Goal: Information Seeking & Learning: Find specific page/section

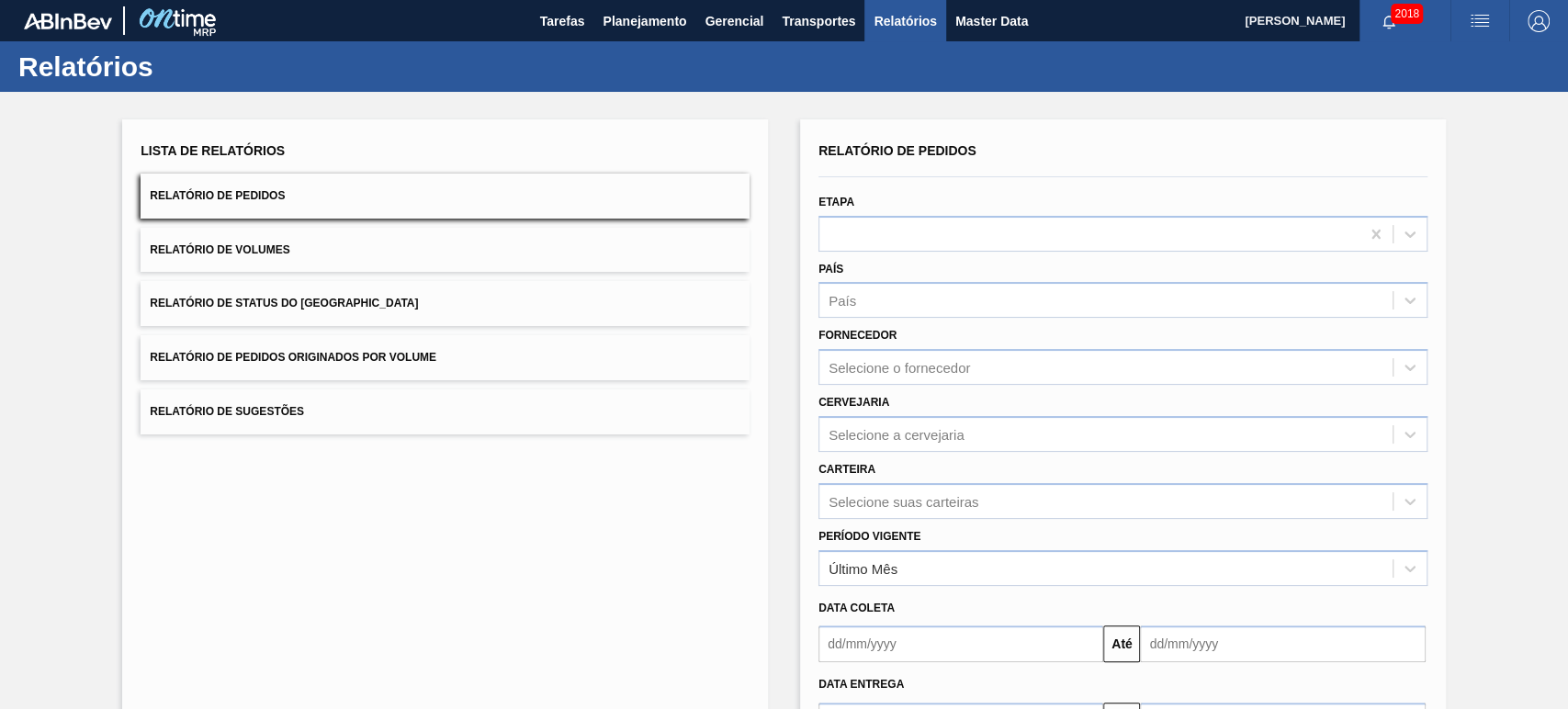
click at [1011, 402] on div "Cervejaria Selecione a cervejaria" at bounding box center [1122, 420] width 608 height 62
click at [968, 402] on div "Cervejaria Selecione a cervejaria" at bounding box center [1122, 420] width 608 height 62
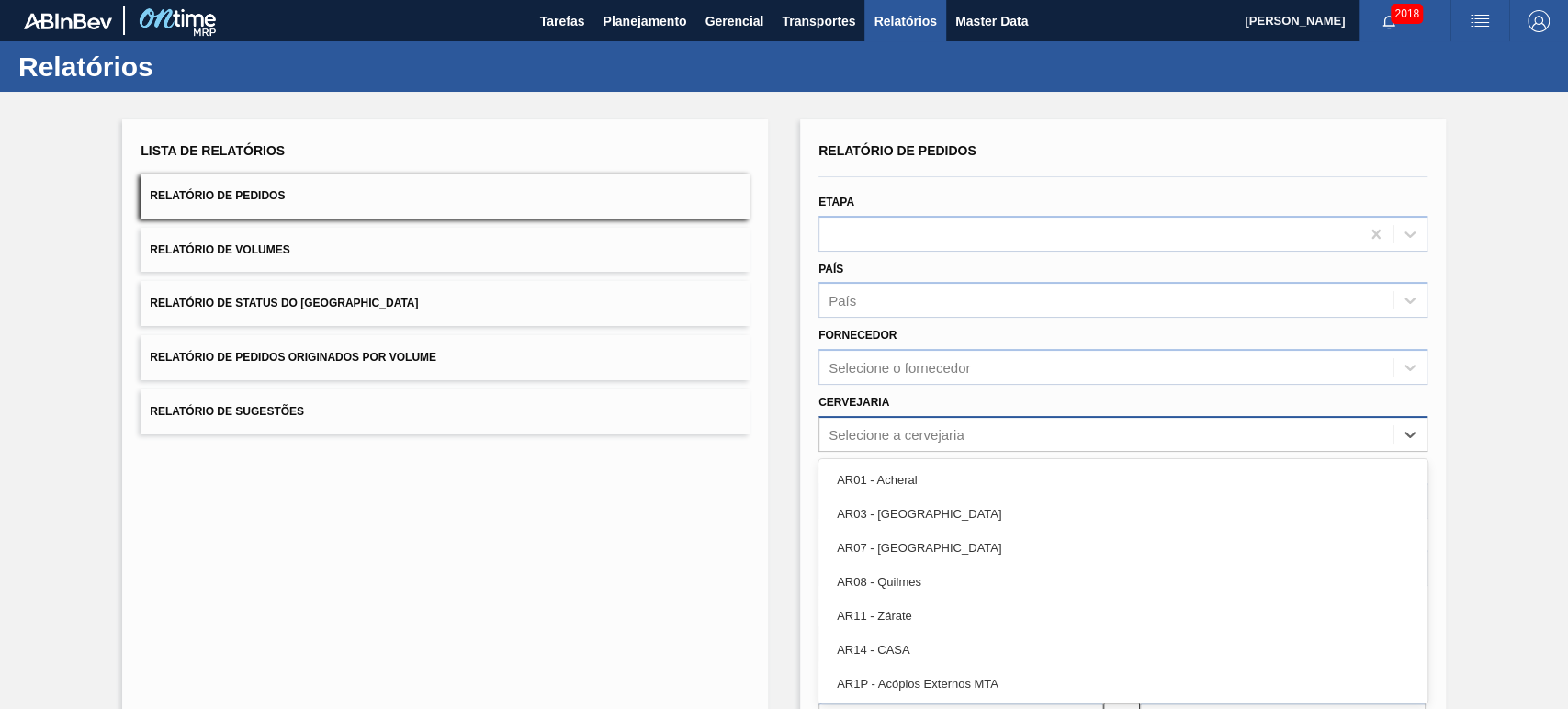
click at [925, 431] on div "Relatório de Pedidos Etapa País País Fornecedor Selecione o fornecedor Cervejar…" at bounding box center [1122, 439] width 608 height 602
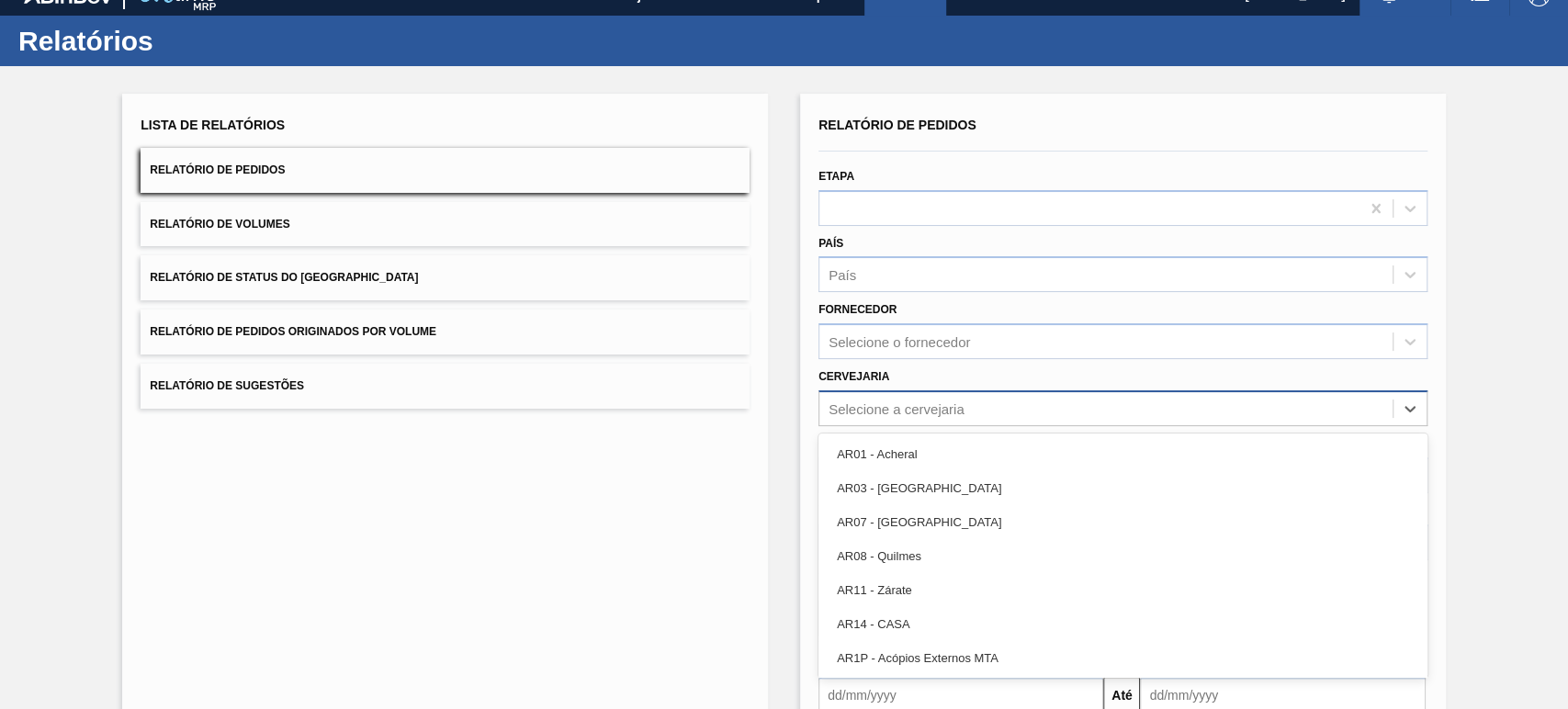
scroll to position [32, 0]
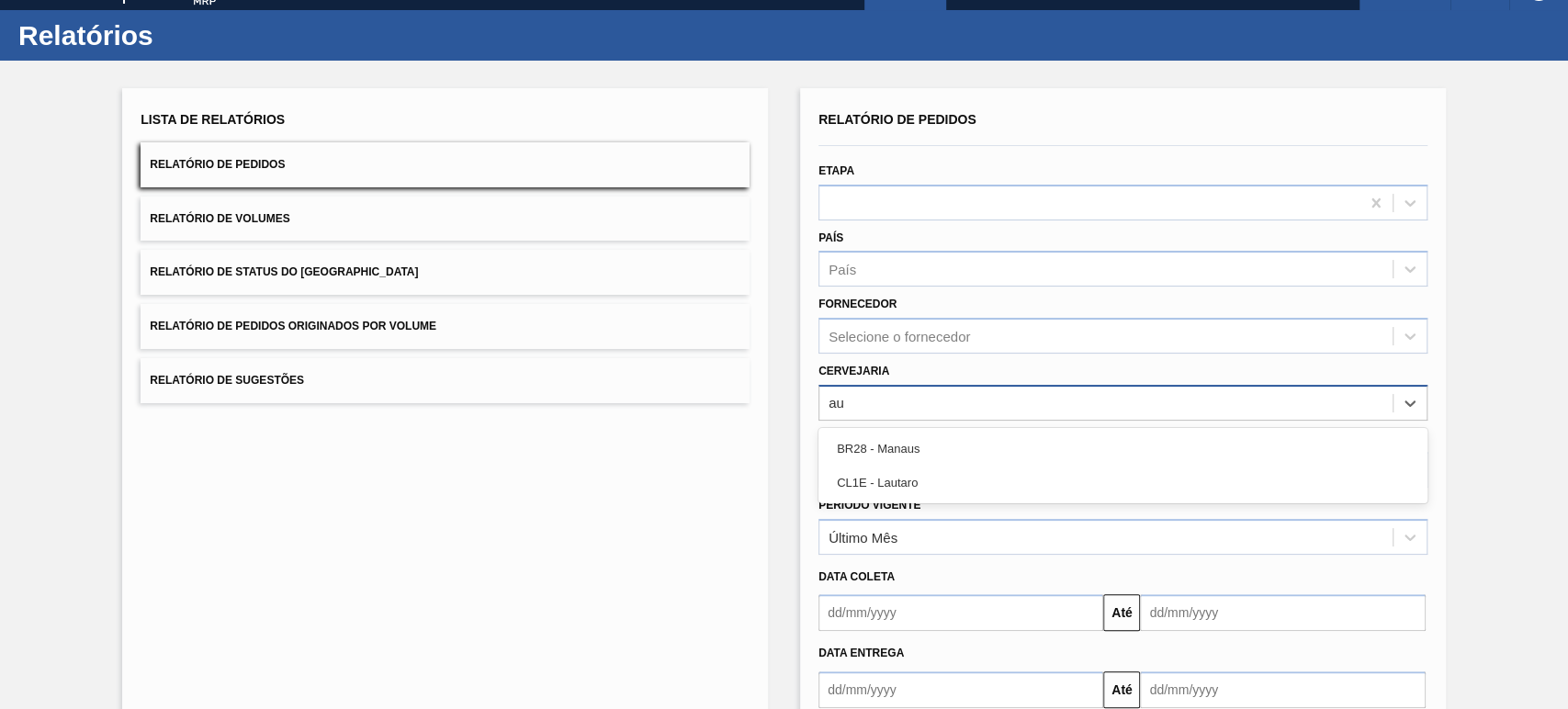
type input "a"
type input "[PERSON_NAME]"
click at [925, 432] on div "BR09 - Agudos" at bounding box center [1122, 449] width 608 height 34
type input "lage"
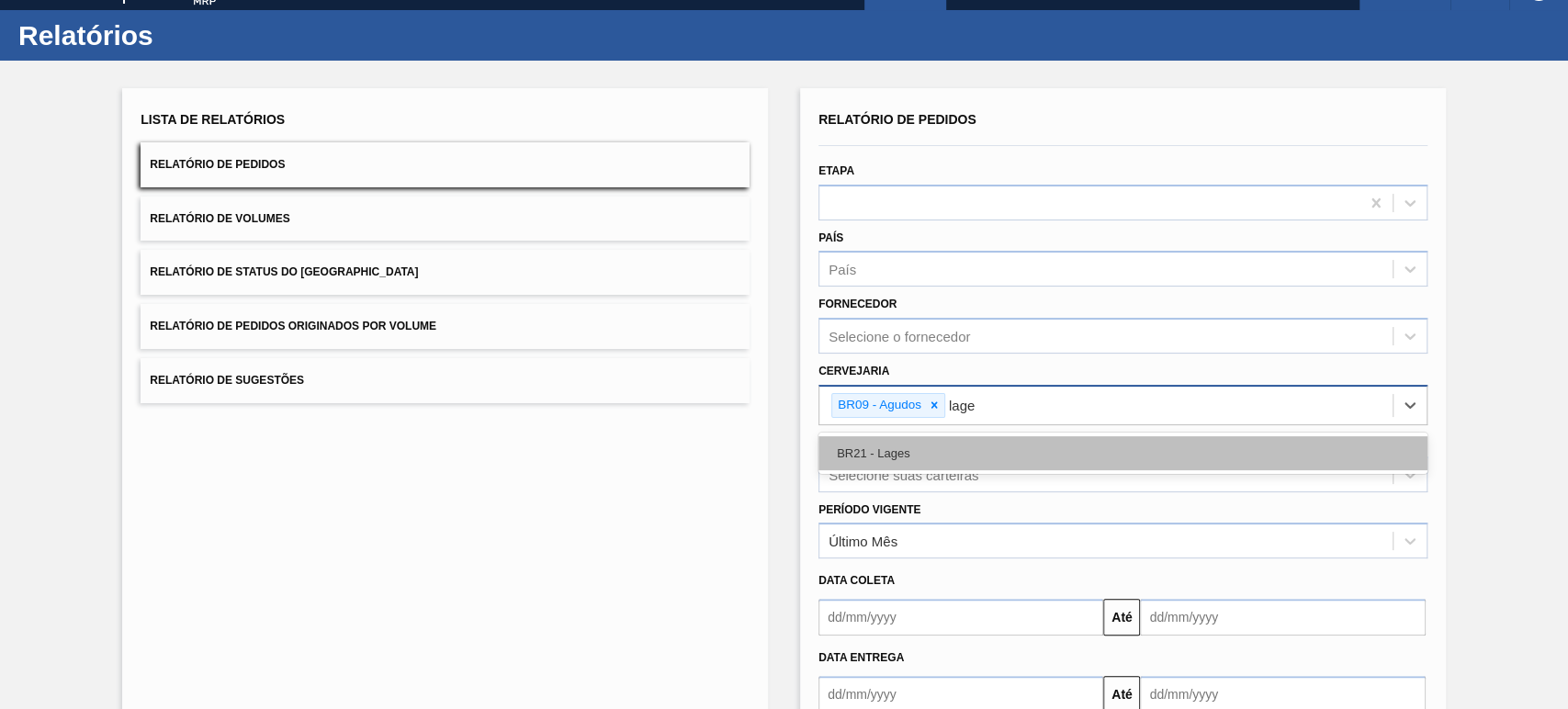
click at [925, 436] on div "BR21 - Lages" at bounding box center [1122, 453] width 608 height 34
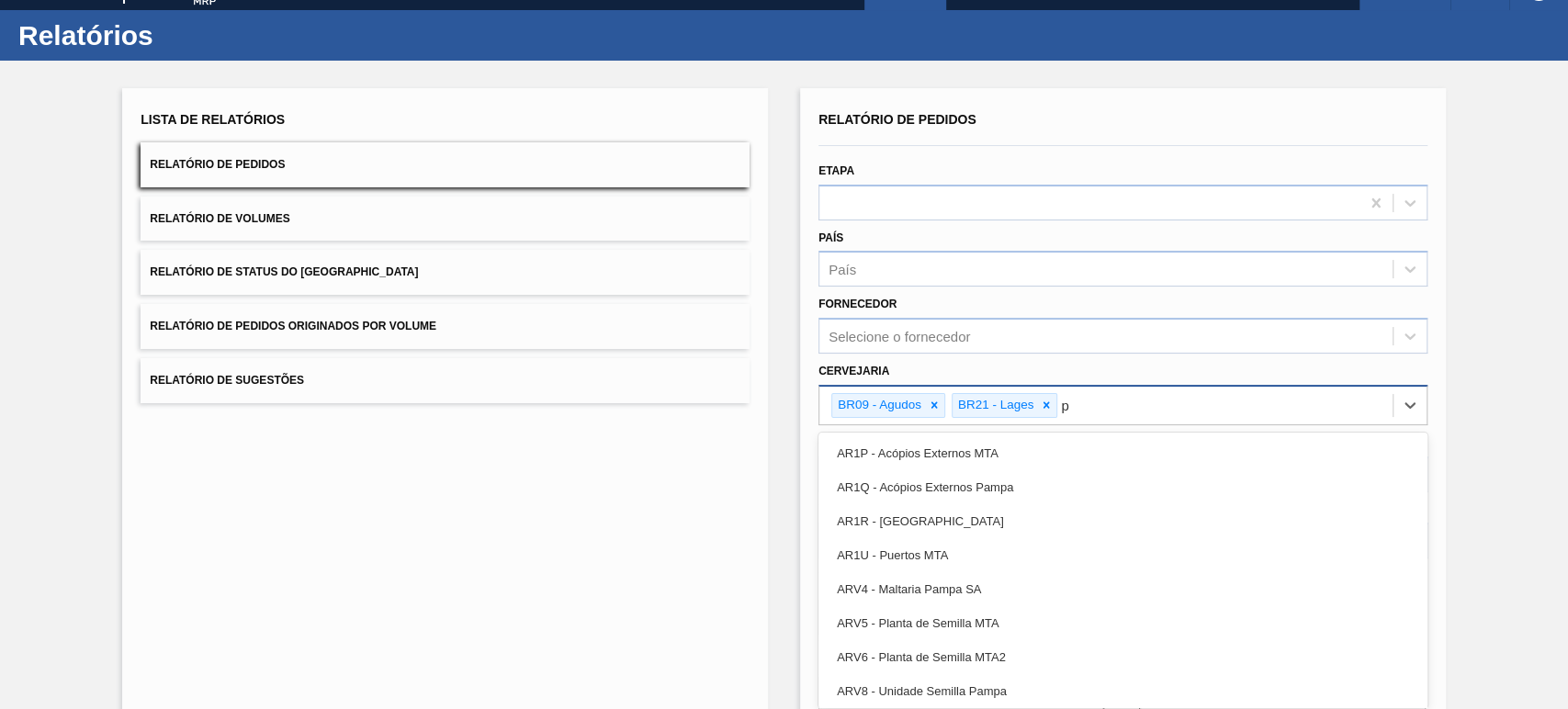
type input "po"
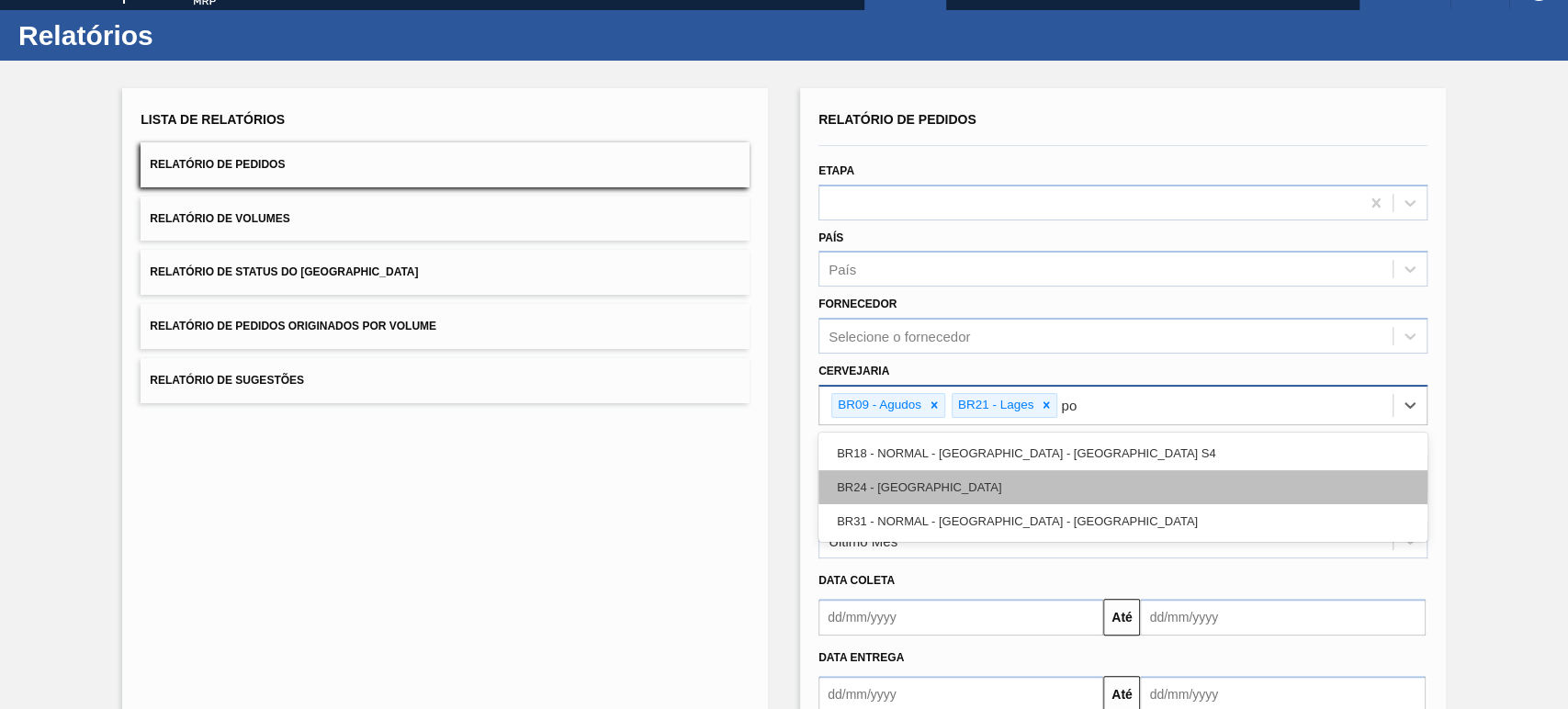
click at [903, 472] on div "BR24 - [GEOGRAPHIC_DATA]" at bounding box center [1122, 487] width 608 height 34
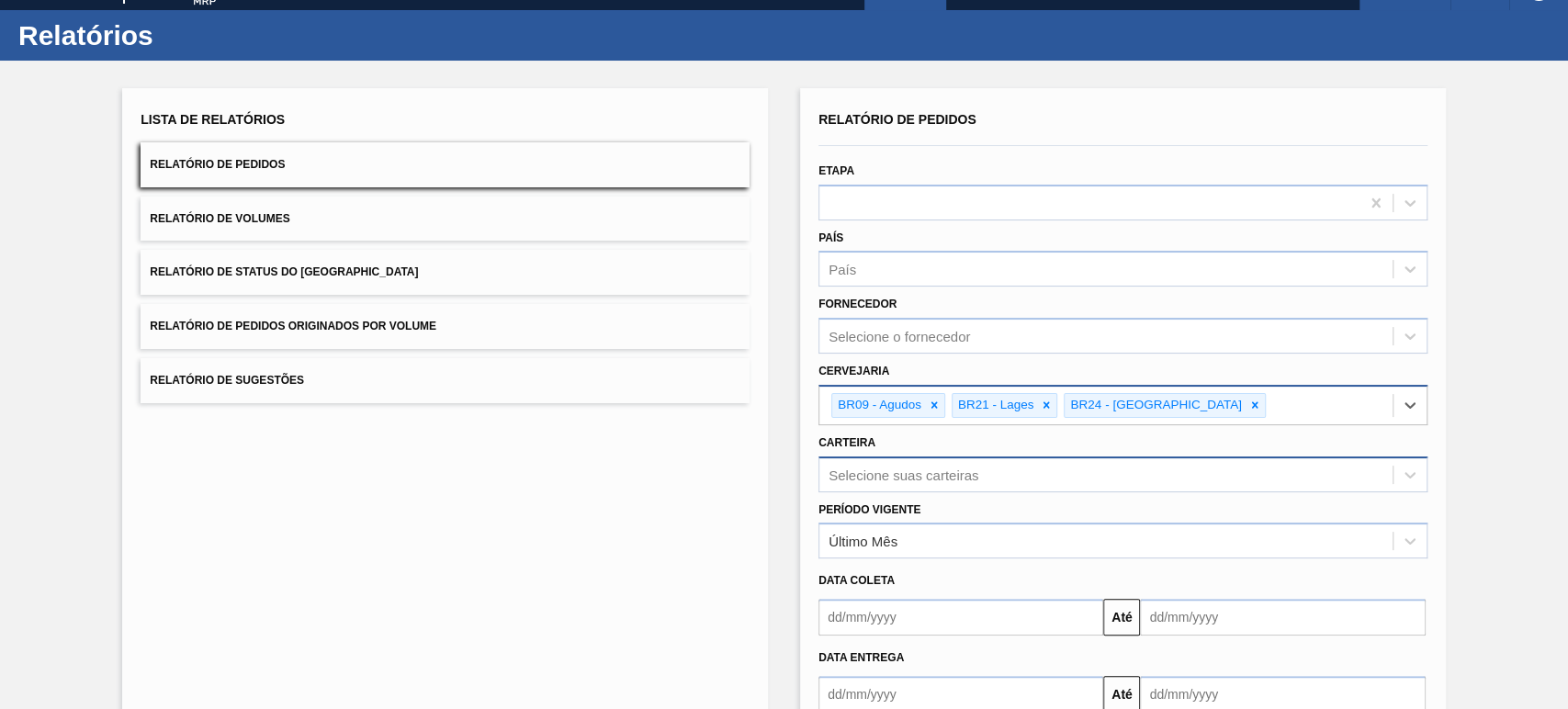
type input "i"
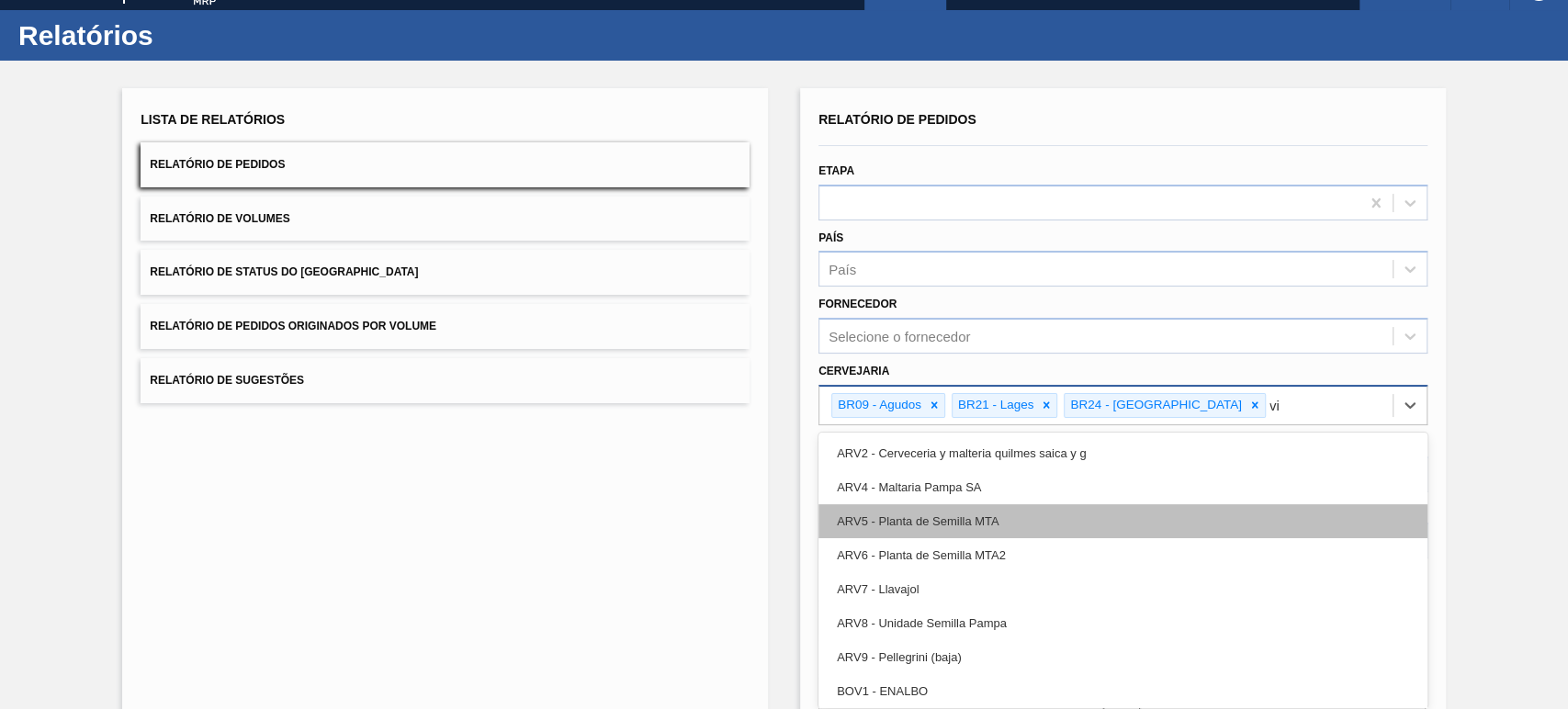
type input "via"
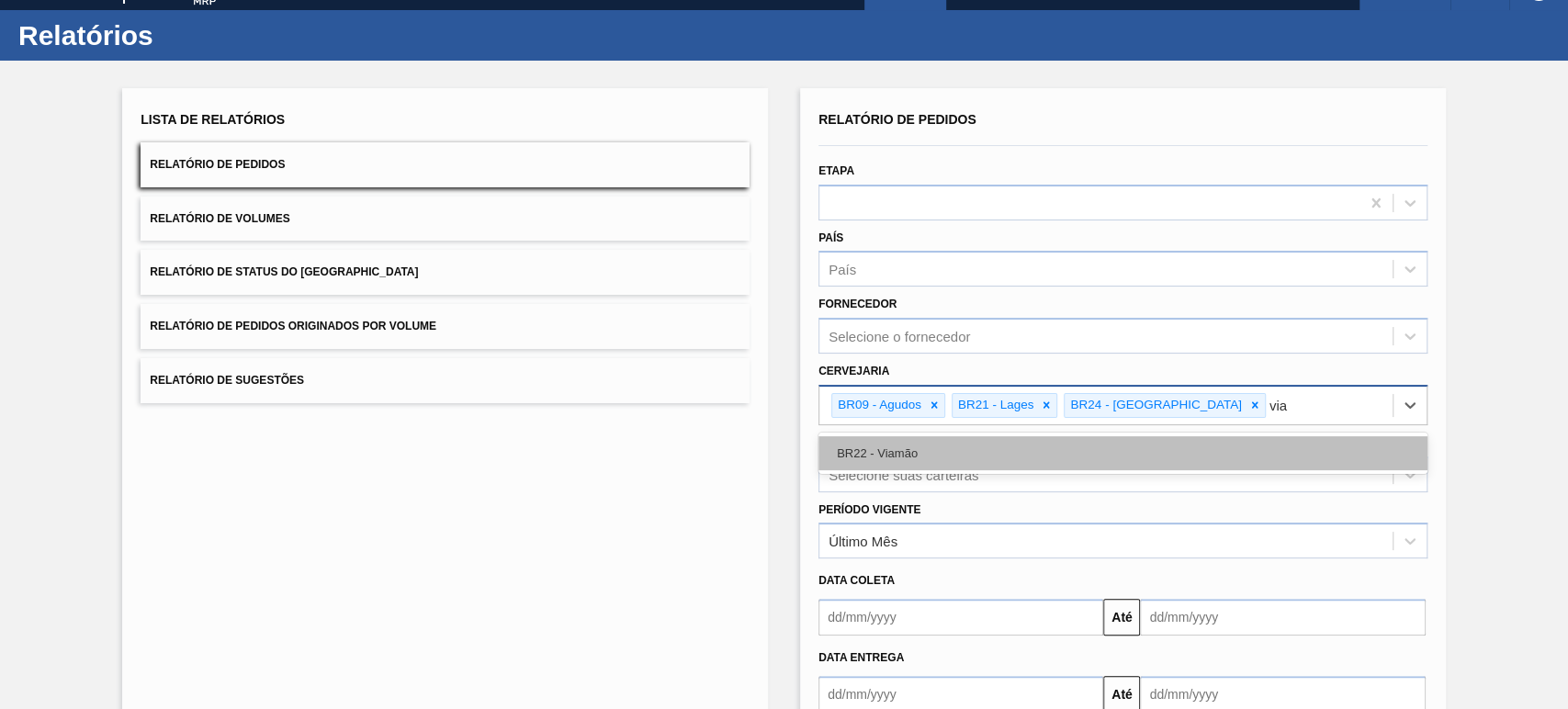
click at [891, 447] on div "BR22 - Viamão" at bounding box center [1122, 453] width 608 height 34
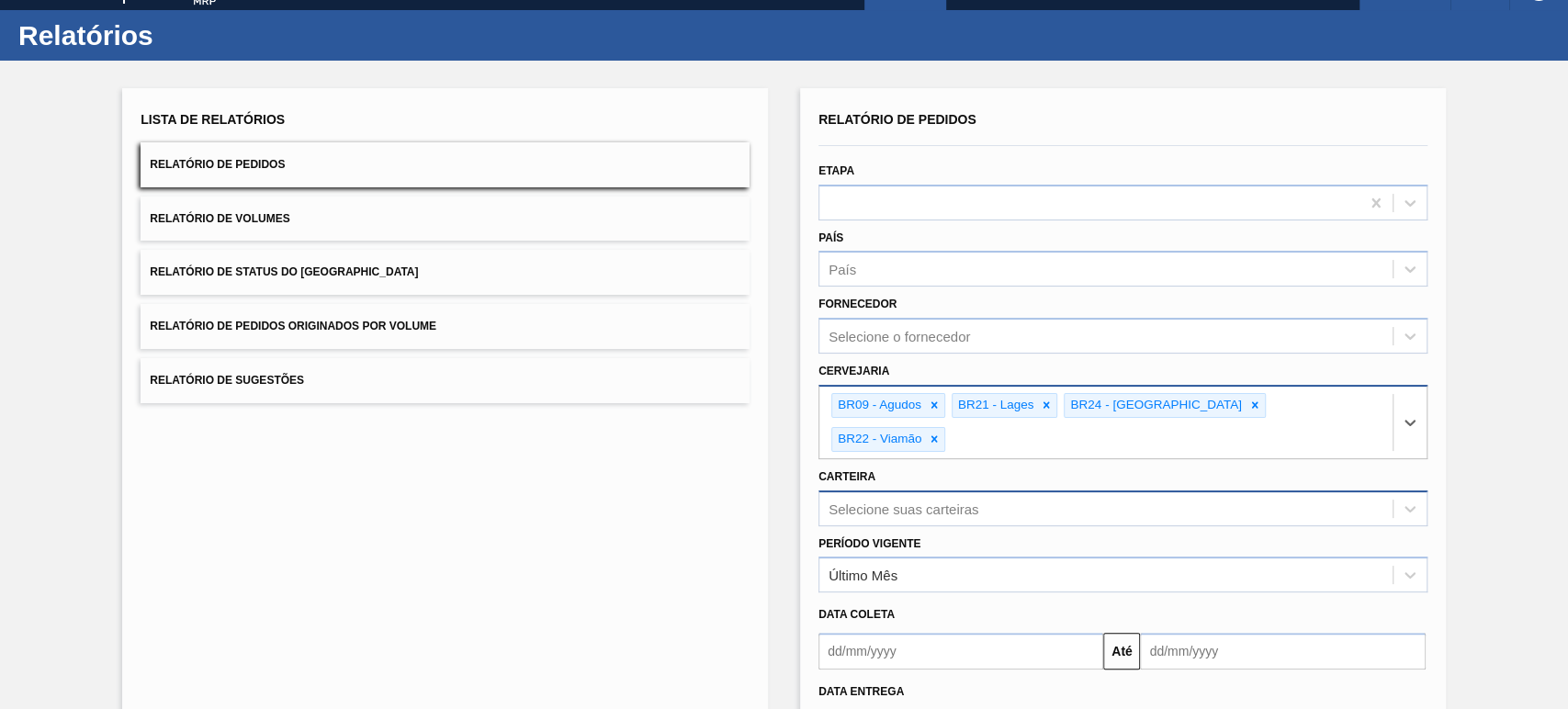
click at [914, 490] on div "Selecione suas carteiras" at bounding box center [1122, 508] width 608 height 35
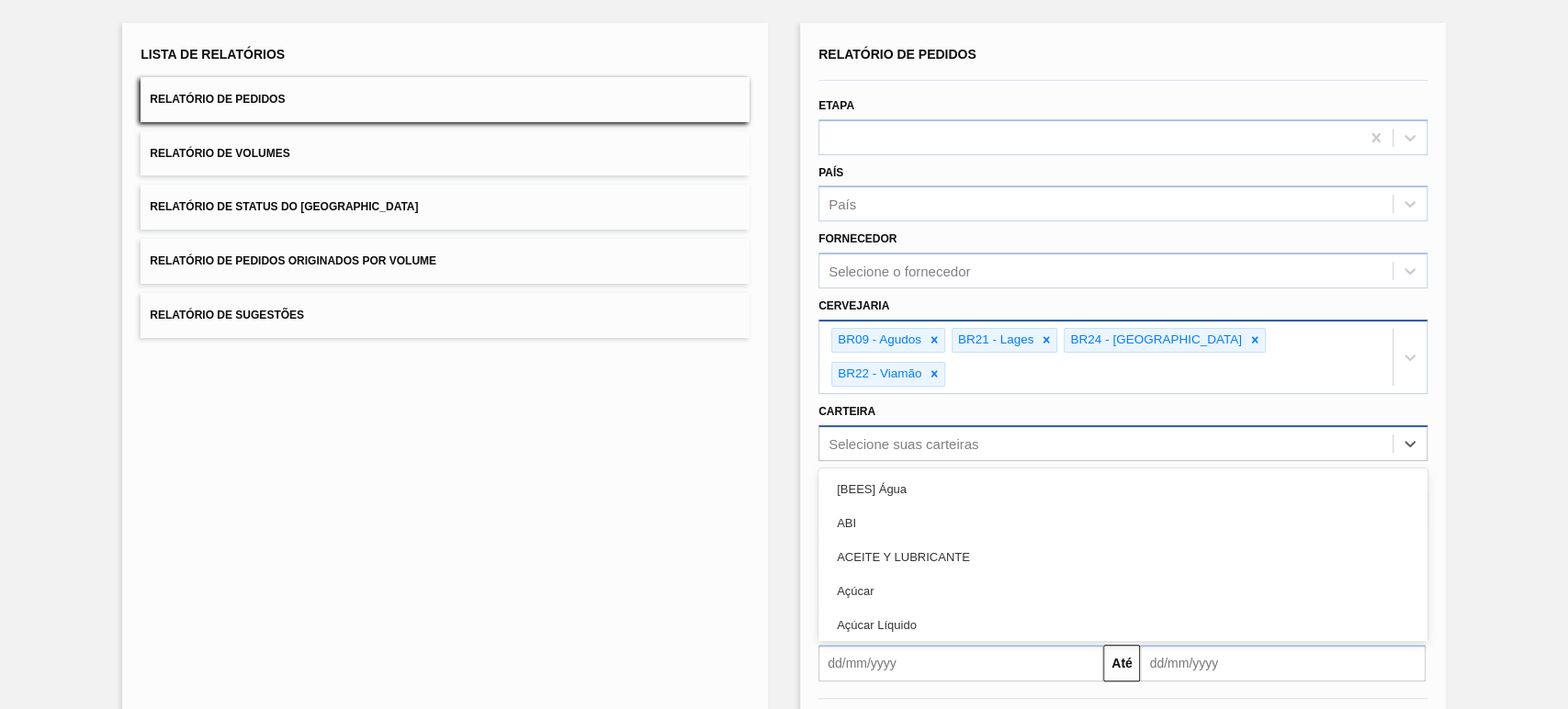
scroll to position [103, 0]
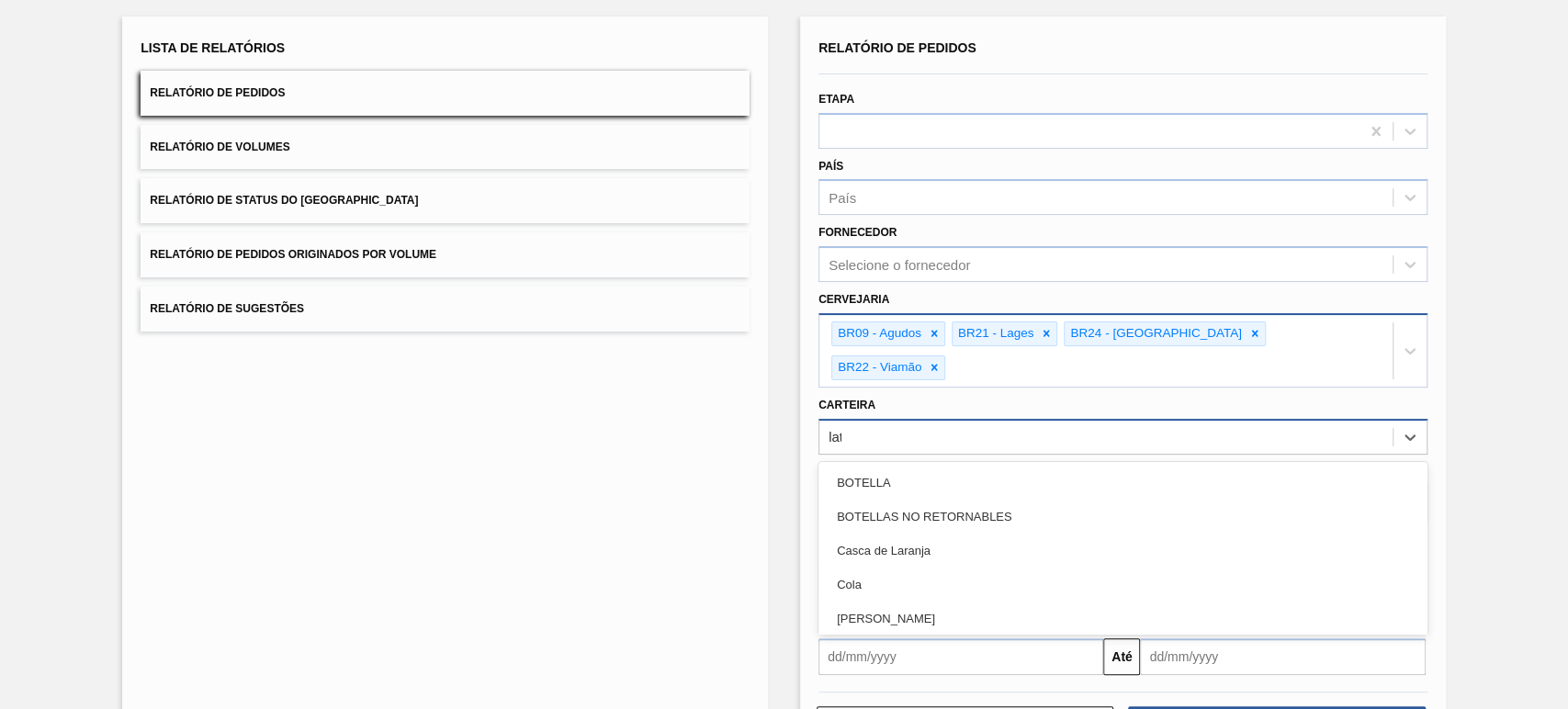
type input "lata"
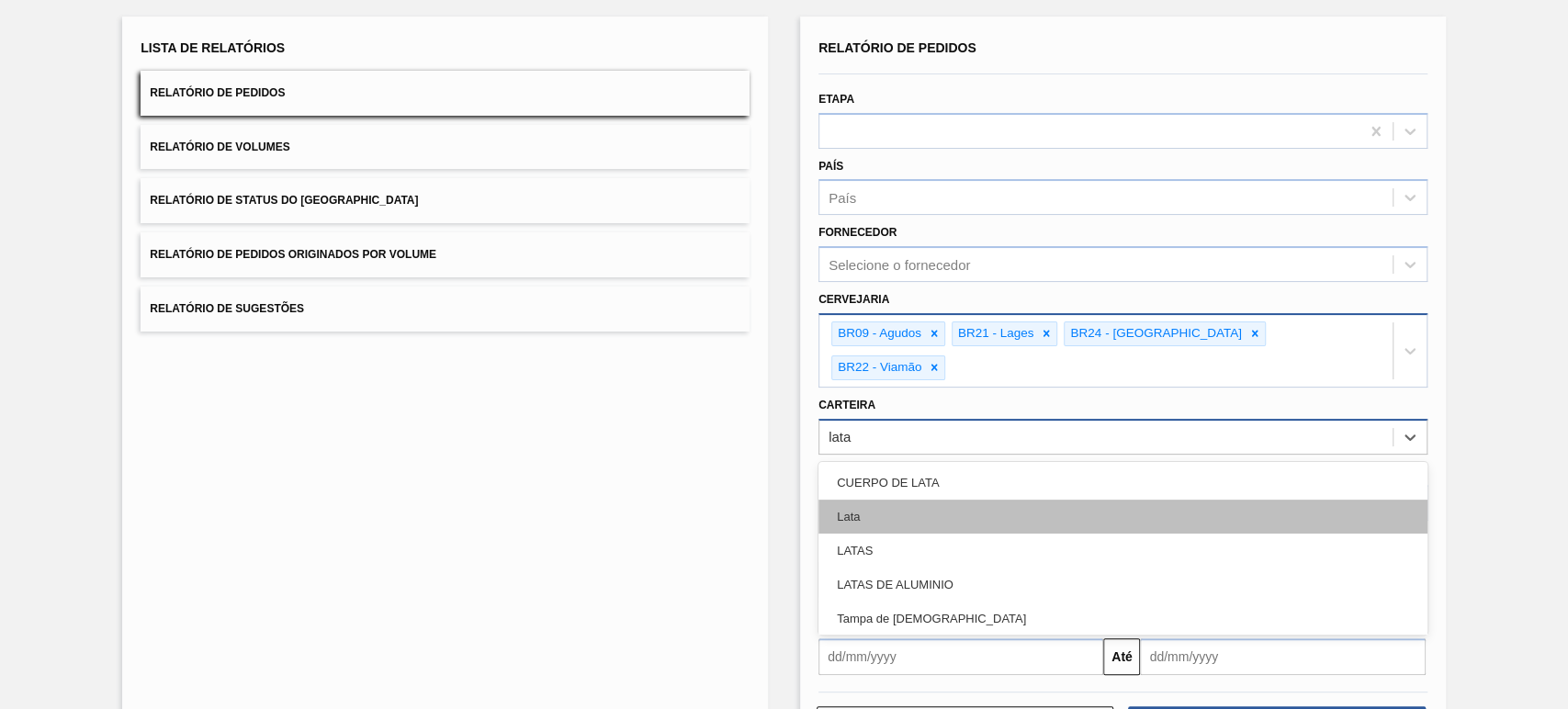
click at [914, 500] on div "Lata" at bounding box center [1122, 517] width 608 height 34
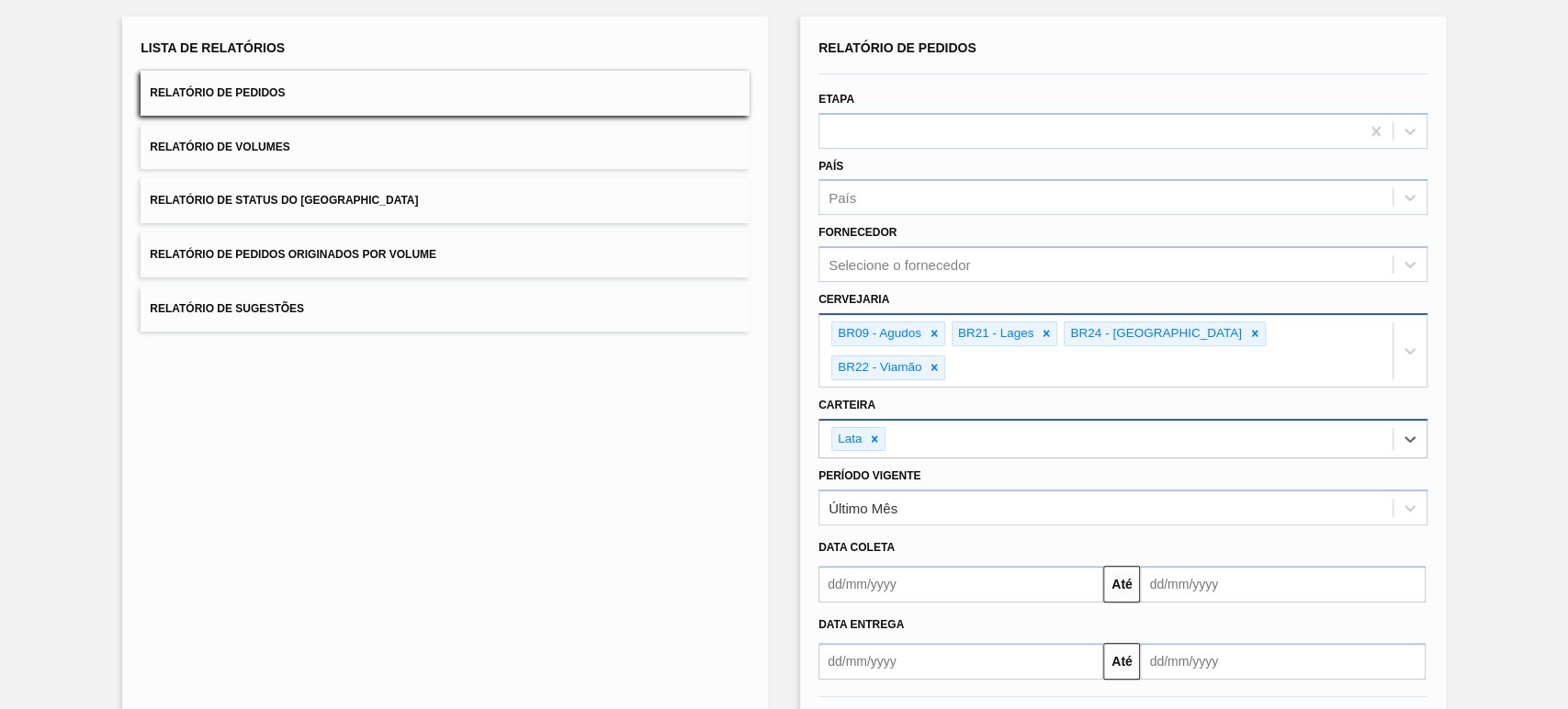
click at [905, 607] on div "Data Entrega" at bounding box center [1122, 623] width 623 height 32
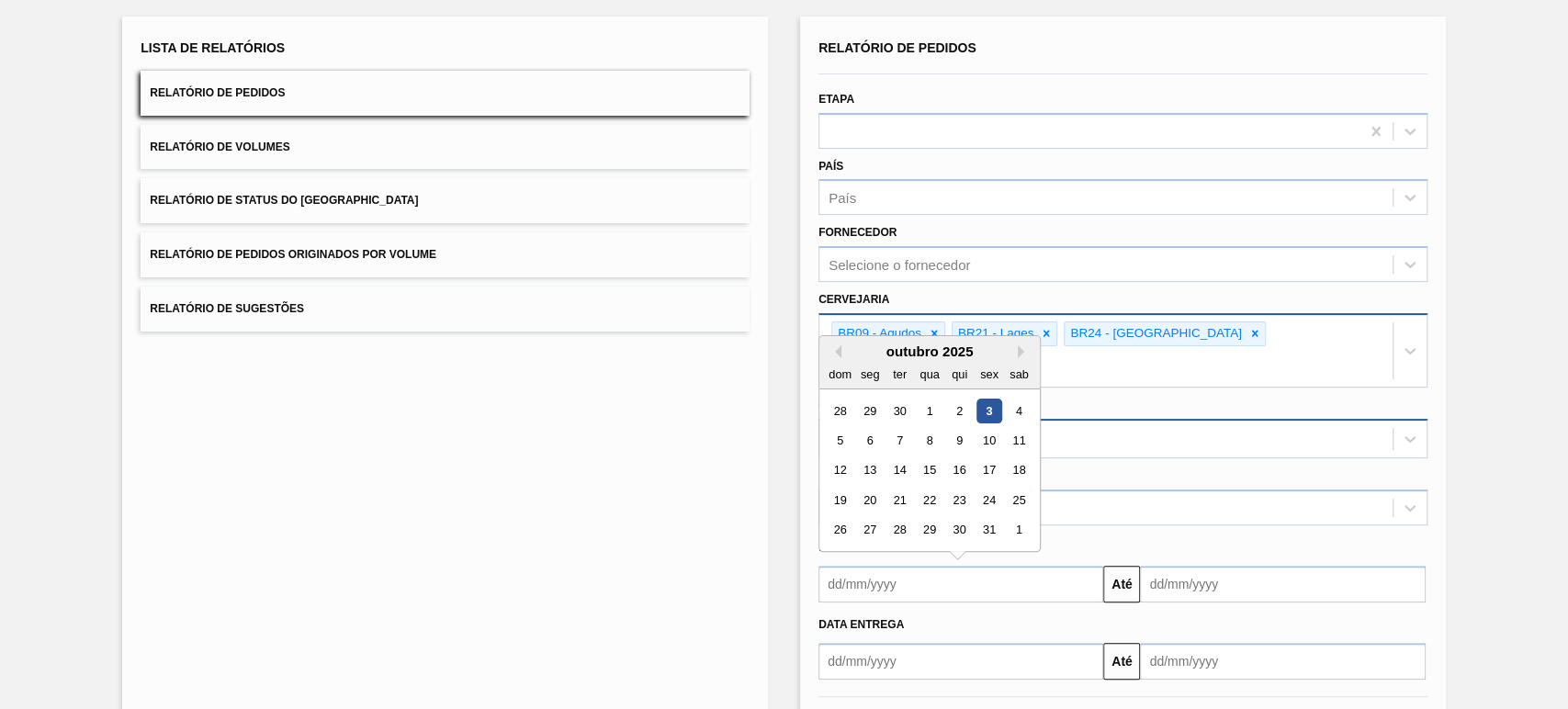
click at [905, 566] on input "text" at bounding box center [961, 584] width 285 height 36
click at [835, 345] on button "Previous Month" at bounding box center [834, 351] width 13 height 13
click at [877, 398] on div "1" at bounding box center [870, 410] width 25 height 25
type input "[DATE]"
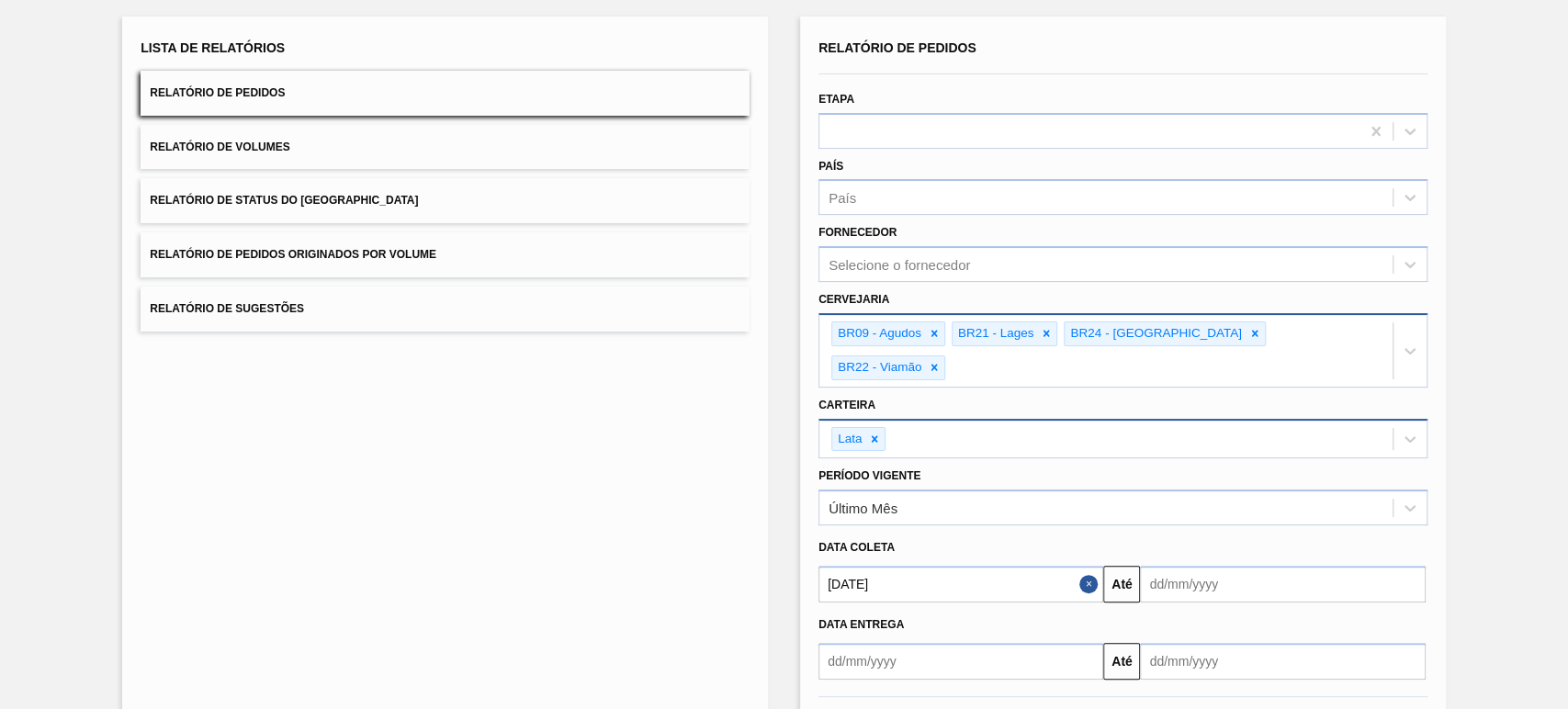
click at [1172, 534] on div "Data coleta" at bounding box center [1122, 547] width 623 height 27
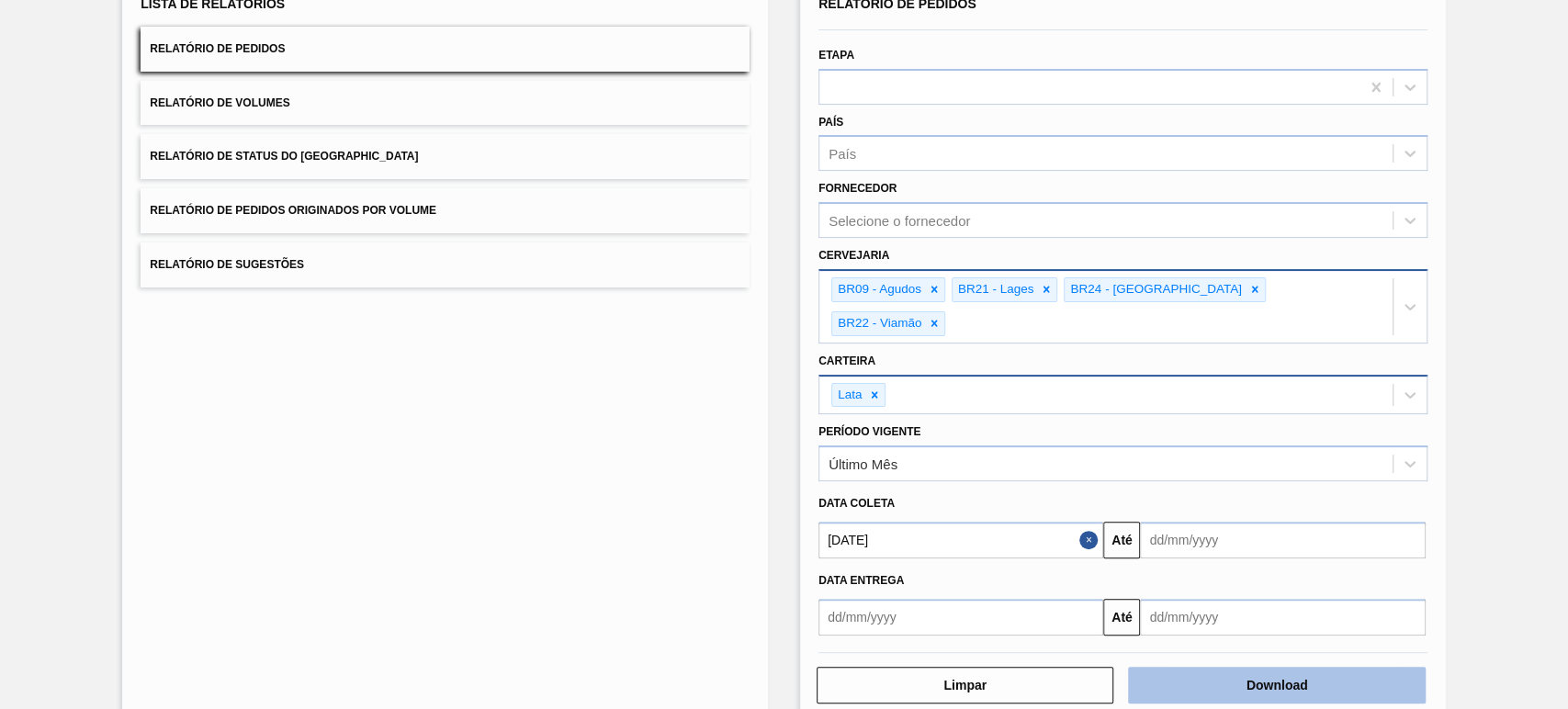
click at [1304, 667] on button "Download" at bounding box center [1275, 684] width 297 height 36
click at [310, 106] on button "Relatório de Volumes" at bounding box center [444, 104] width 608 height 45
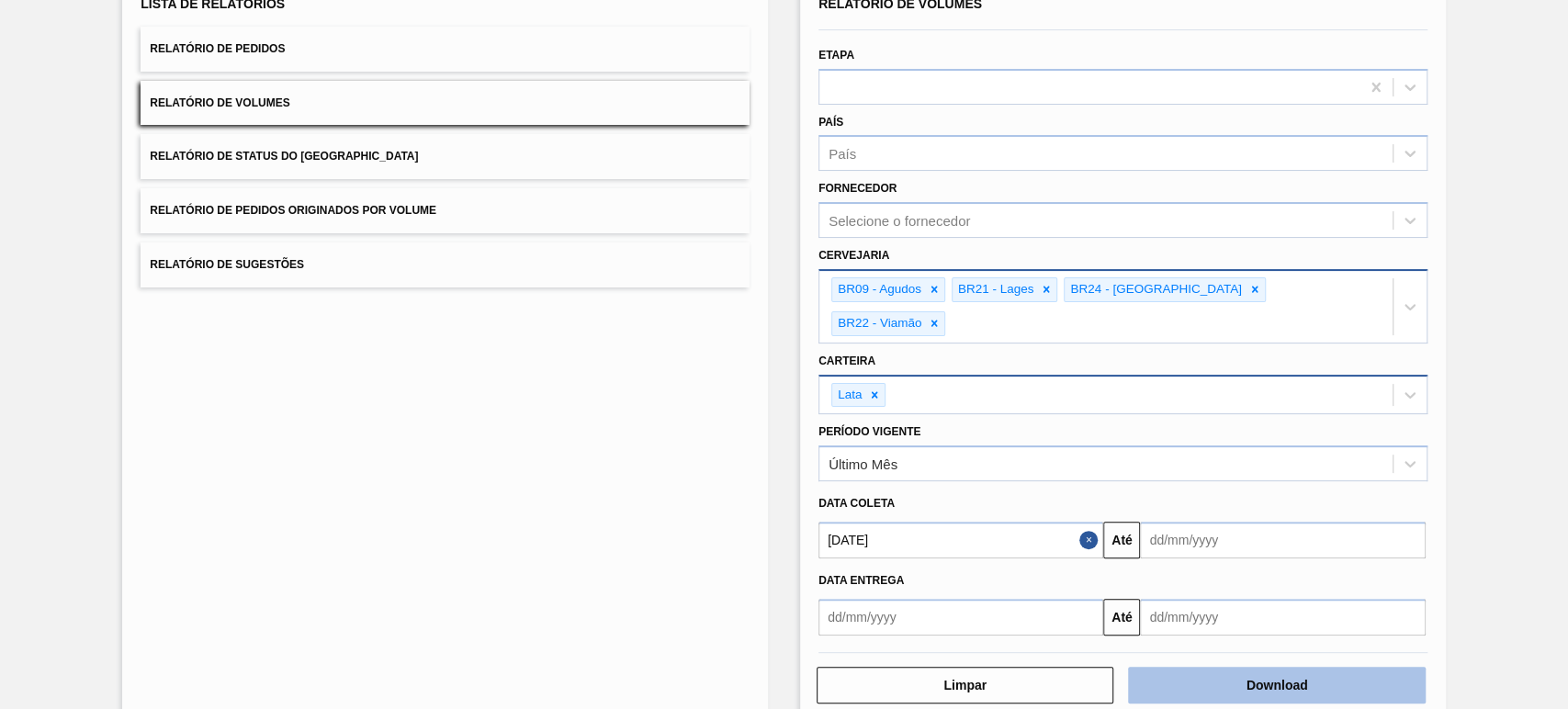
click at [1337, 667] on button "Download" at bounding box center [1275, 684] width 297 height 36
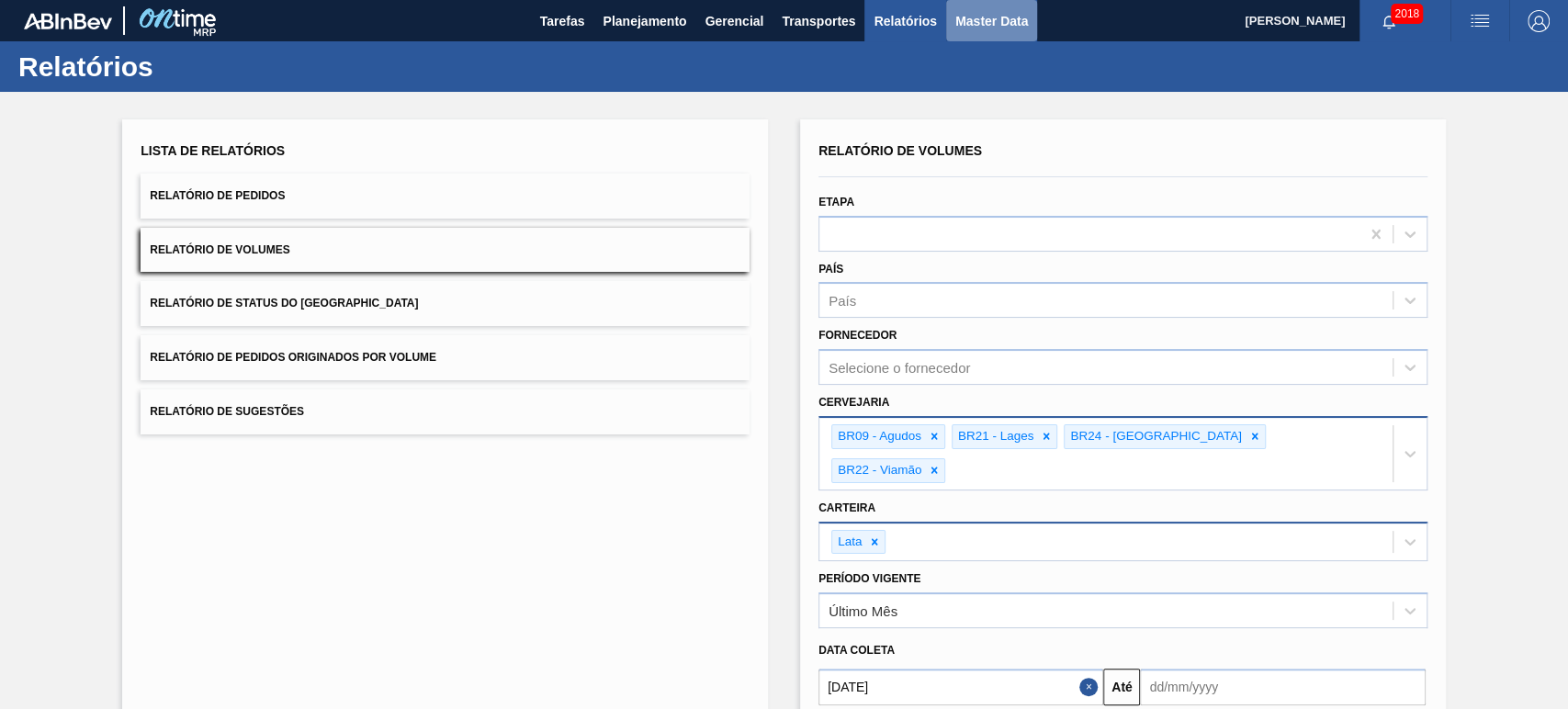
click at [993, 26] on span "Master Data" at bounding box center [991, 21] width 73 height 22
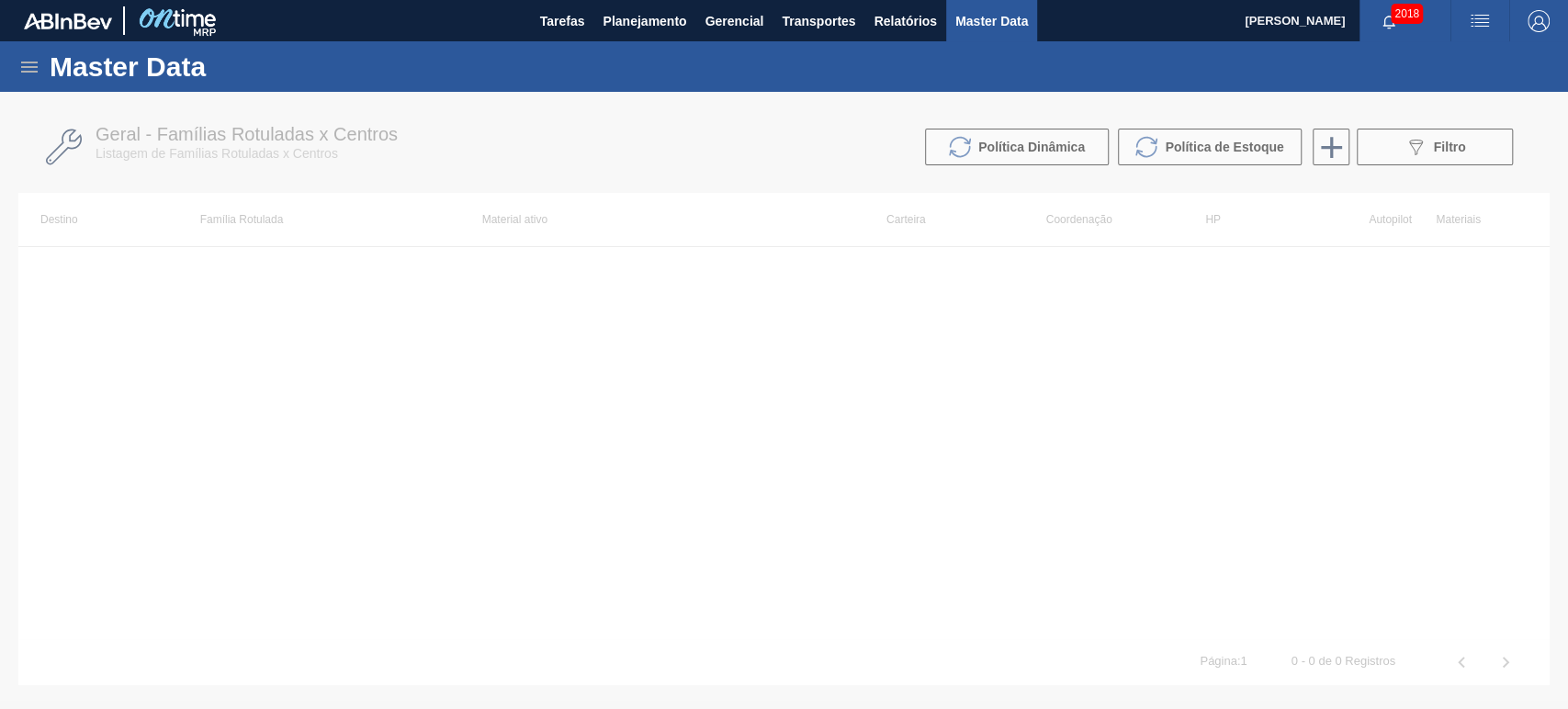
click at [30, 66] on icon at bounding box center [29, 66] width 17 height 11
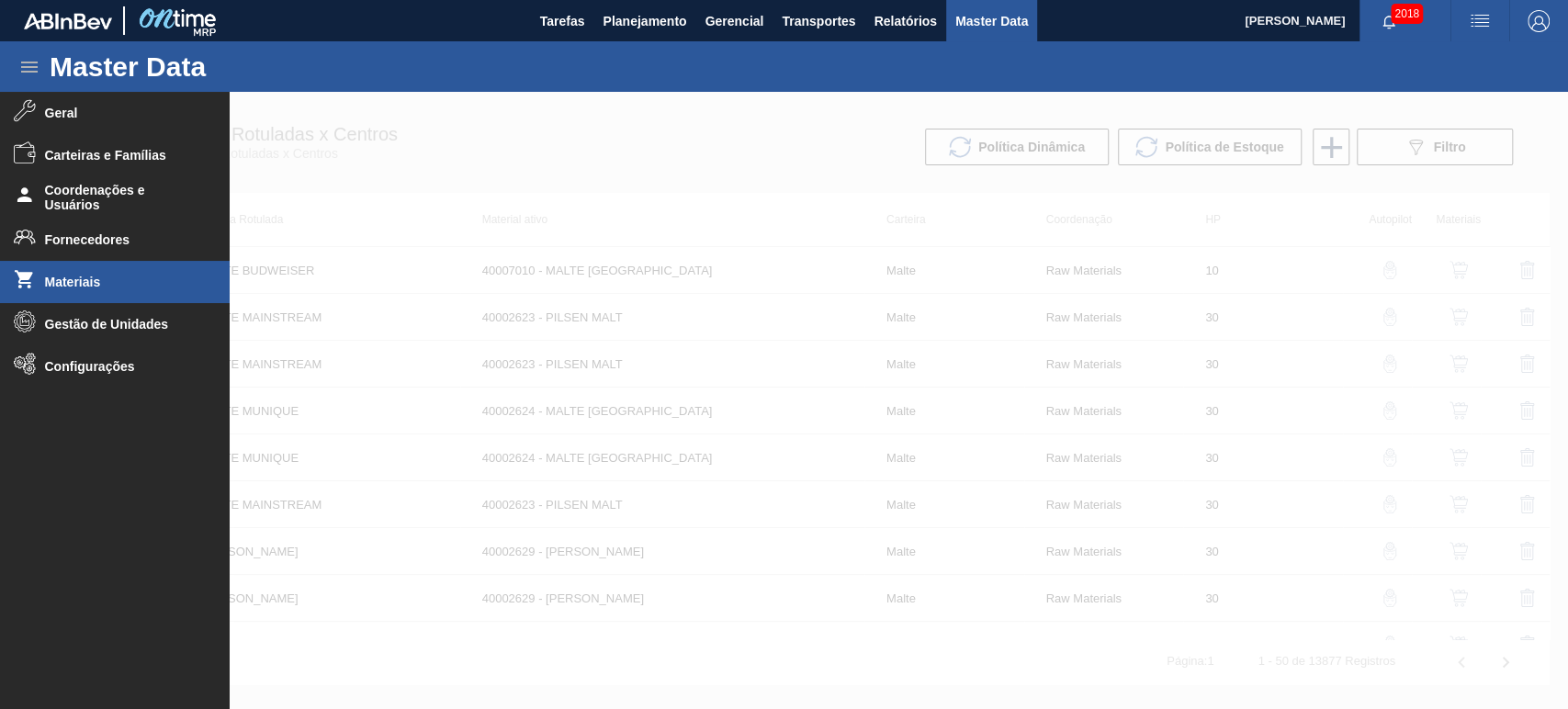
click at [73, 281] on span "Materiais" at bounding box center [121, 281] width 152 height 15
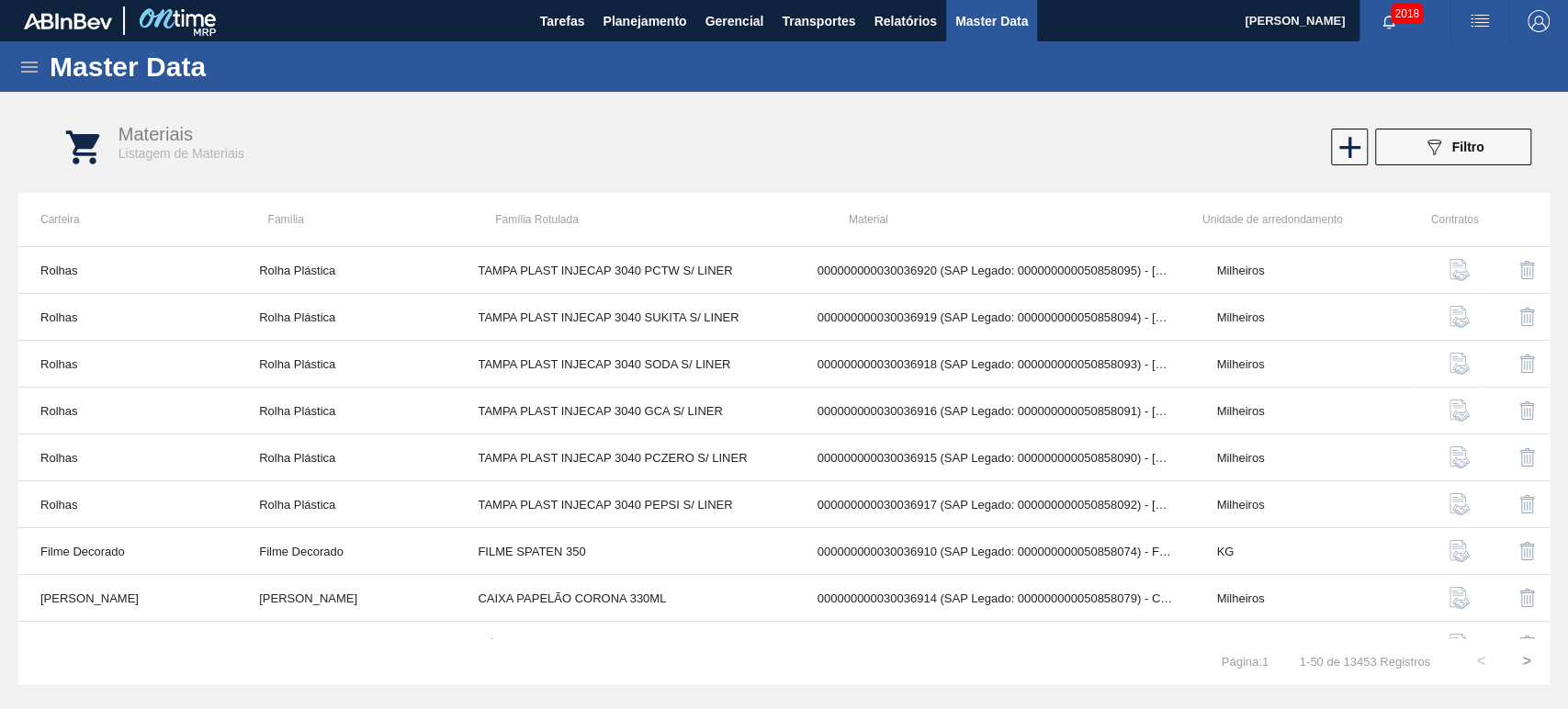
click at [1422, 128] on div "089F7B8B-B2A5-4AFE-B5C0-19BA573D28AC Filtro" at bounding box center [1453, 146] width 175 height 36
click at [1448, 143] on div "089F7B8B-B2A5-4AFE-B5C0-19BA573D28AC Filtro" at bounding box center [1453, 147] width 61 height 22
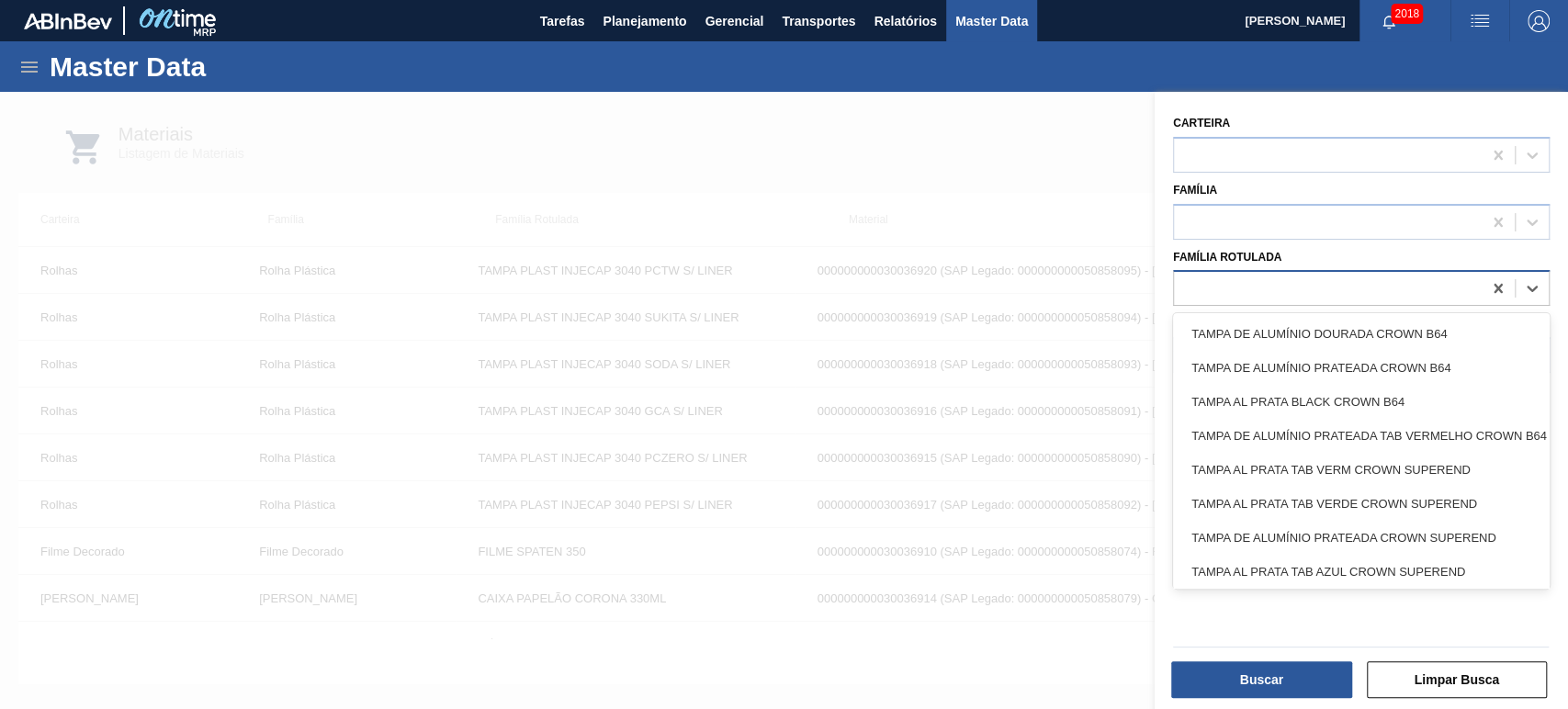
click at [1269, 286] on div at bounding box center [1327, 288] width 308 height 27
type Rotulada "d"
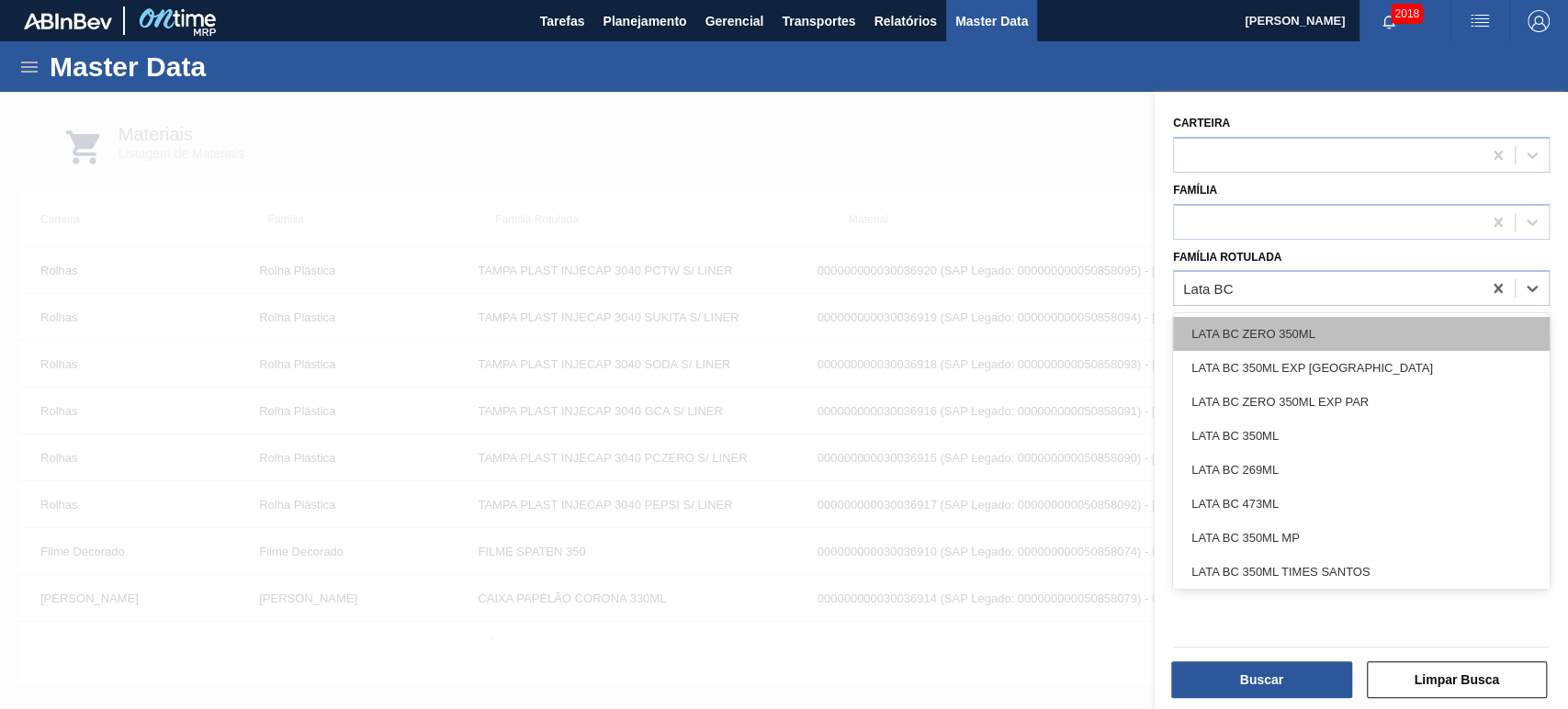
type Rotulada "Lata BC"
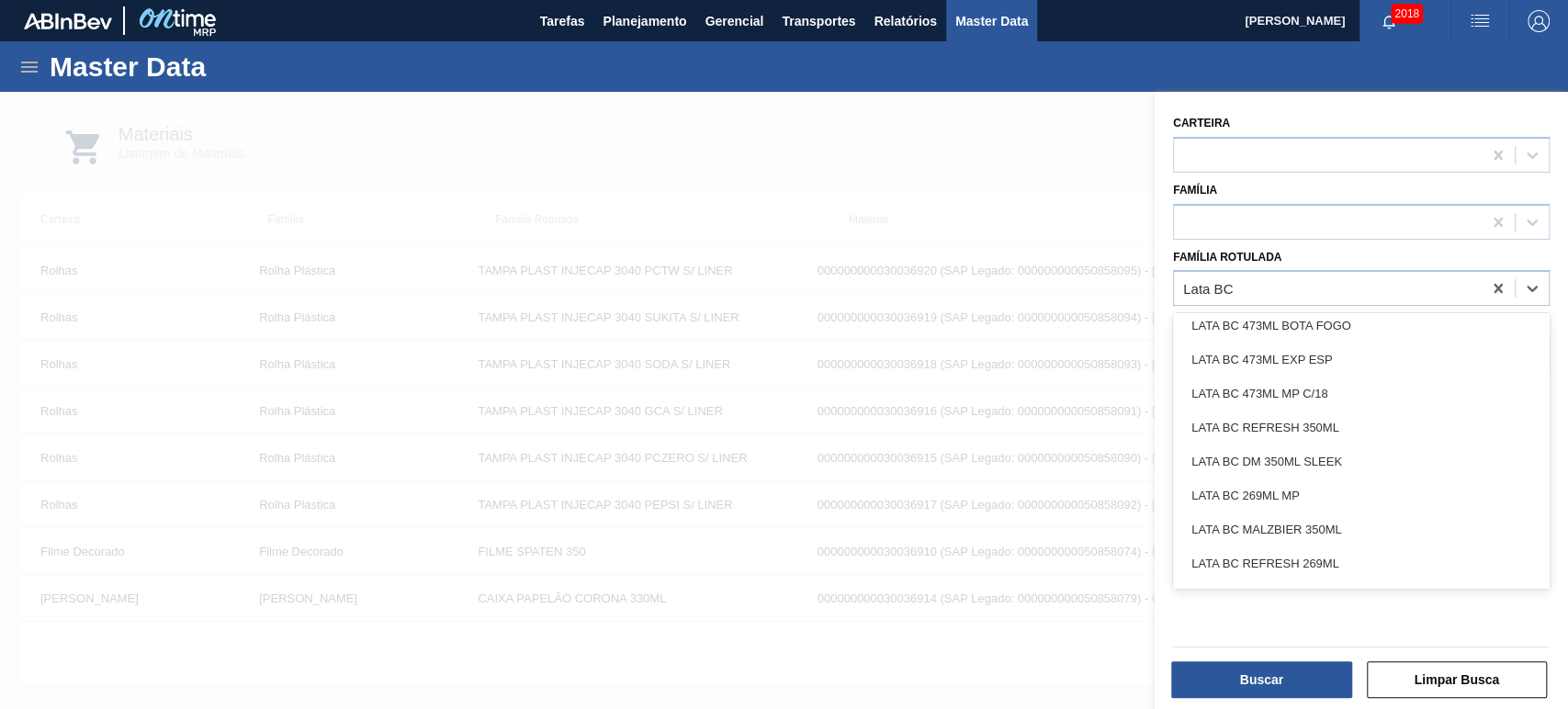
scroll to position [611, 0]
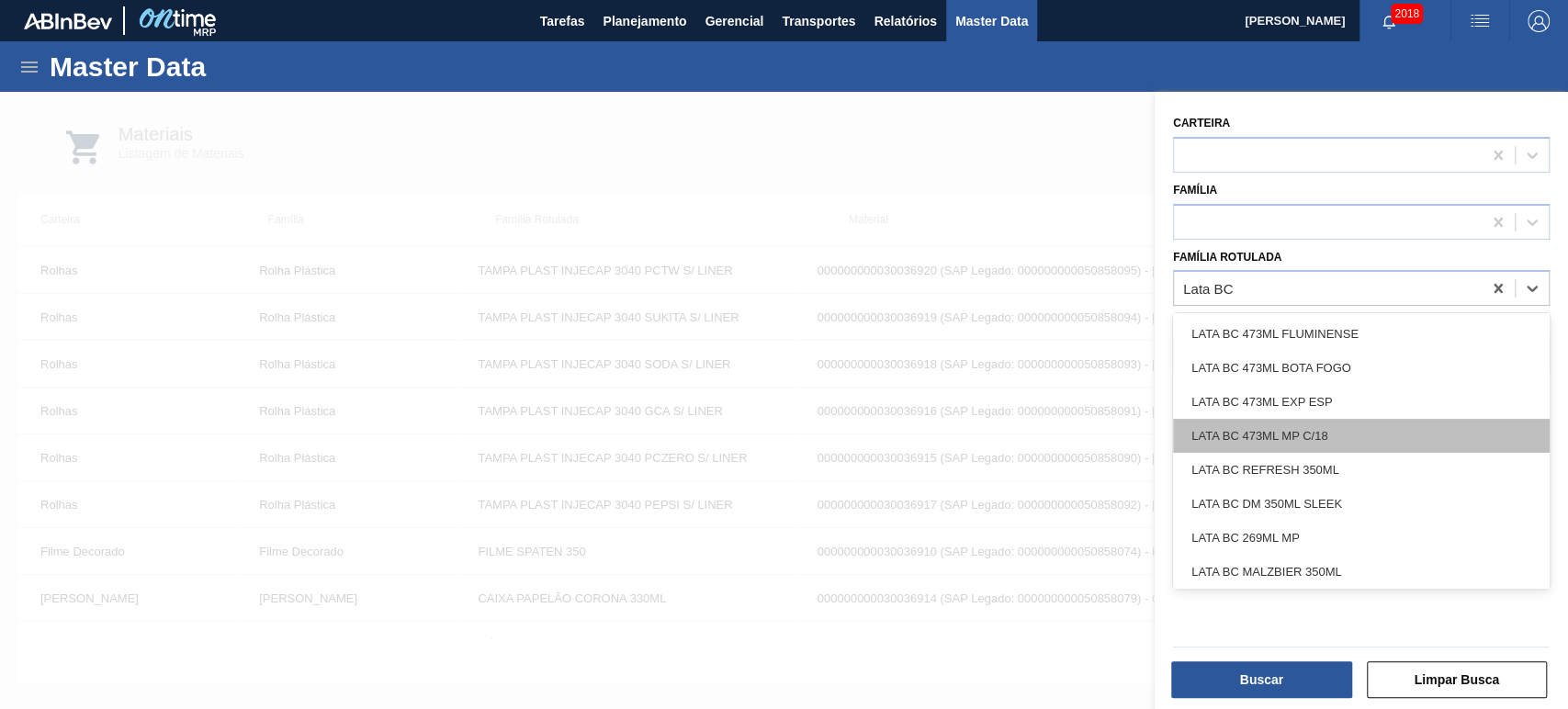
click at [1295, 431] on div "LATA BC 473ML MP C/18" at bounding box center [1361, 436] width 377 height 34
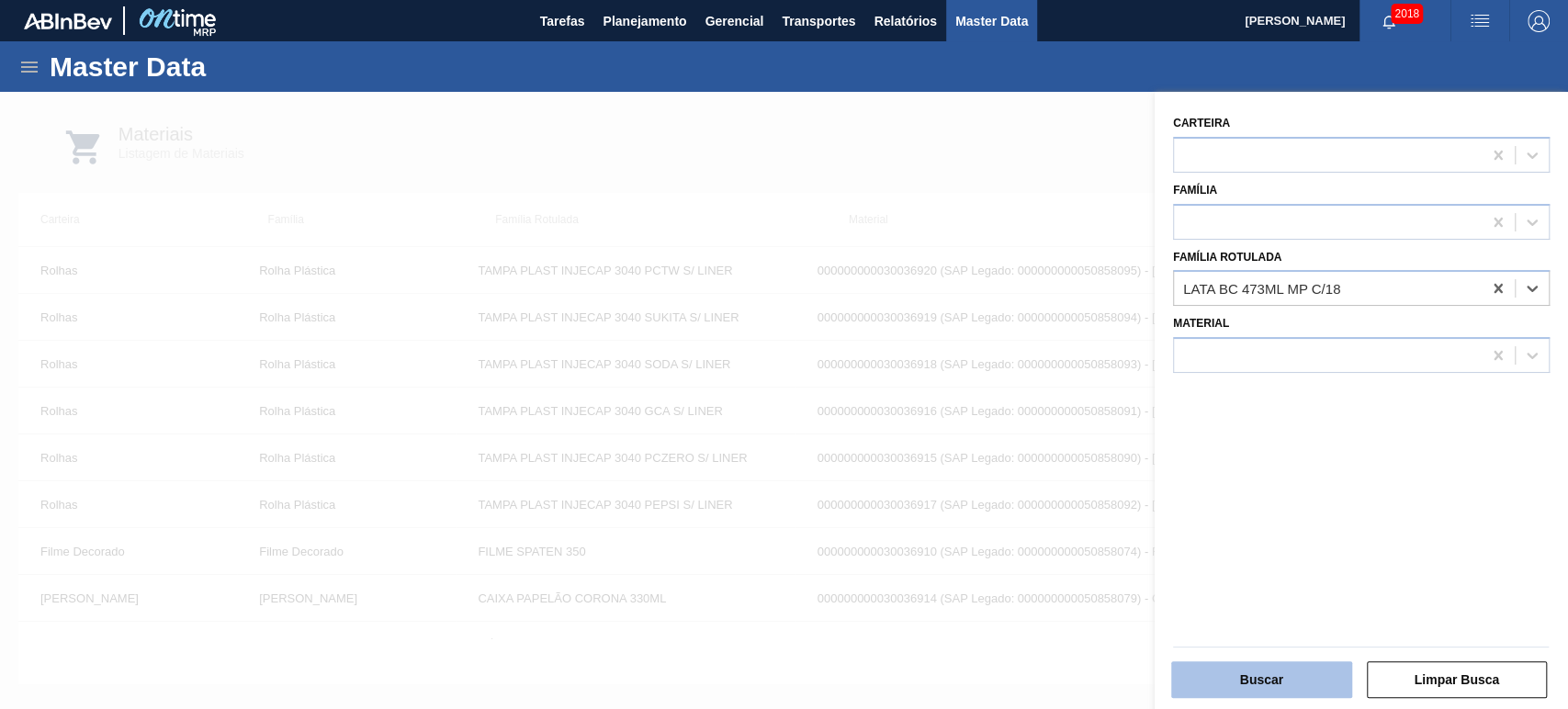
click at [1284, 681] on button "Buscar" at bounding box center [1260, 678] width 180 height 36
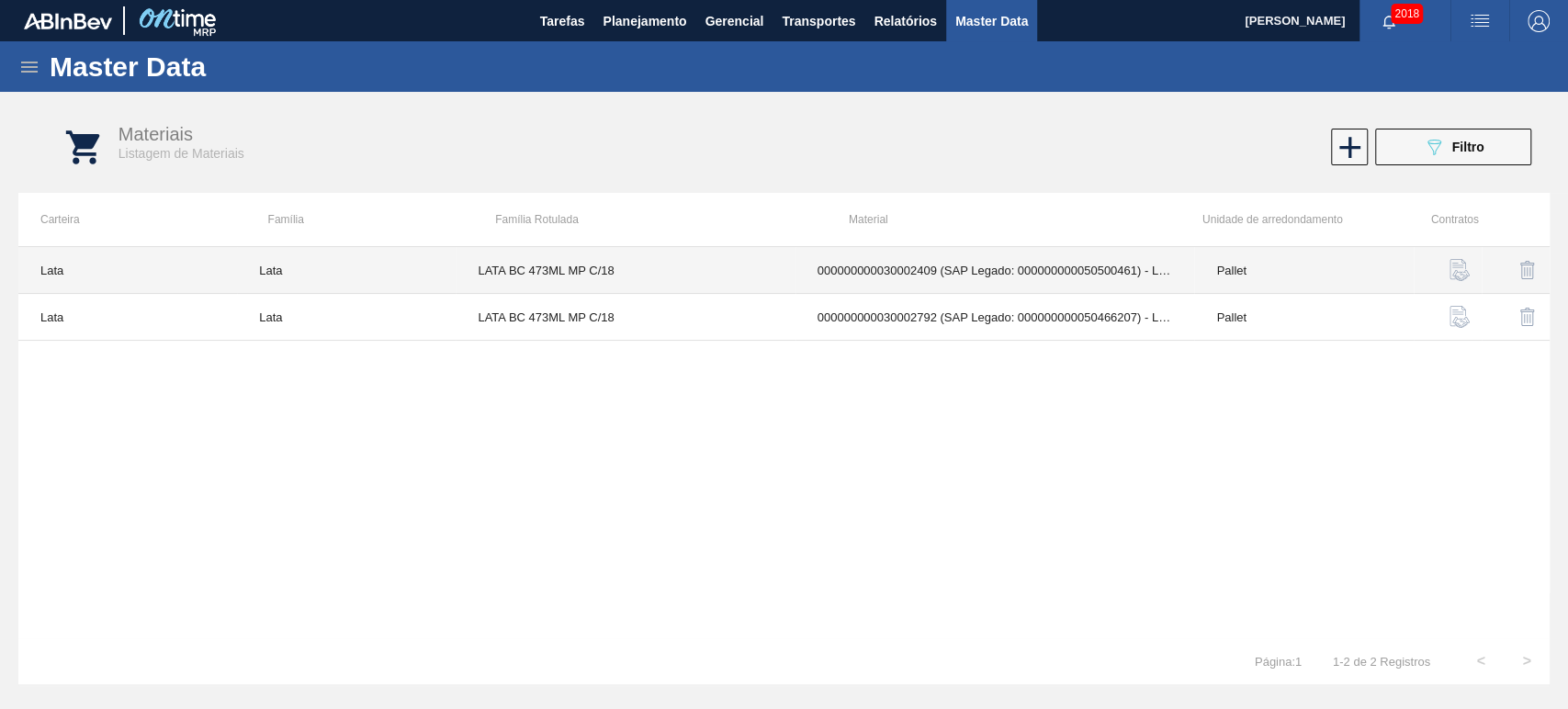
click at [980, 255] on td "000000000030002409 (SAP Legado: 000000000050500461) - LATA AL. 473ML BC MULTIPA…" at bounding box center [994, 269] width 399 height 46
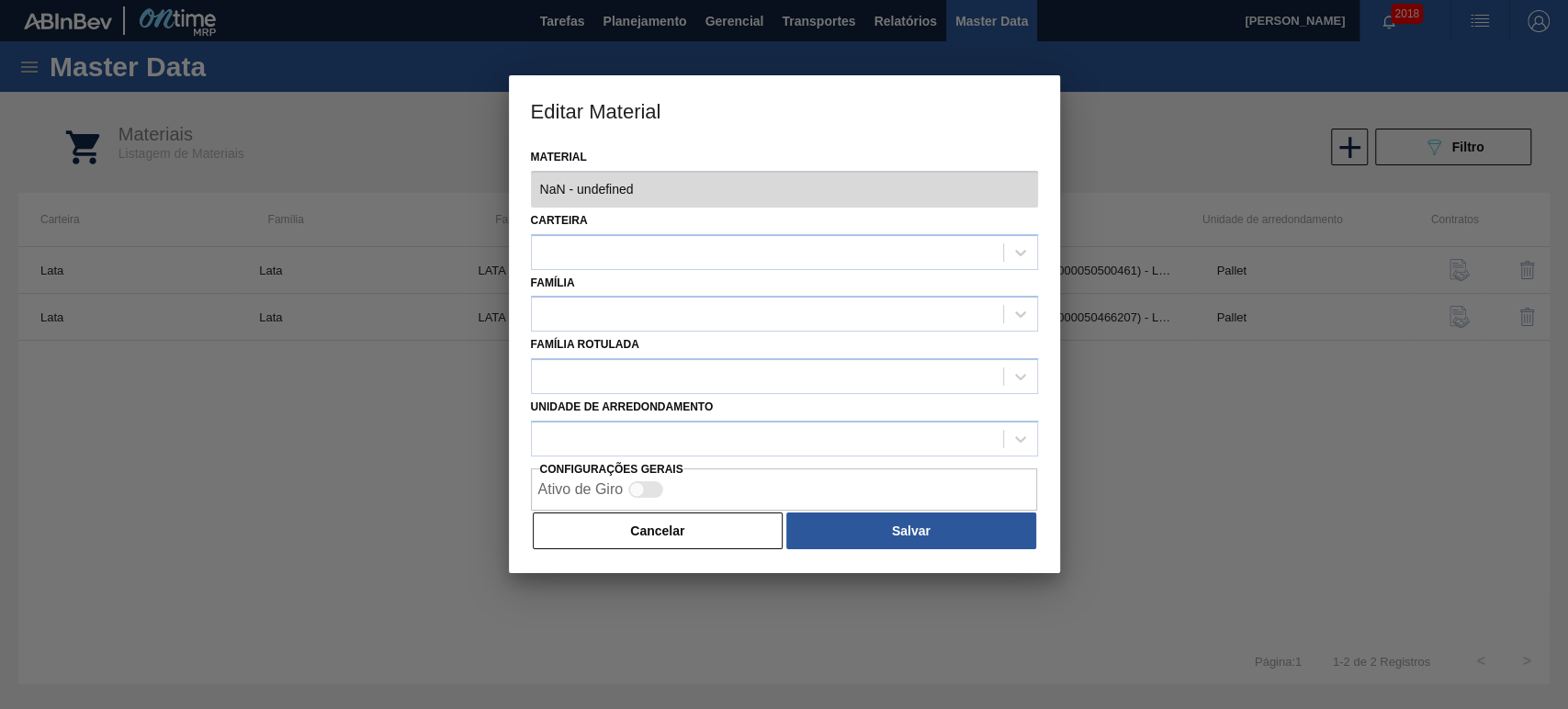
type input "30002409 - 000000000030002409 (SAP Legado: 000000000050500461) - LATA AL. 473ML…"
click at [1106, 188] on div "Editar Material Material 30002409 - 000000000030002409 (SAP Legado: 00000000005…" at bounding box center [784, 354] width 1568 height 709
click at [1247, 479] on div at bounding box center [784, 354] width 1568 height 709
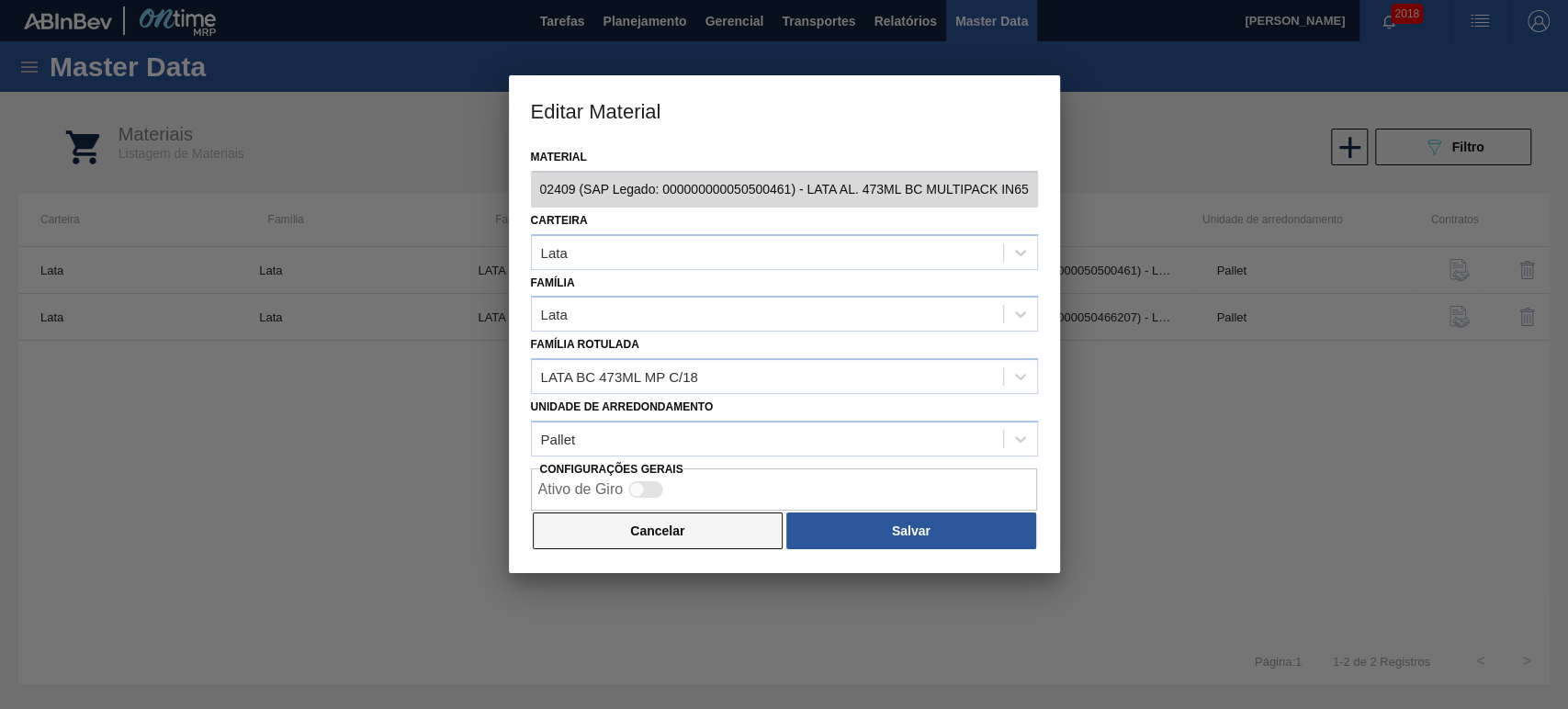
click at [676, 532] on button "Cancelar" at bounding box center [658, 531] width 250 height 36
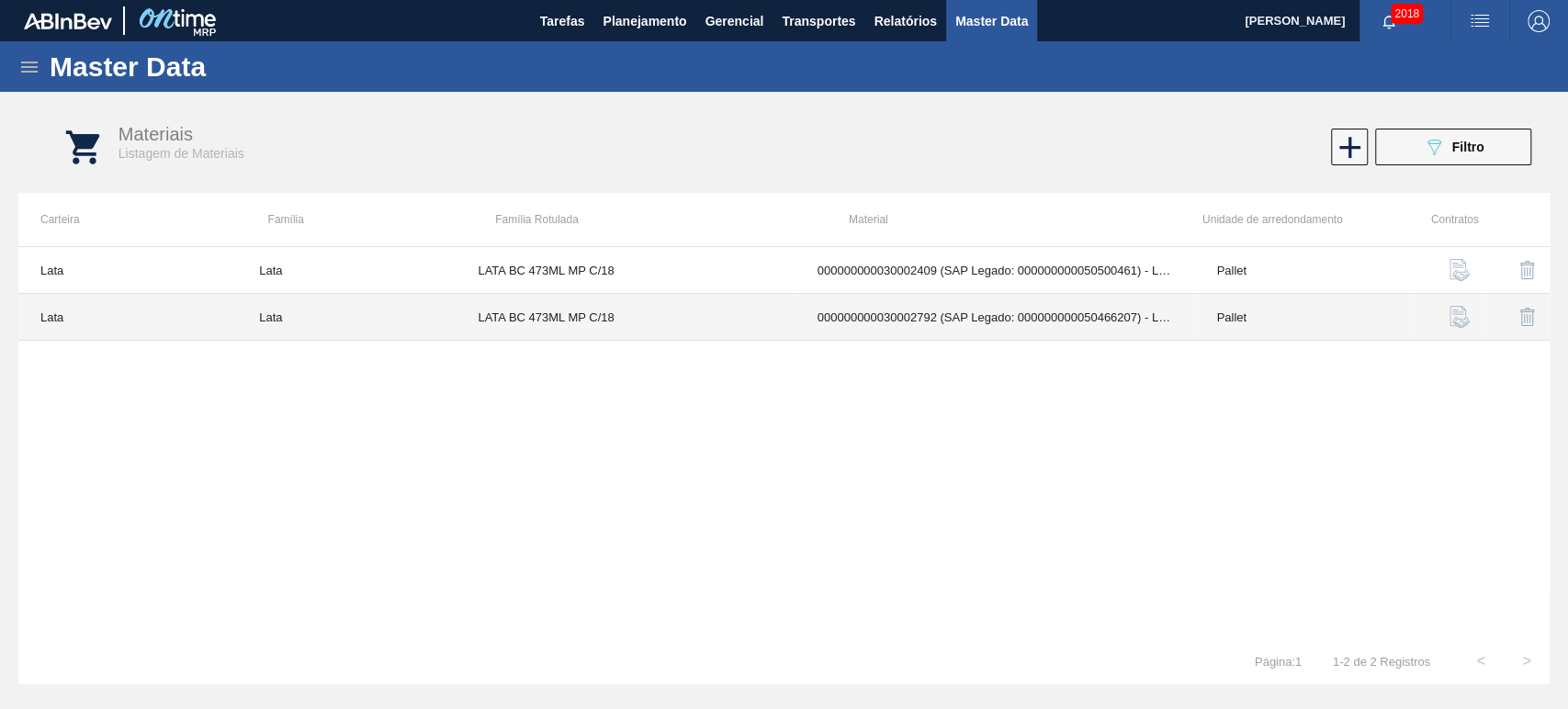
click at [995, 328] on td "000000000030002792 (SAP Legado: 000000000050466207) - LATA AL. BC MULTIPACK 473…" at bounding box center [994, 317] width 399 height 46
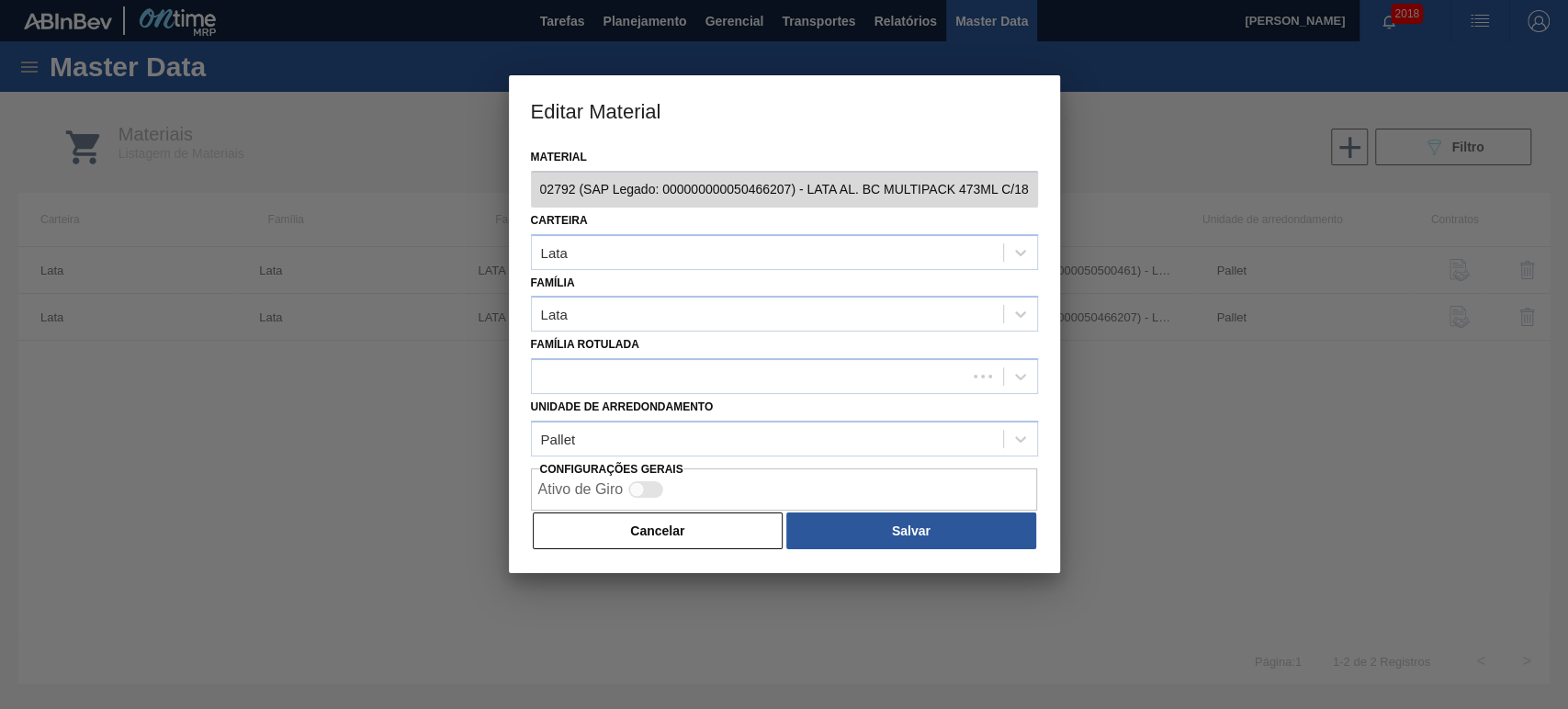
click at [1190, 191] on div "Editar Material Material 30002792 - 000000000030002792 (SAP Legado: 00000000005…" at bounding box center [784, 354] width 1568 height 709
drag, startPoint x: 1275, startPoint y: 388, endPoint x: 1246, endPoint y: 394, distance: 29.6
click at [1274, 388] on div at bounding box center [784, 354] width 1568 height 709
click at [739, 538] on button "Cancelar" at bounding box center [658, 531] width 250 height 36
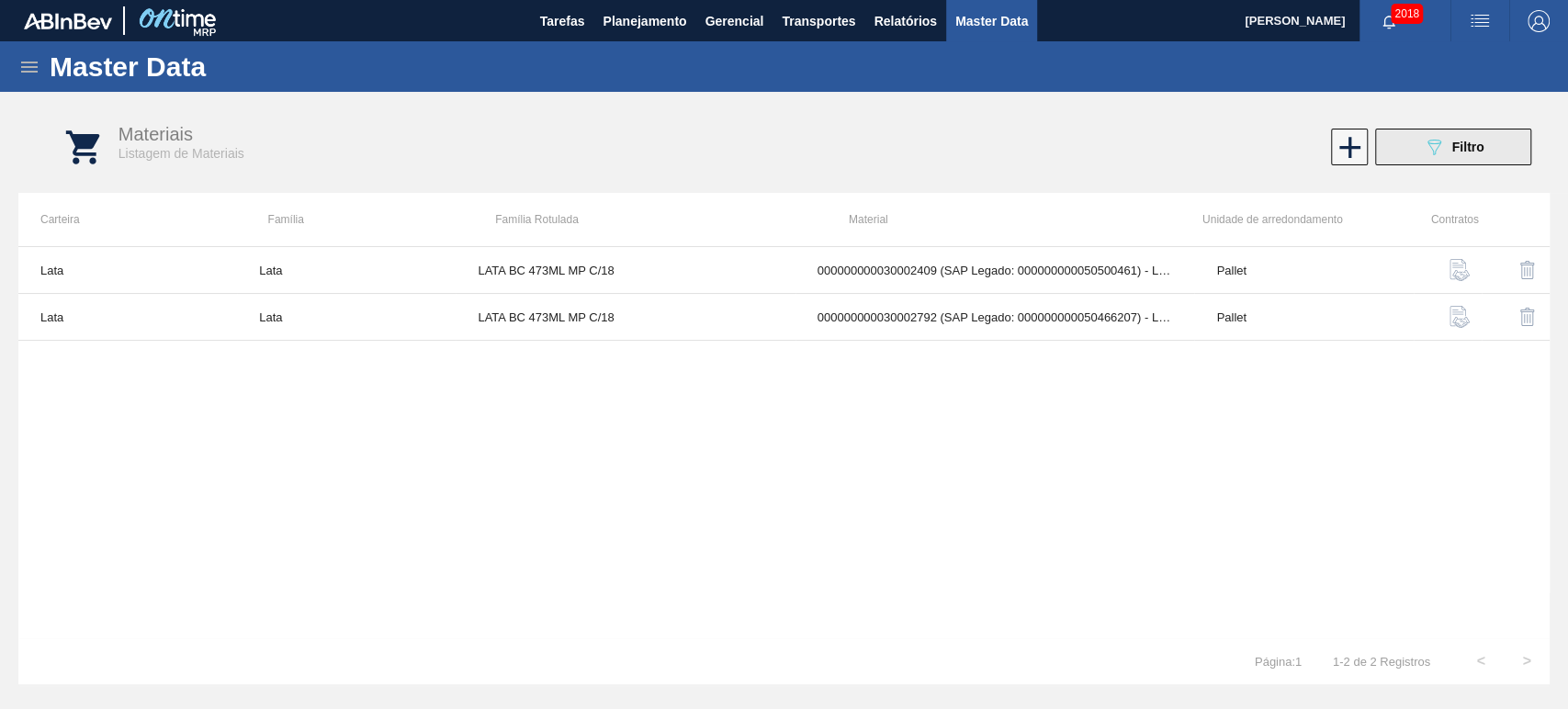
click at [1452, 152] on div "089F7B8B-B2A5-4AFE-B5C0-19BA573D28AC Filtro" at bounding box center [1453, 147] width 61 height 22
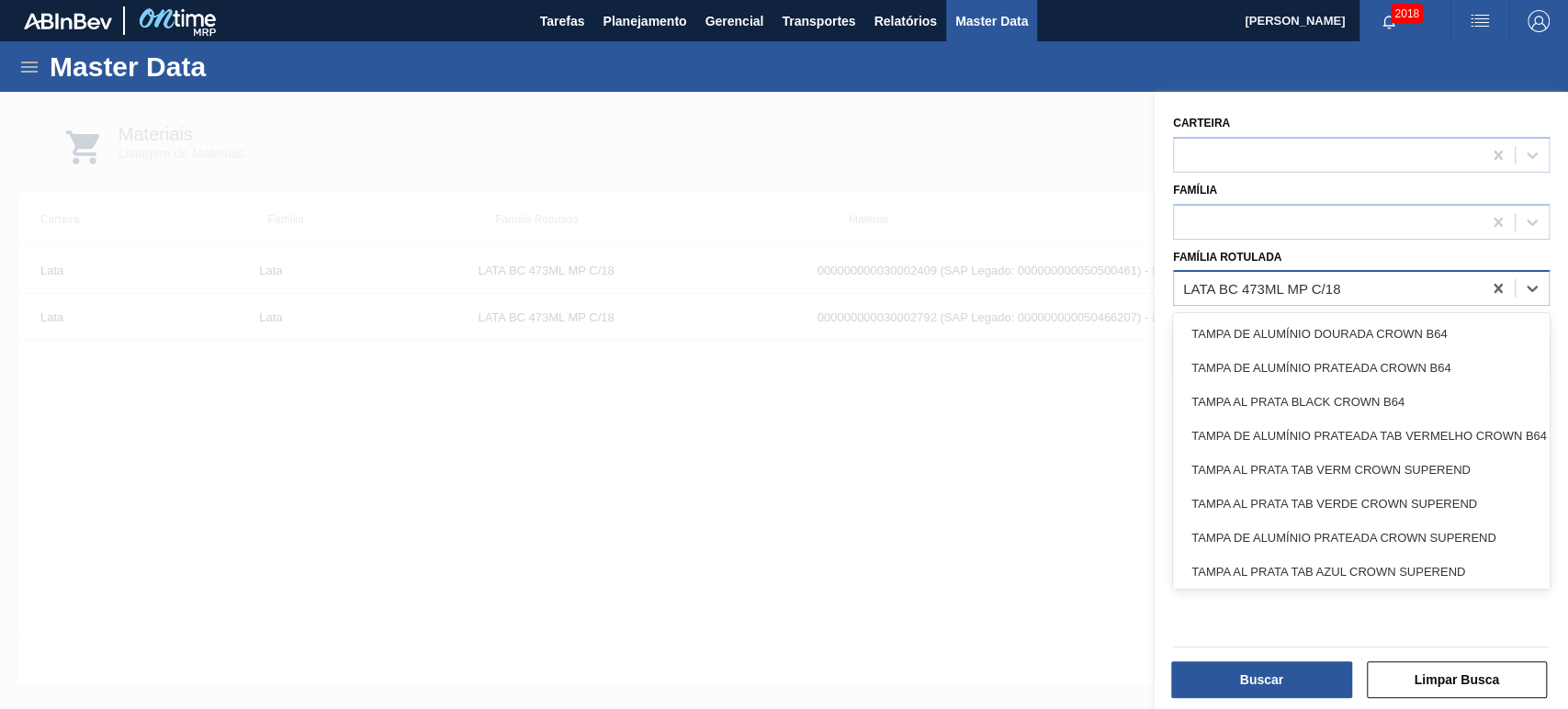
click at [1367, 292] on div "LATA BC 473ML MP C/18" at bounding box center [1327, 288] width 308 height 27
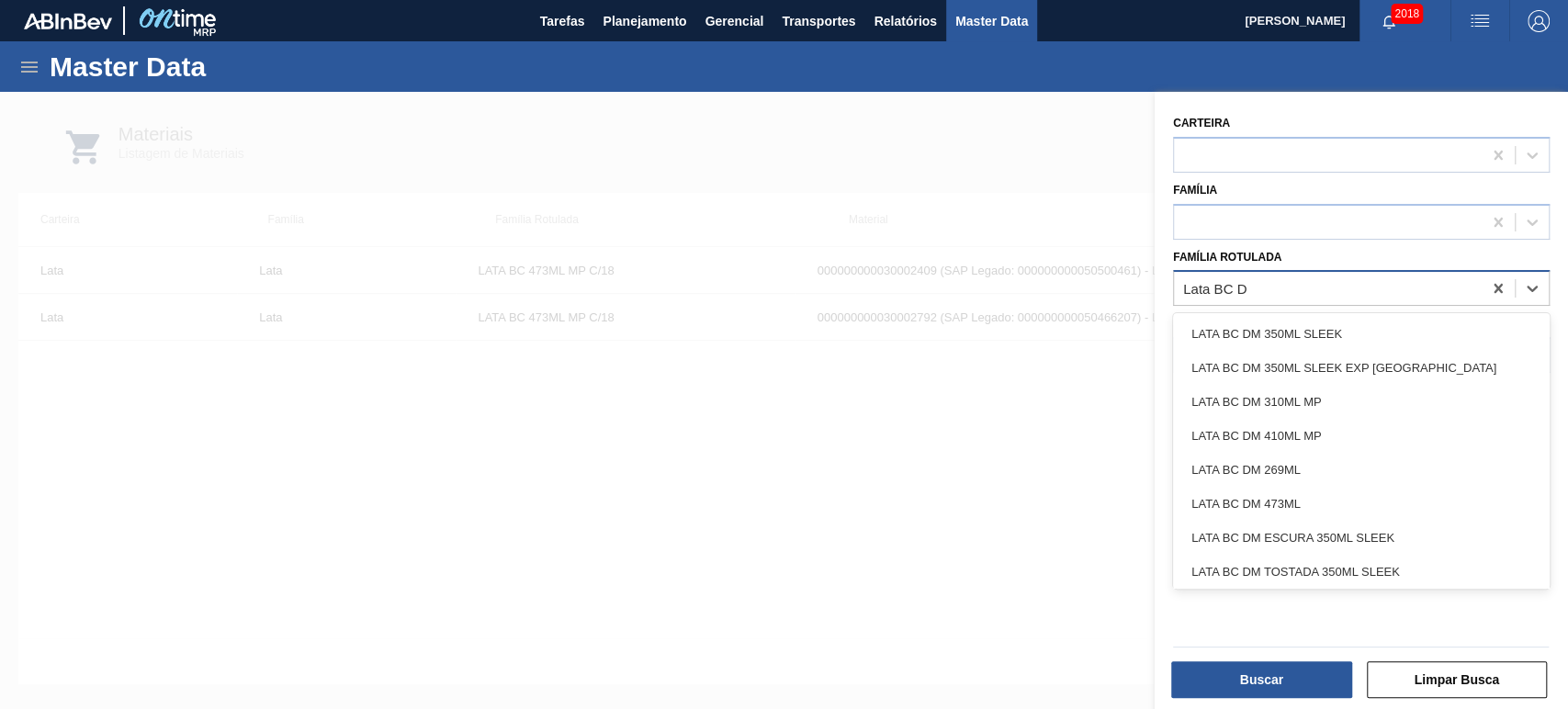
type Rotulada "Lata BC D"
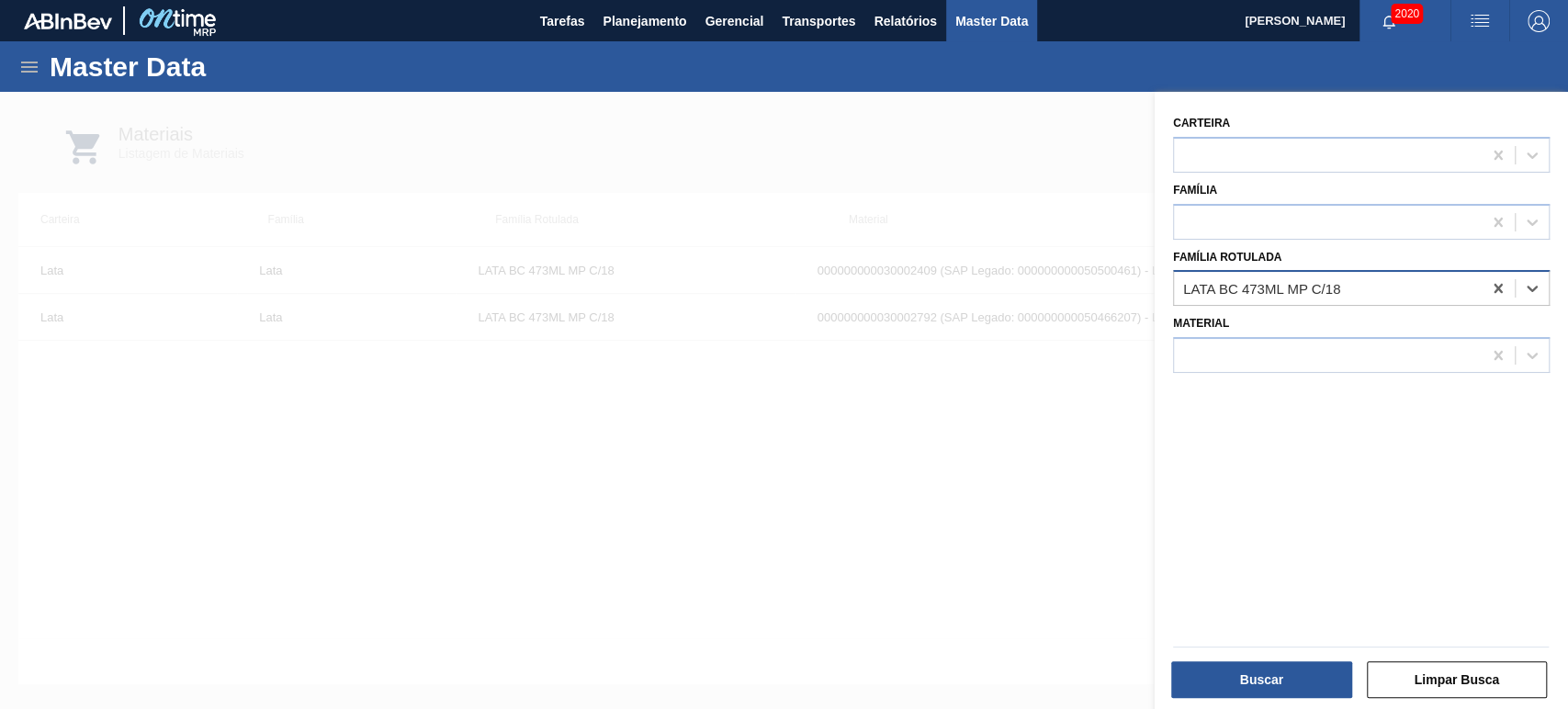
click at [1386, 295] on div "LATA BC 473ML MP C/18" at bounding box center [1327, 288] width 308 height 27
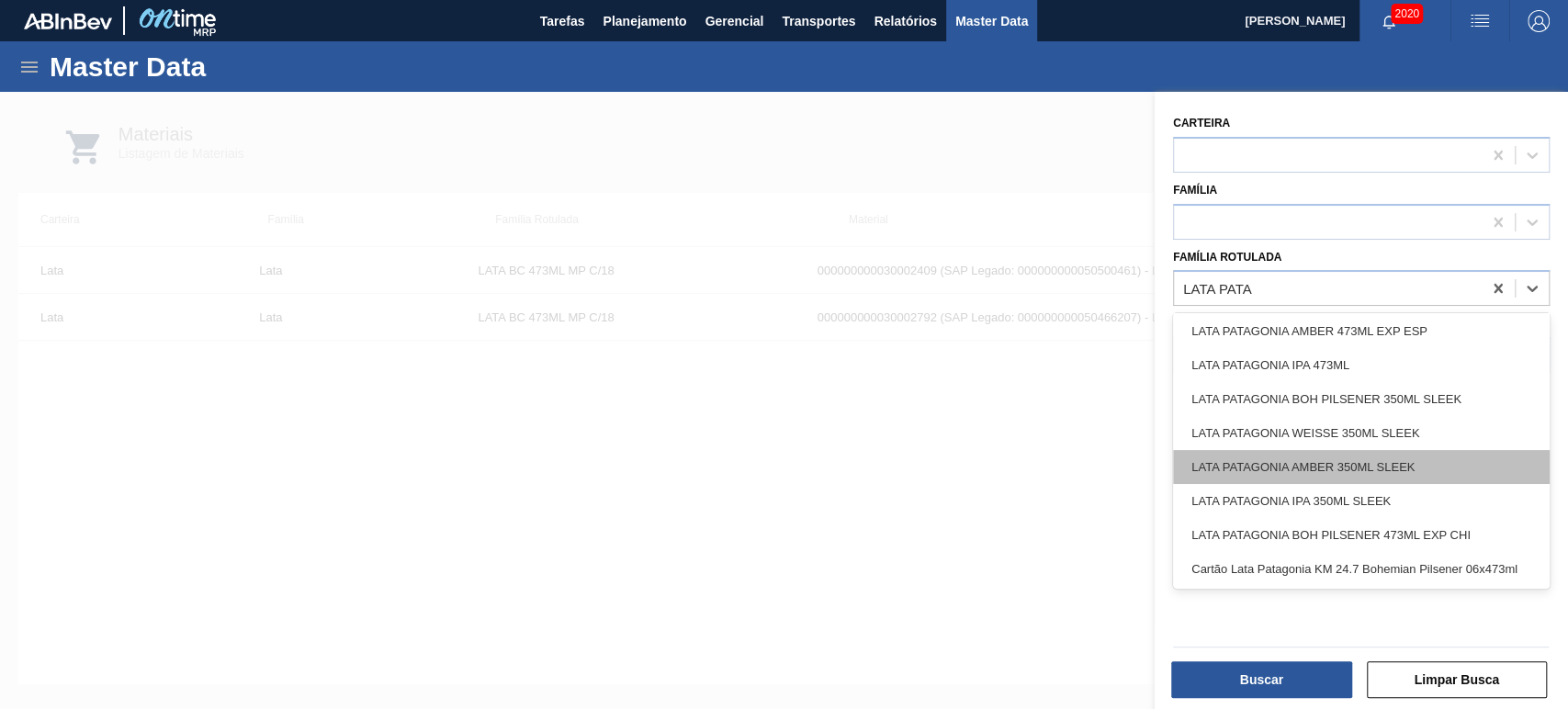
scroll to position [0, 0]
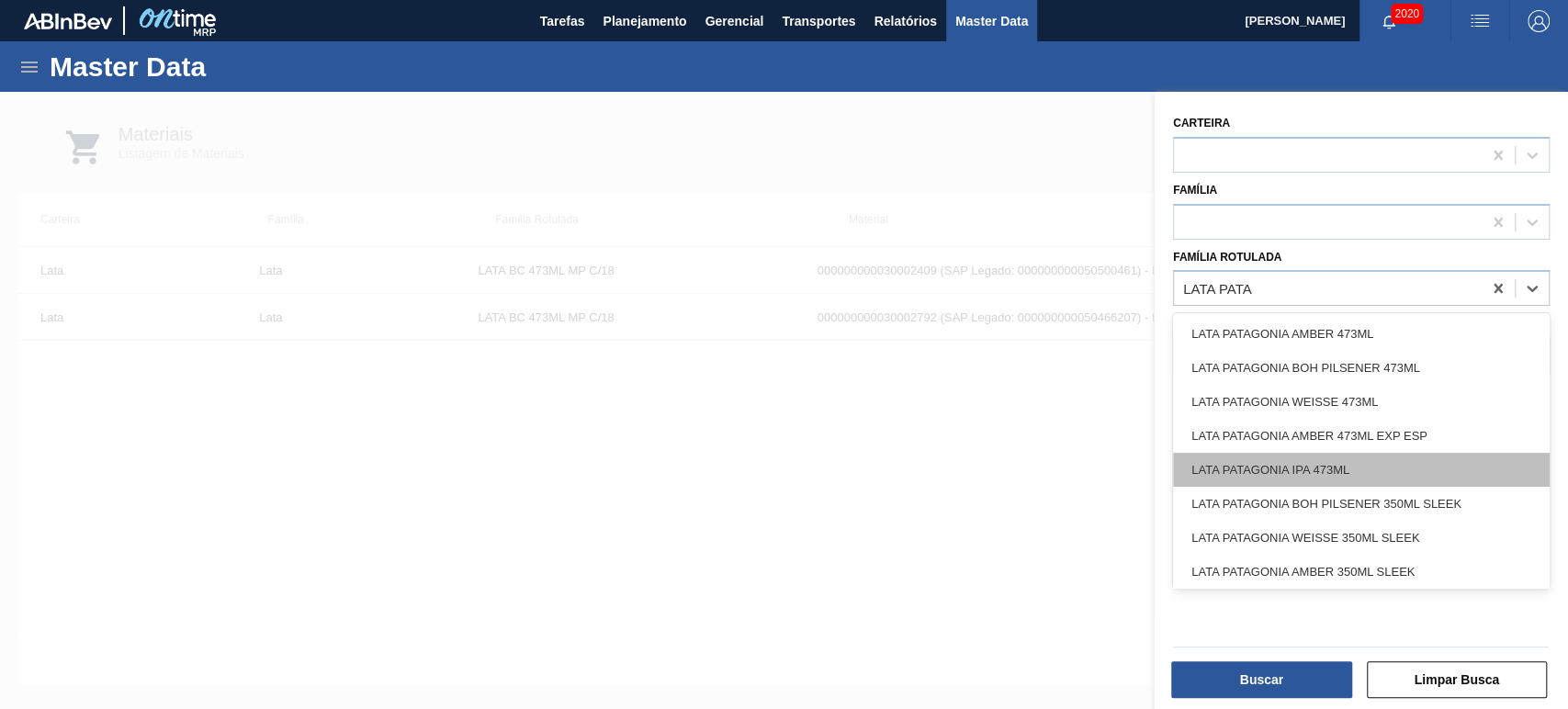
type Rotulada "LATA PATA"
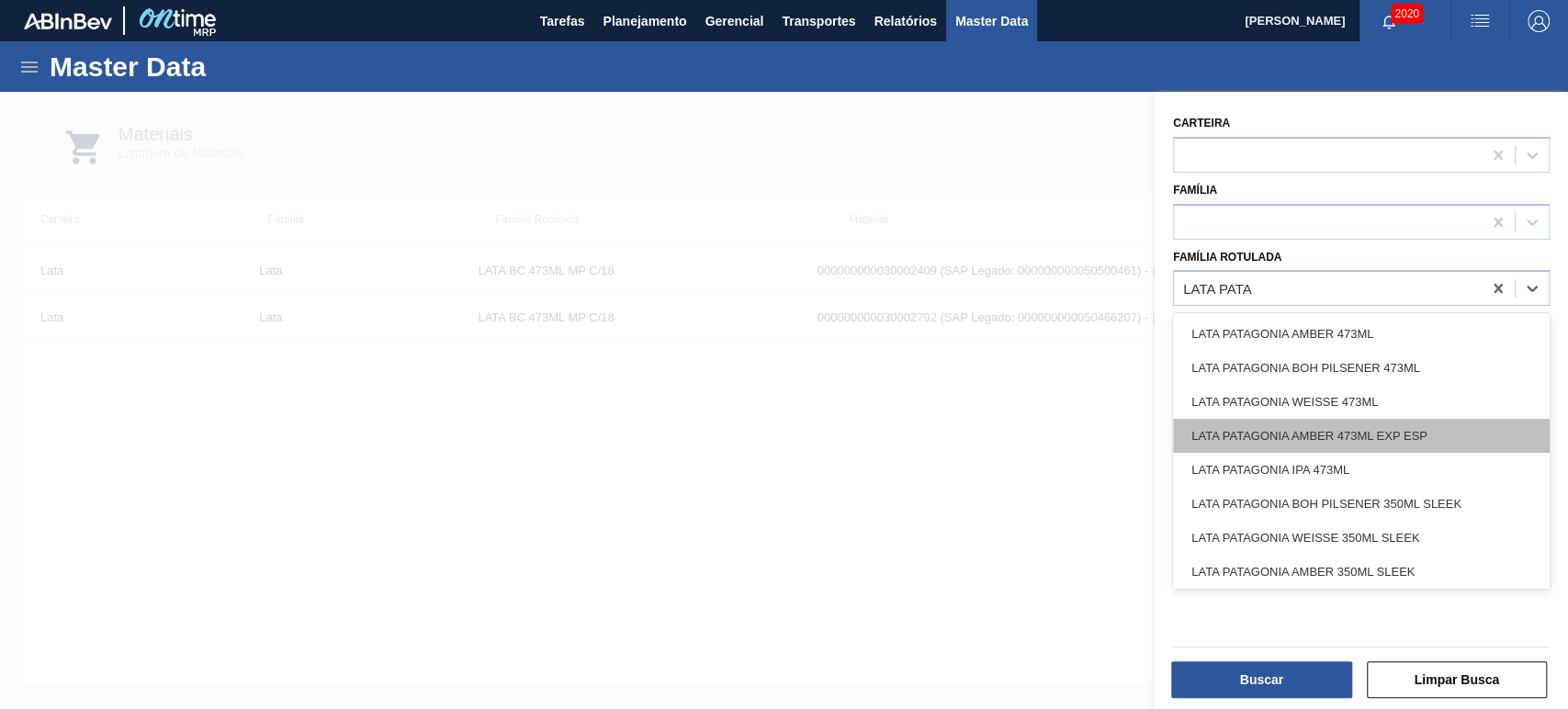
type Rotulada "LATA PATA"
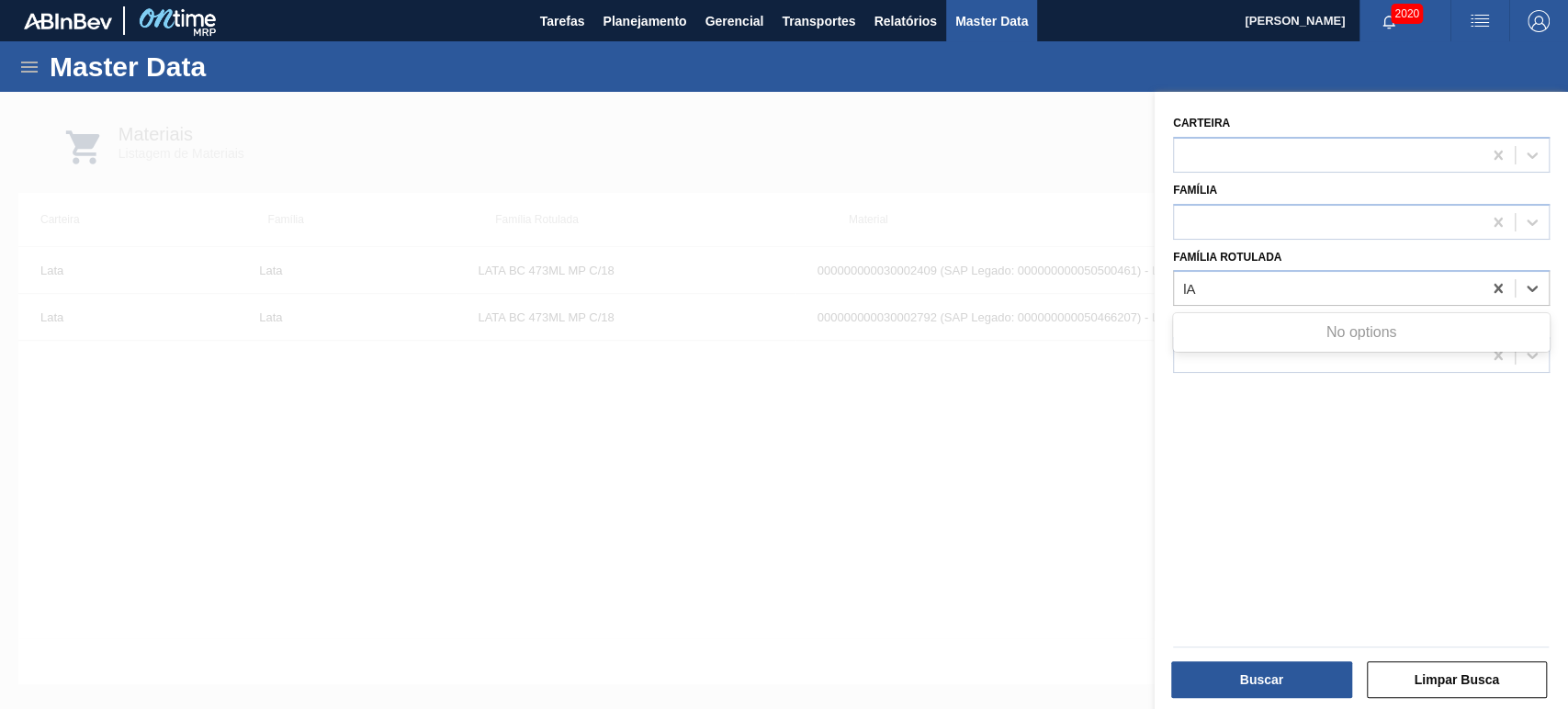
type Rotulada "l"
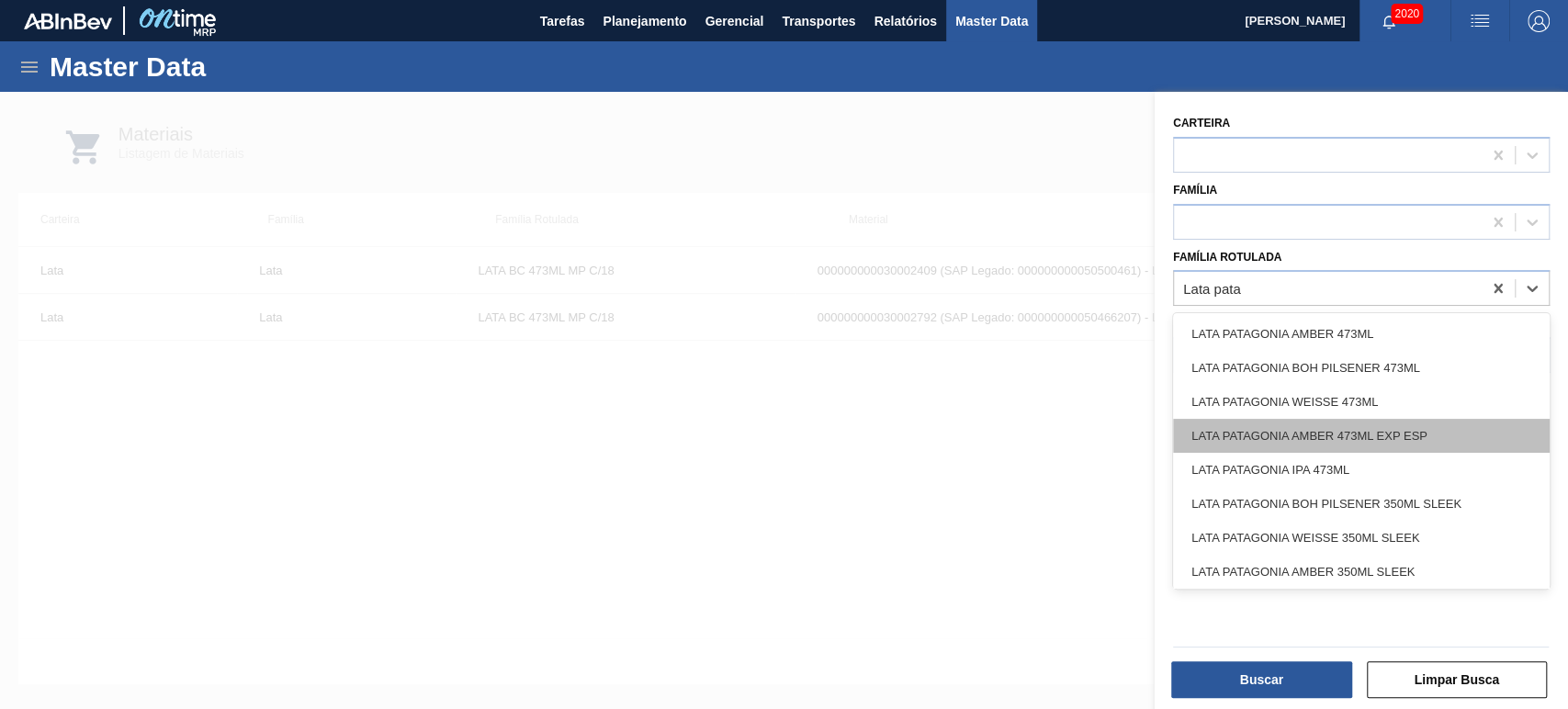
type Rotulada "Lata pata"
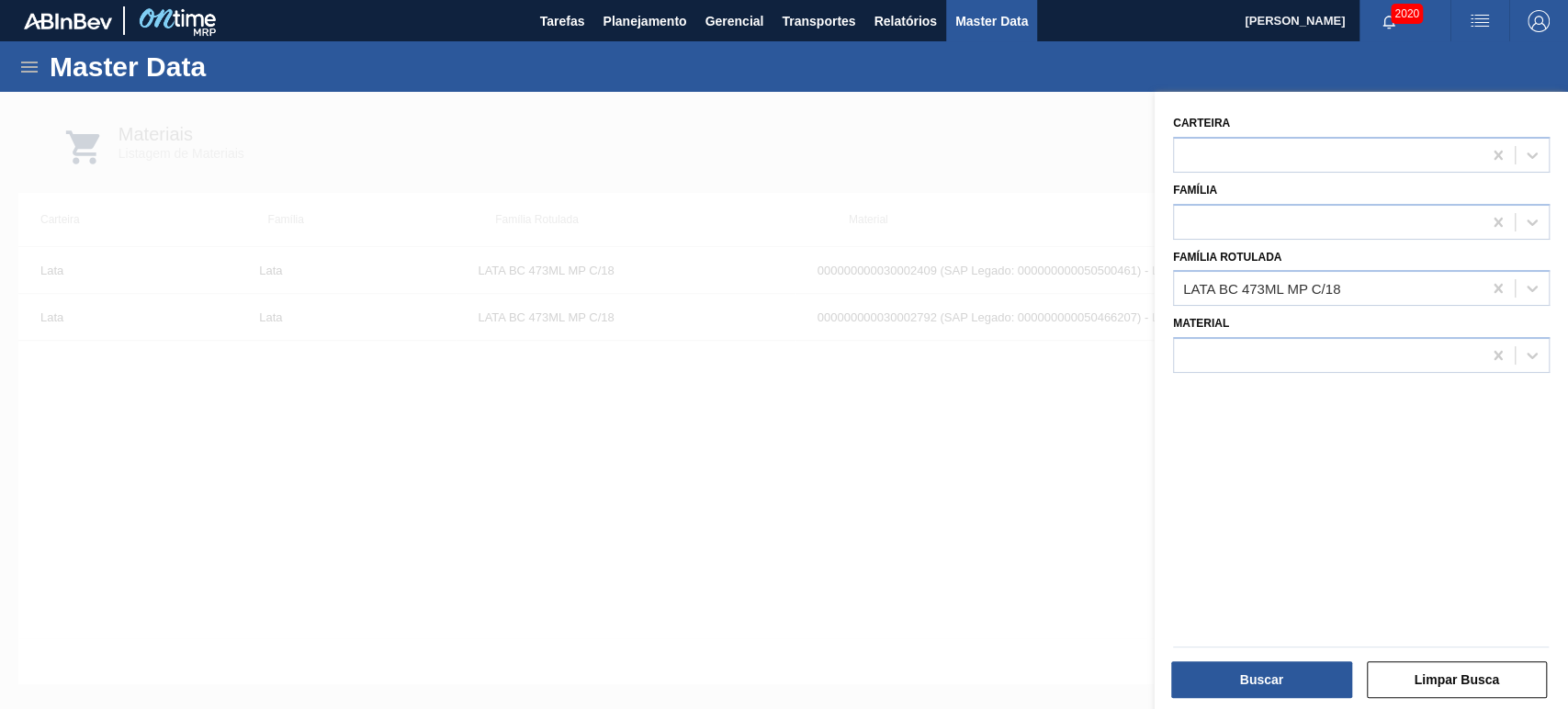
click at [822, 428] on div at bounding box center [784, 446] width 1568 height 709
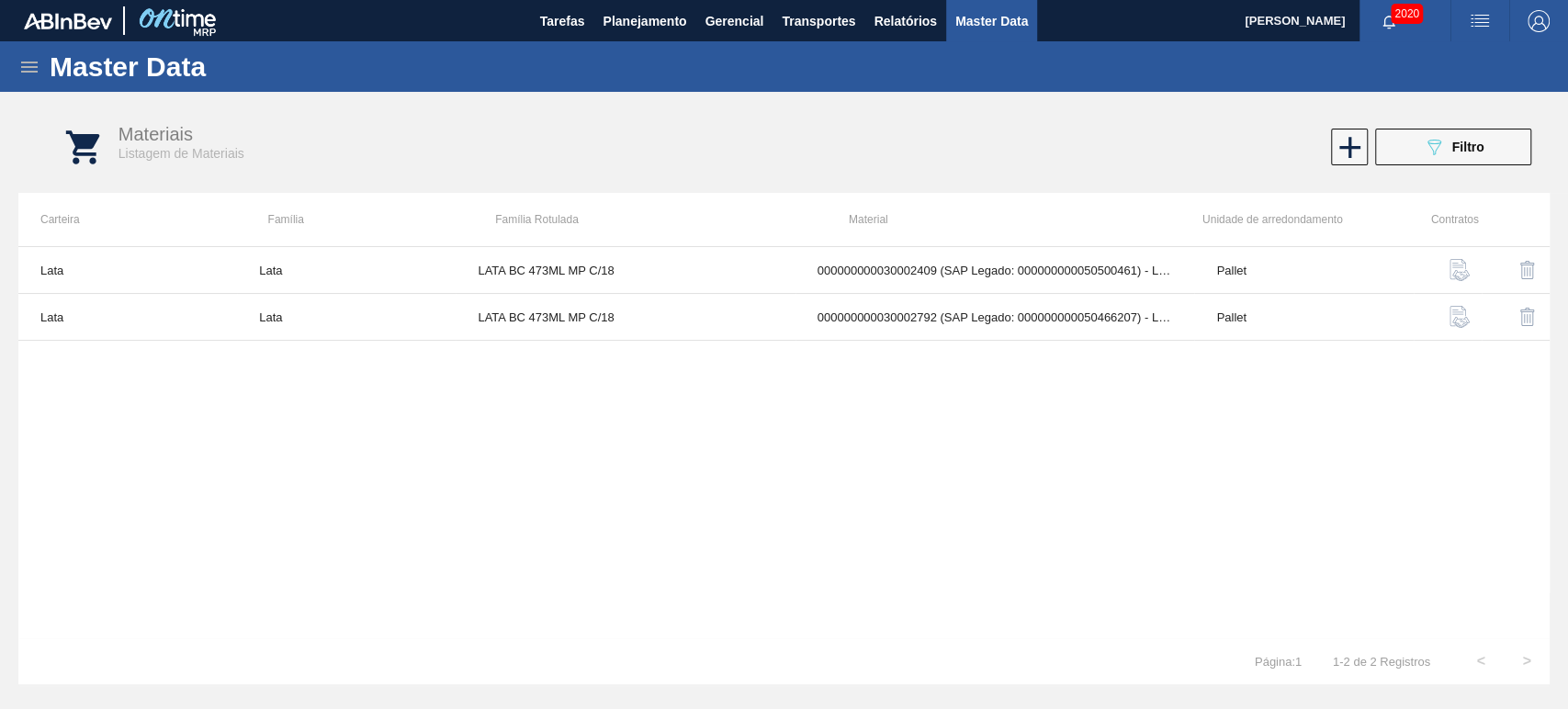
click at [1506, 151] on button "089F7B8B-B2A5-4AFE-B5C0-19BA573D28AC Filtro" at bounding box center [1453, 146] width 156 height 36
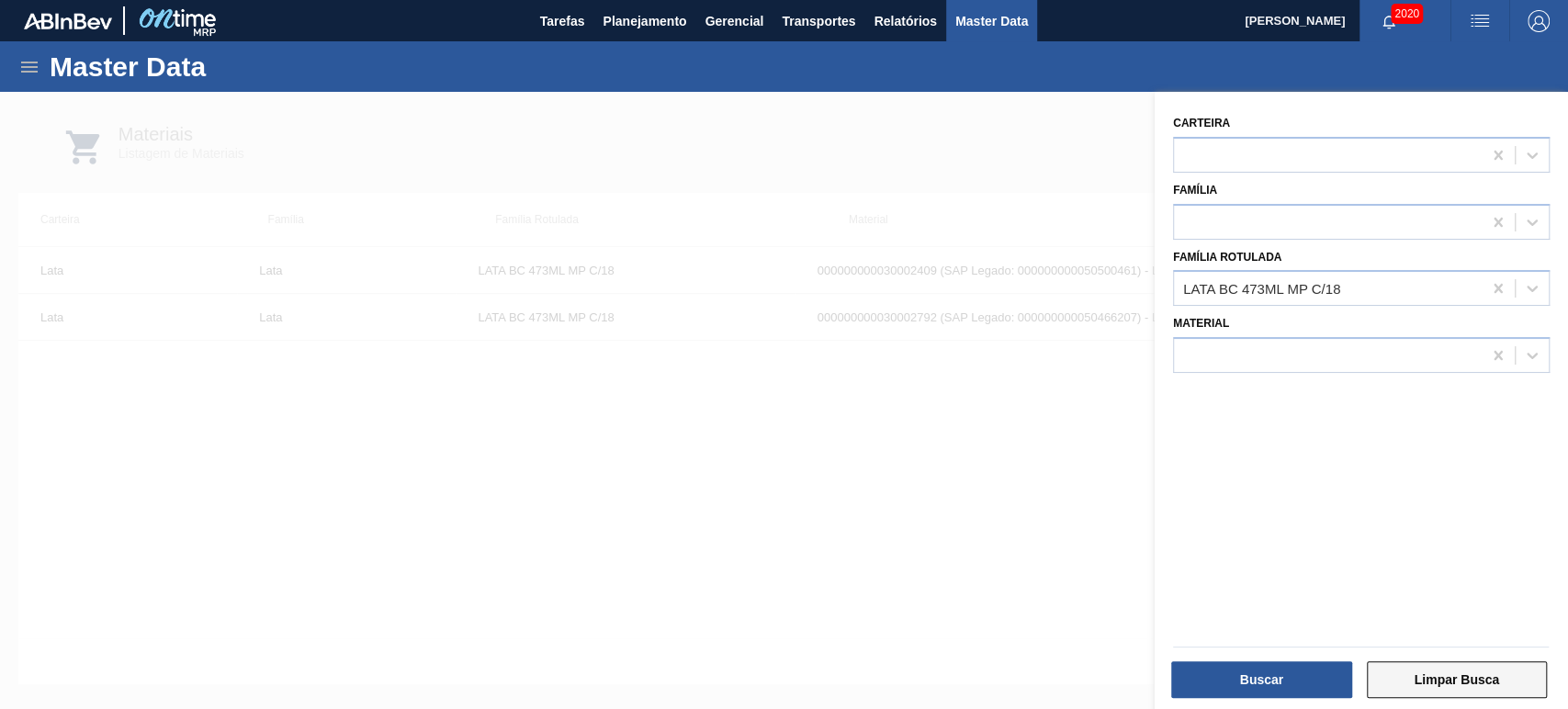
click at [1468, 675] on button "Limpar Busca" at bounding box center [1457, 678] width 180 height 36
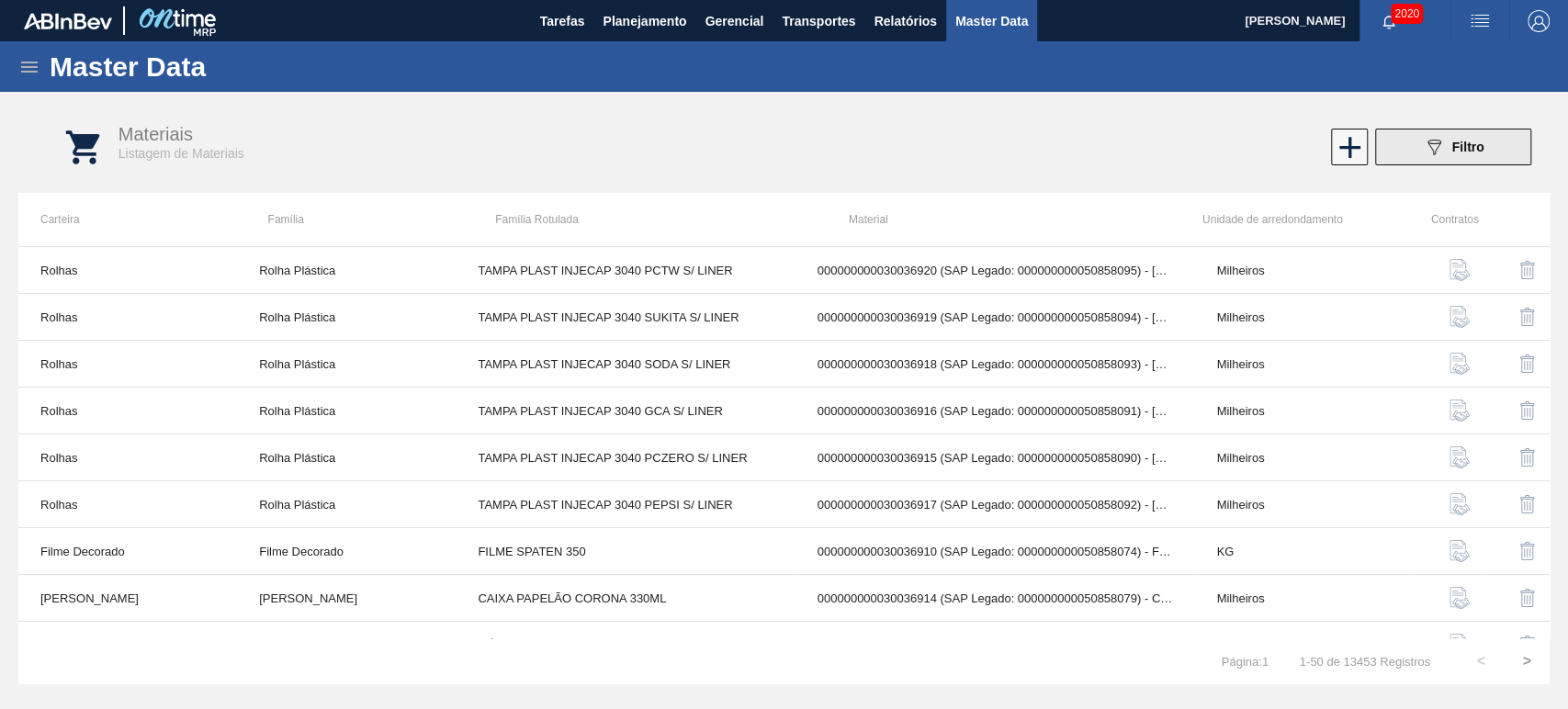
click at [1427, 145] on icon "089F7B8B-B2A5-4AFE-B5C0-19BA573D28AC" at bounding box center [1433, 147] width 22 height 22
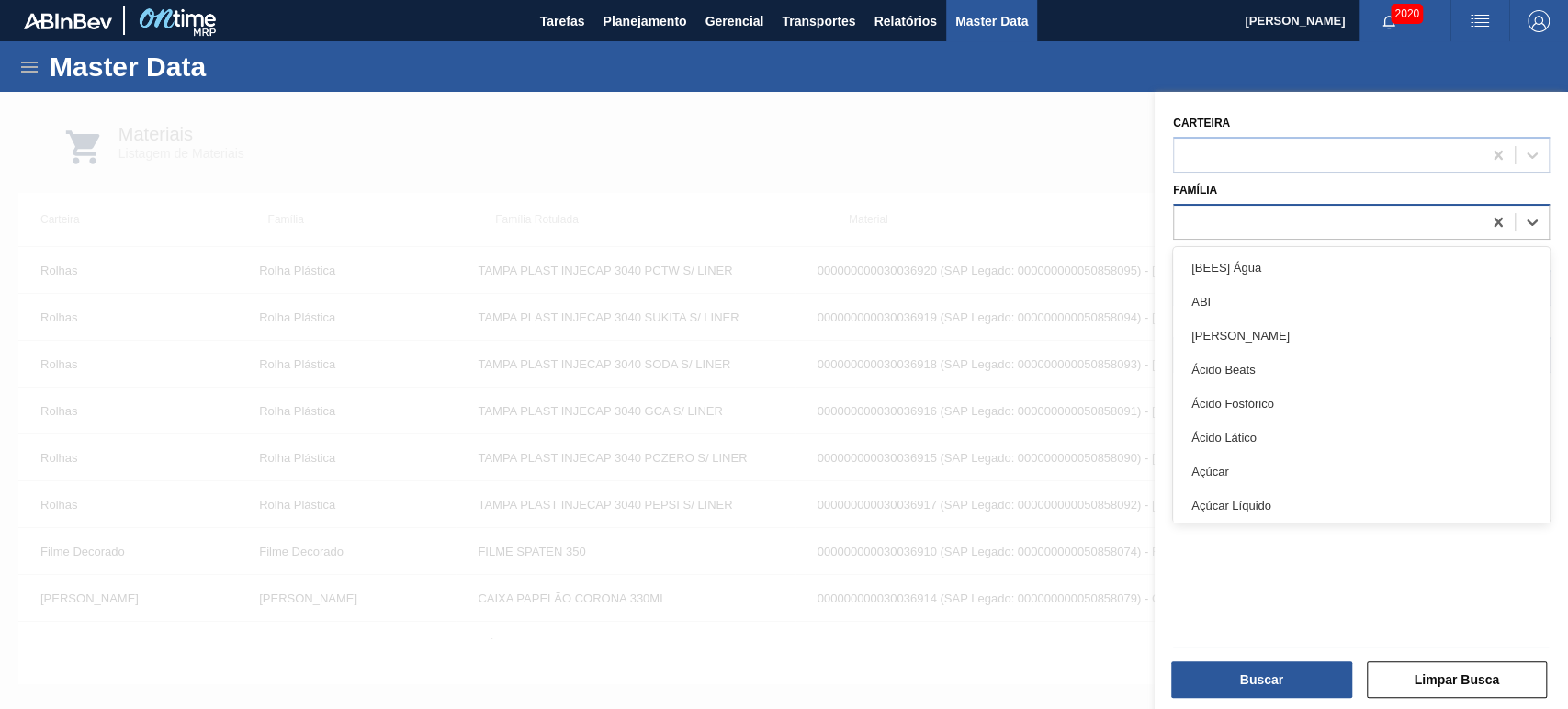
click at [1264, 209] on div at bounding box center [1327, 221] width 308 height 27
type input "LATA"
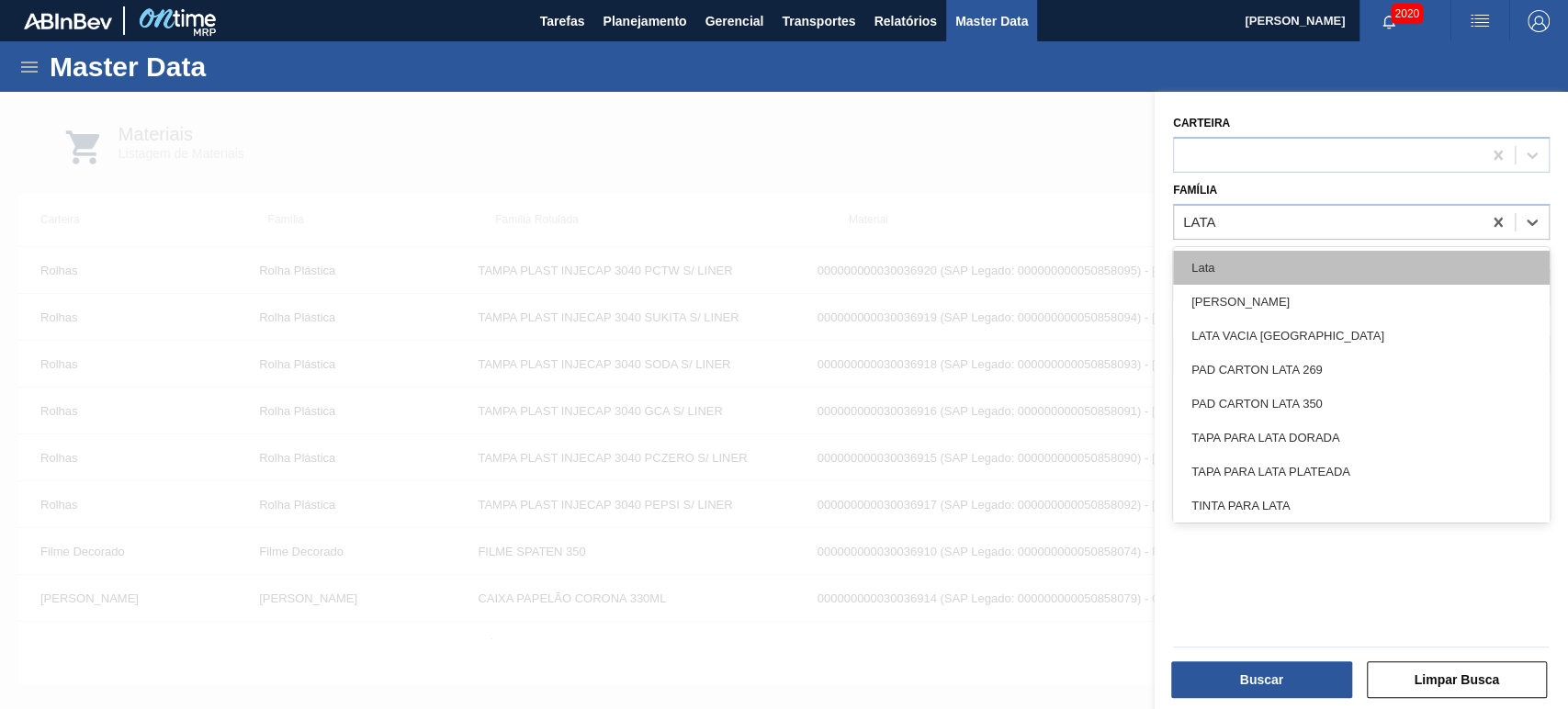
click at [1232, 260] on div "Lata" at bounding box center [1361, 267] width 377 height 34
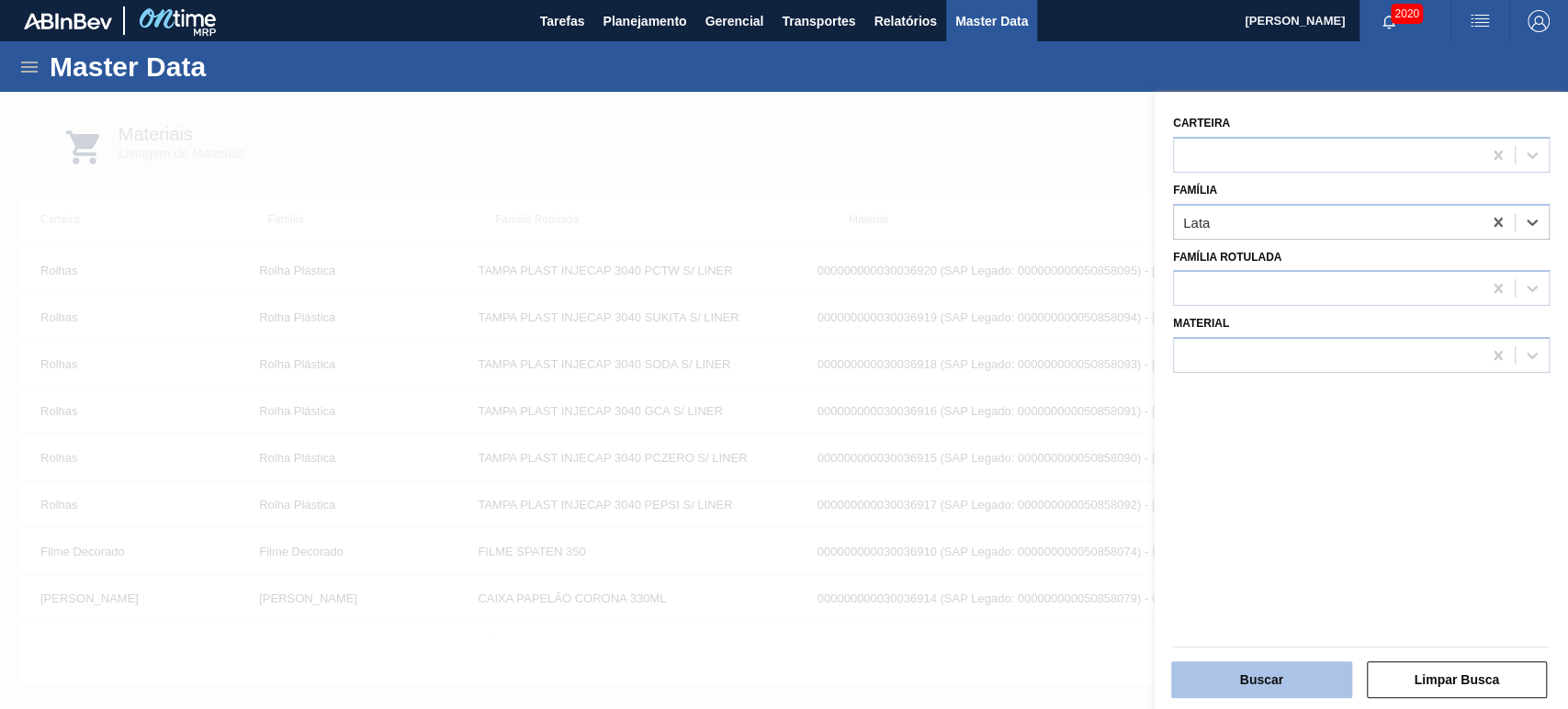
click at [1253, 671] on button "Buscar" at bounding box center [1260, 678] width 180 height 36
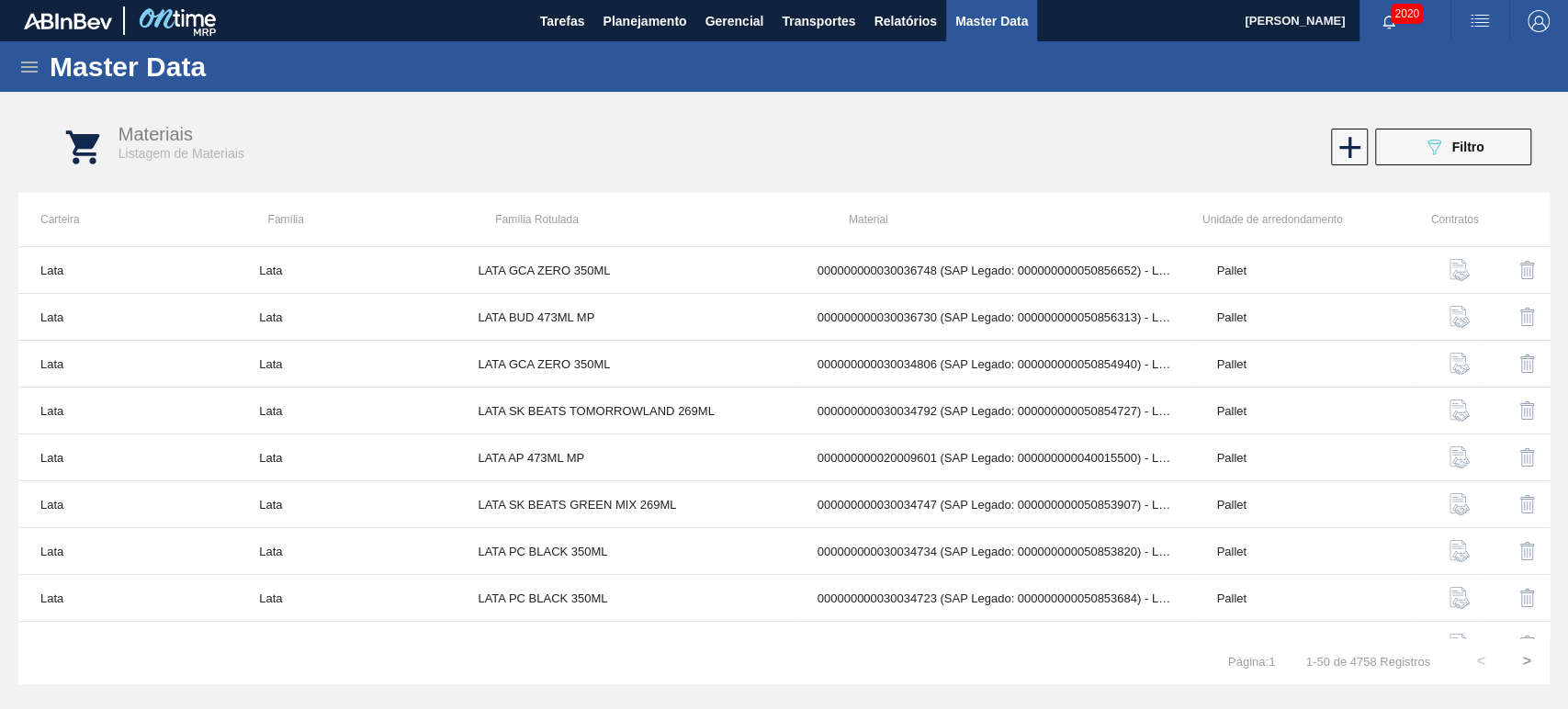
click at [36, 70] on icon at bounding box center [30, 67] width 22 height 22
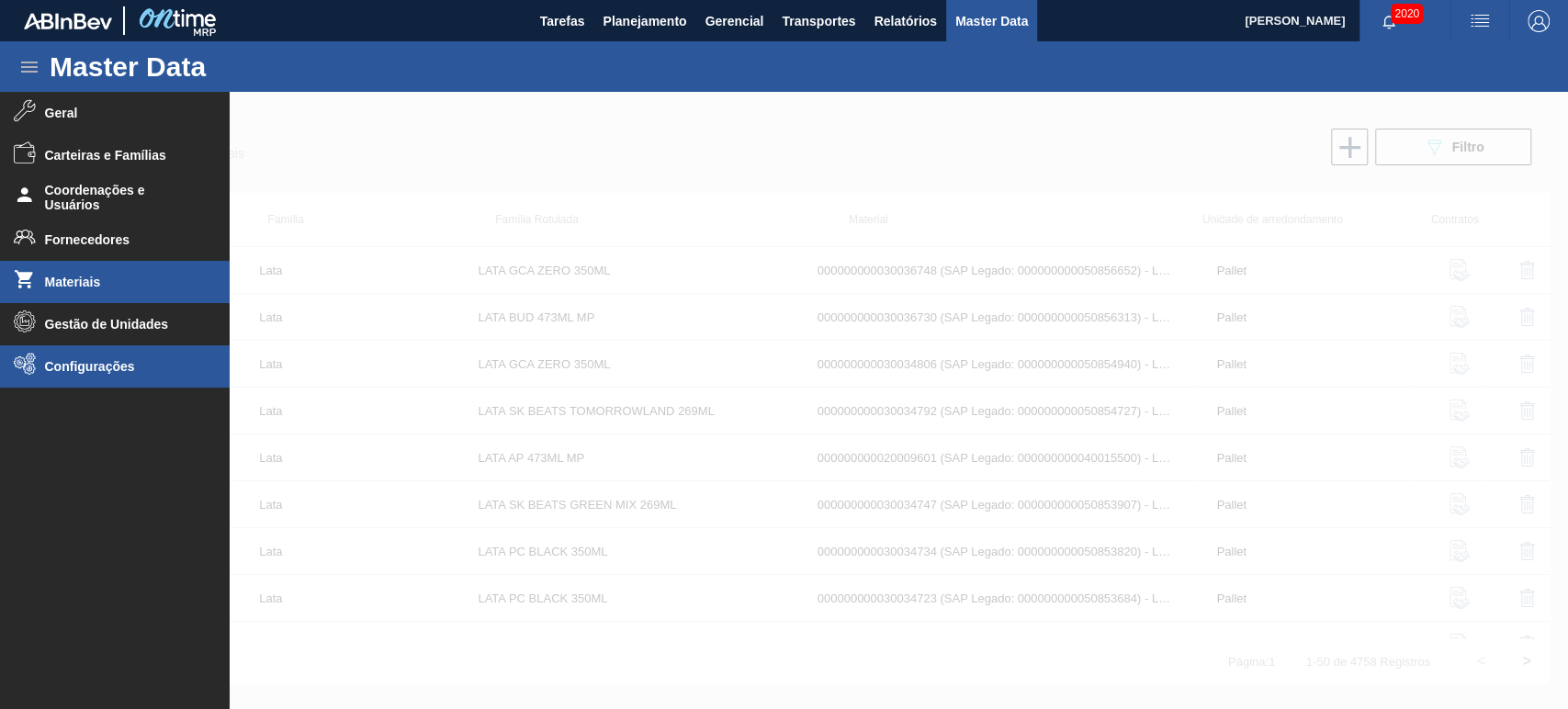
click at [88, 373] on span "Configurações" at bounding box center [121, 366] width 152 height 15
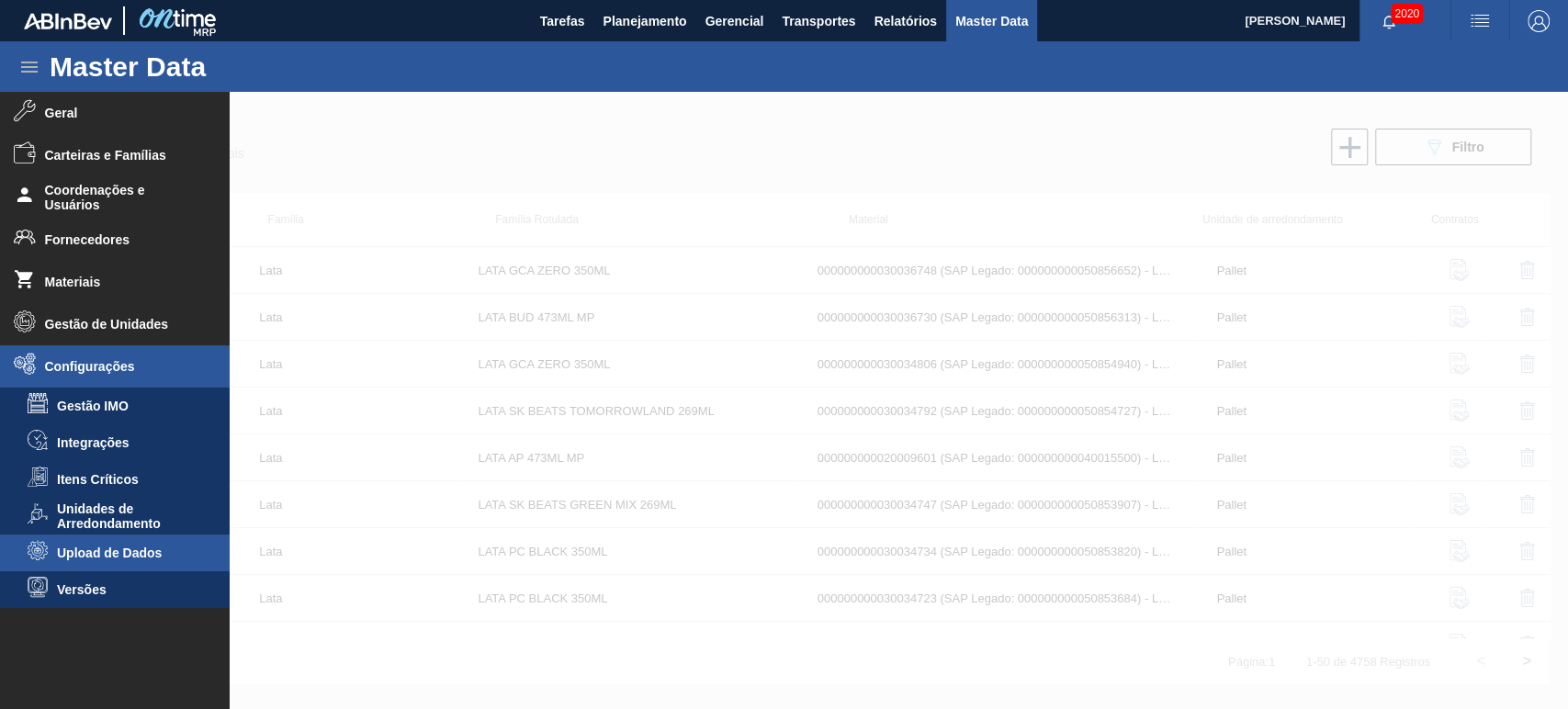
click at [100, 557] on span "Upload de Dados" at bounding box center [127, 552] width 141 height 15
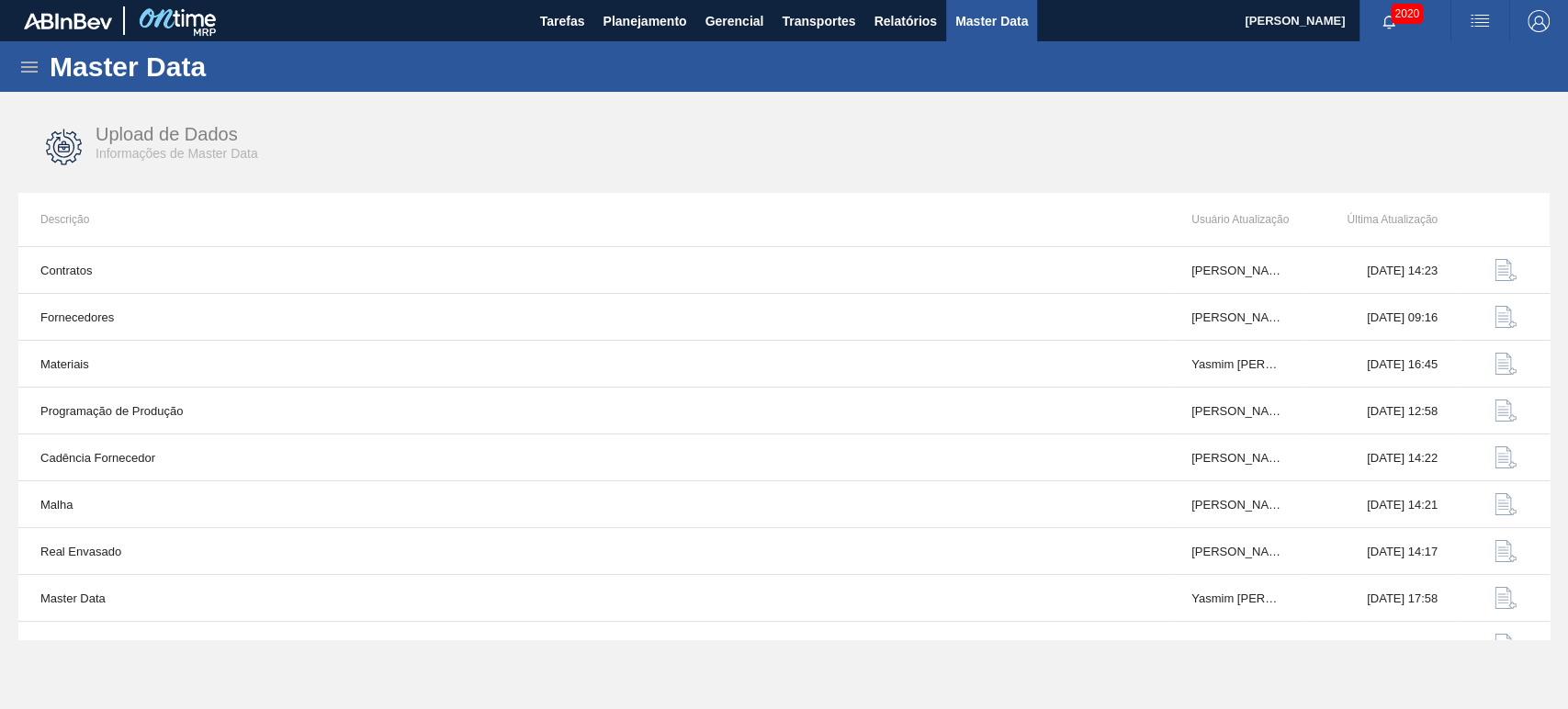
click at [38, 75] on icon at bounding box center [30, 67] width 22 height 22
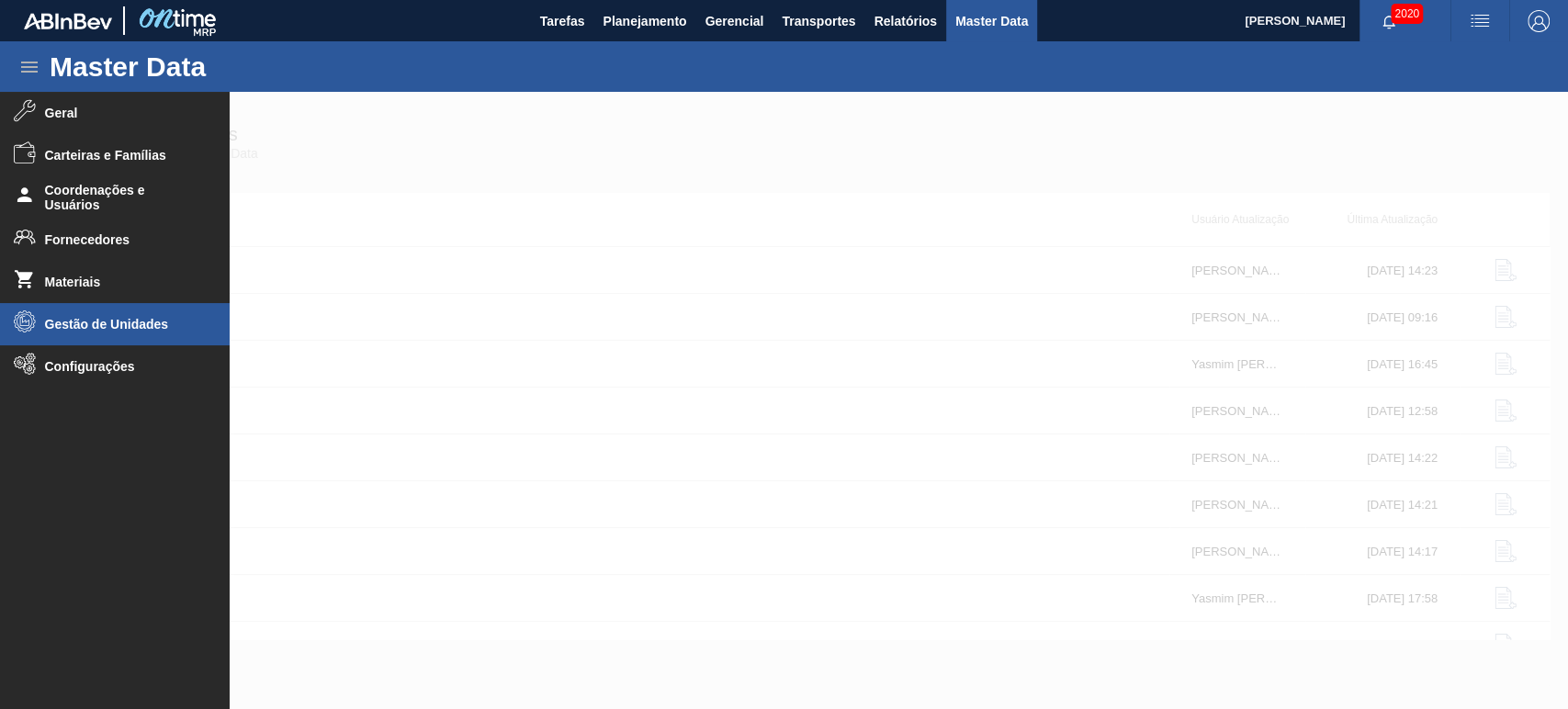
click at [113, 321] on span "Gestão de Unidades" at bounding box center [121, 323] width 152 height 15
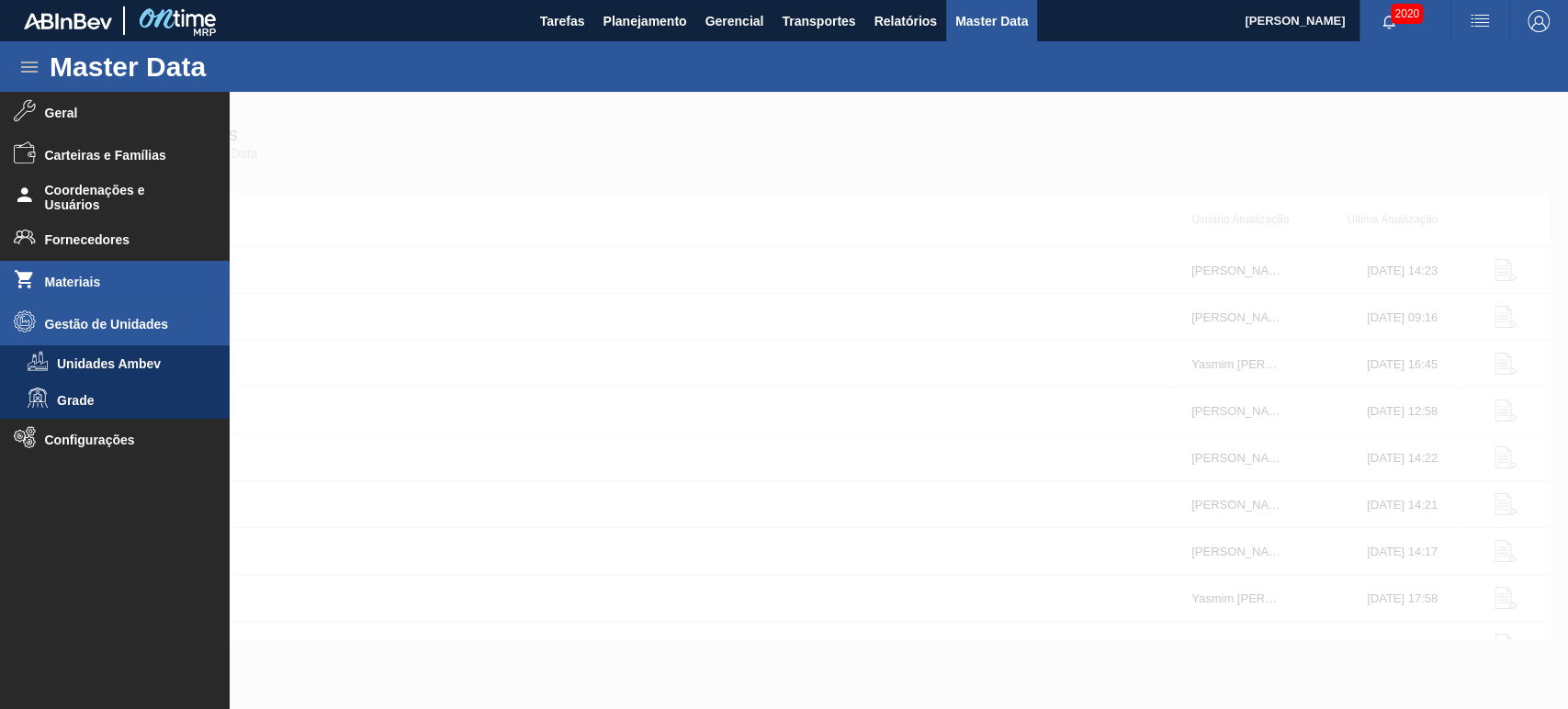
click at [77, 280] on span "Materiais" at bounding box center [121, 281] width 152 height 15
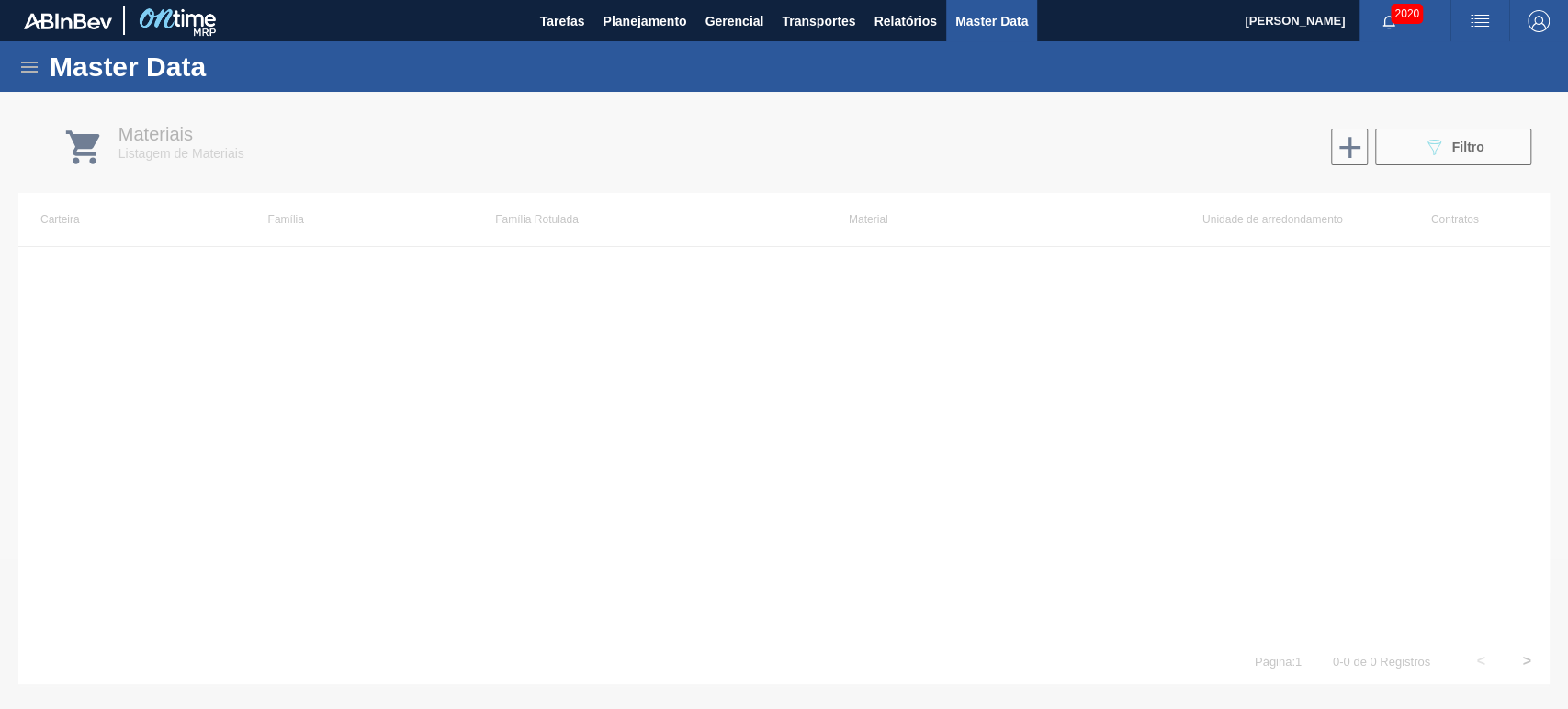
click at [32, 72] on icon at bounding box center [30, 67] width 22 height 22
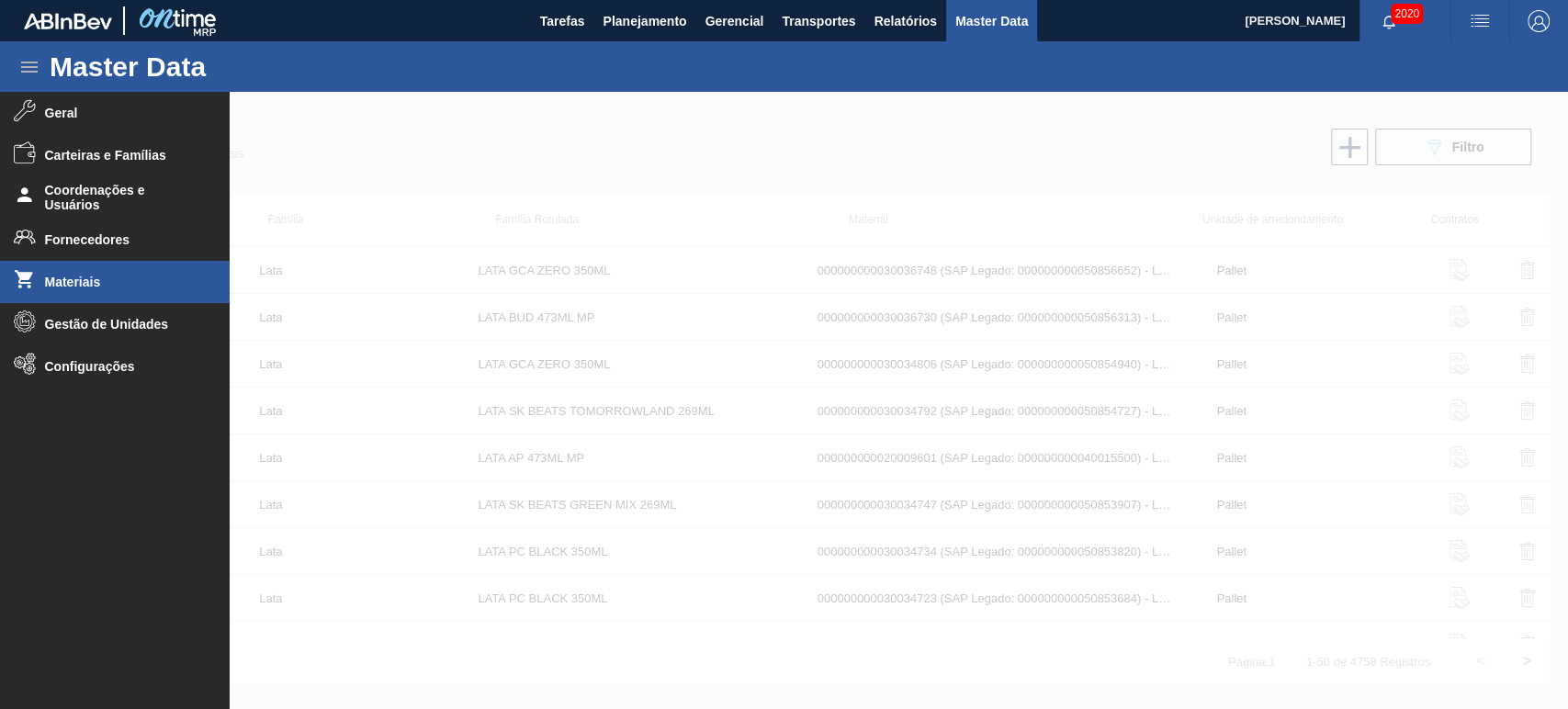
drag, startPoint x: 661, startPoint y: 127, endPoint x: 683, endPoint y: 130, distance: 22.2
click at [683, 129] on div at bounding box center [784, 400] width 1568 height 617
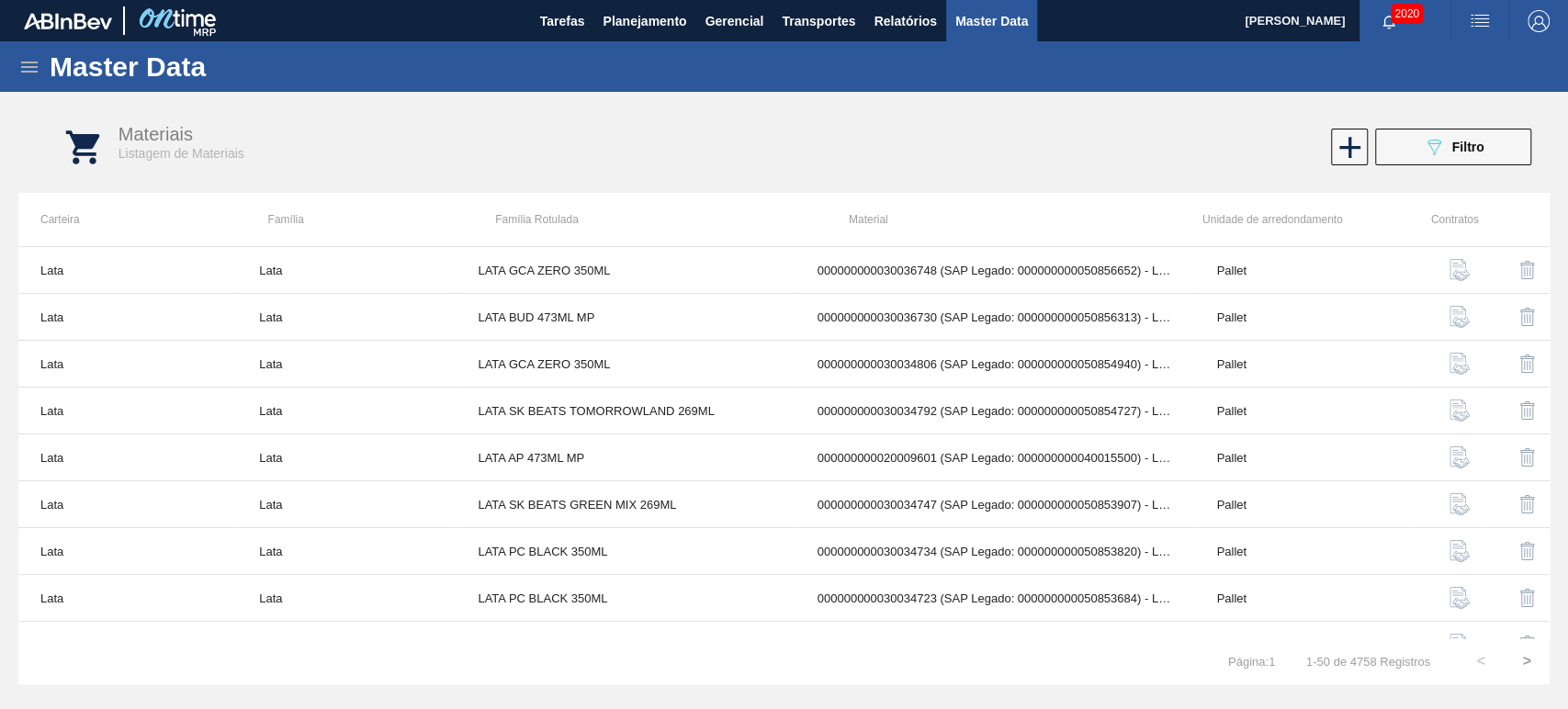
click at [1473, 29] on img "button" at bounding box center [1479, 21] width 22 height 22
click at [1564, 20] on div at bounding box center [784, 354] width 1568 height 709
click at [1531, 0] on body "Tarefas Planejamento Gerencial Transportes Relatórios Master Data [PERSON_NAME]…" at bounding box center [784, 0] width 1568 height 0
click at [1531, 31] on img "button" at bounding box center [1538, 21] width 22 height 22
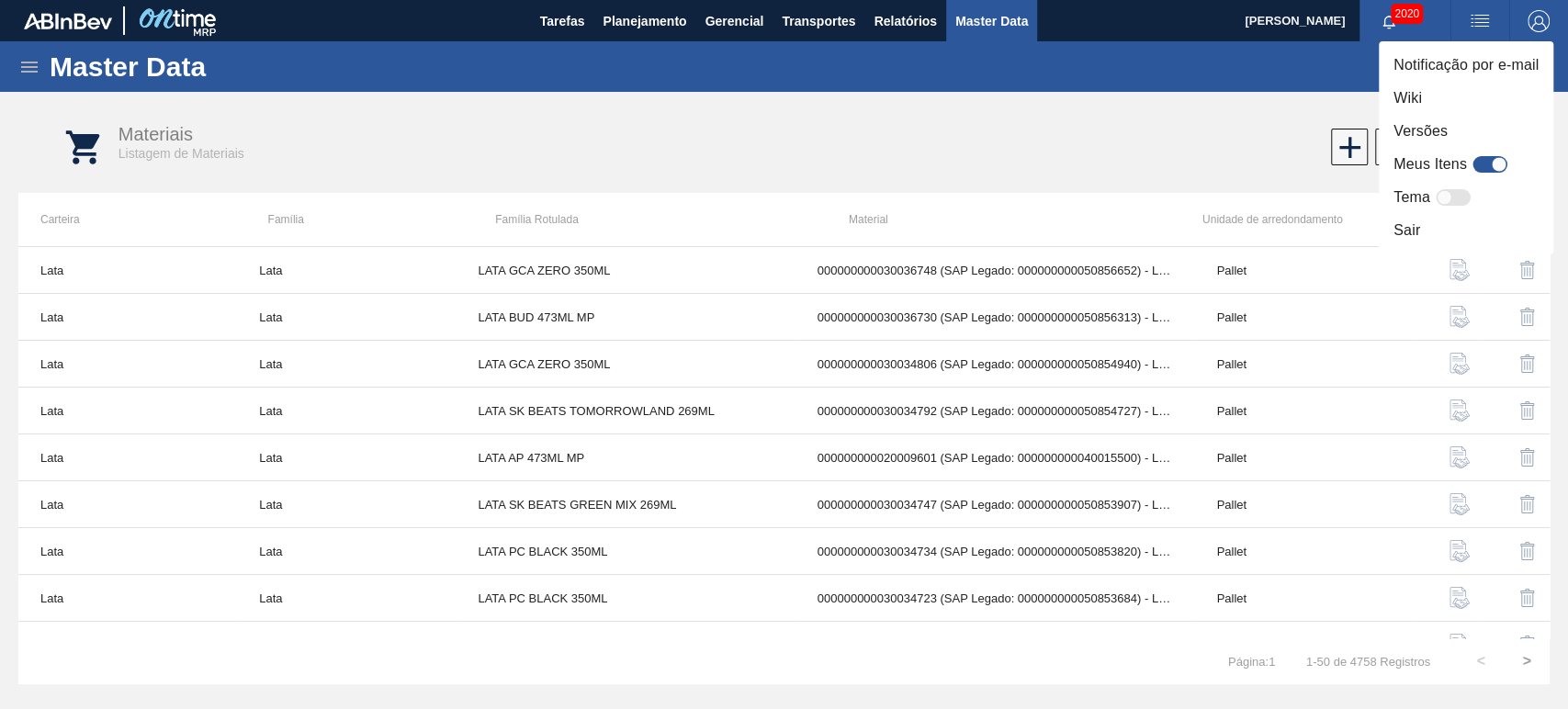
click at [1288, 101] on div at bounding box center [784, 354] width 1568 height 709
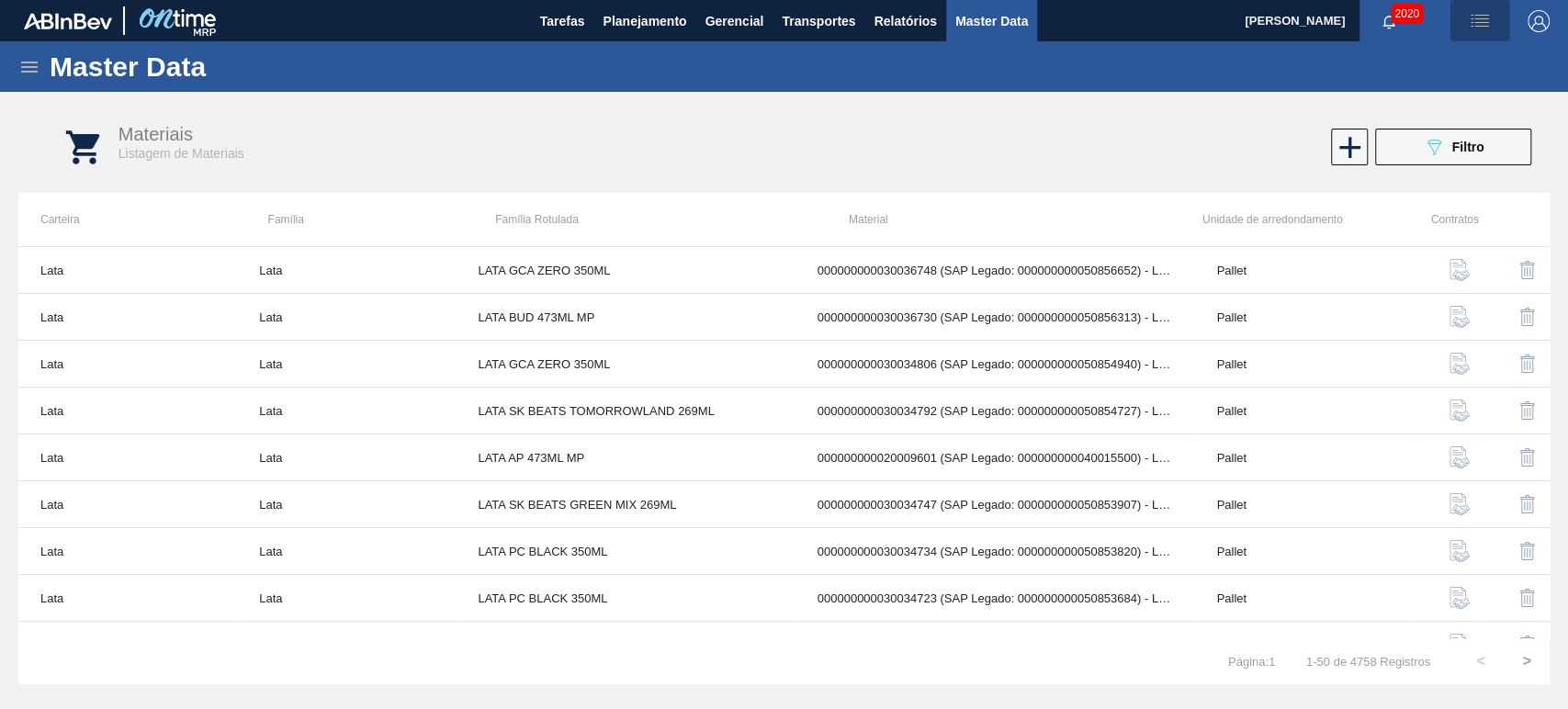
click at [1474, 24] on img "button" at bounding box center [1479, 21] width 22 height 22
click at [1255, 75] on div at bounding box center [784, 354] width 1568 height 709
click at [1381, 23] on icon "button" at bounding box center [1388, 22] width 15 height 15
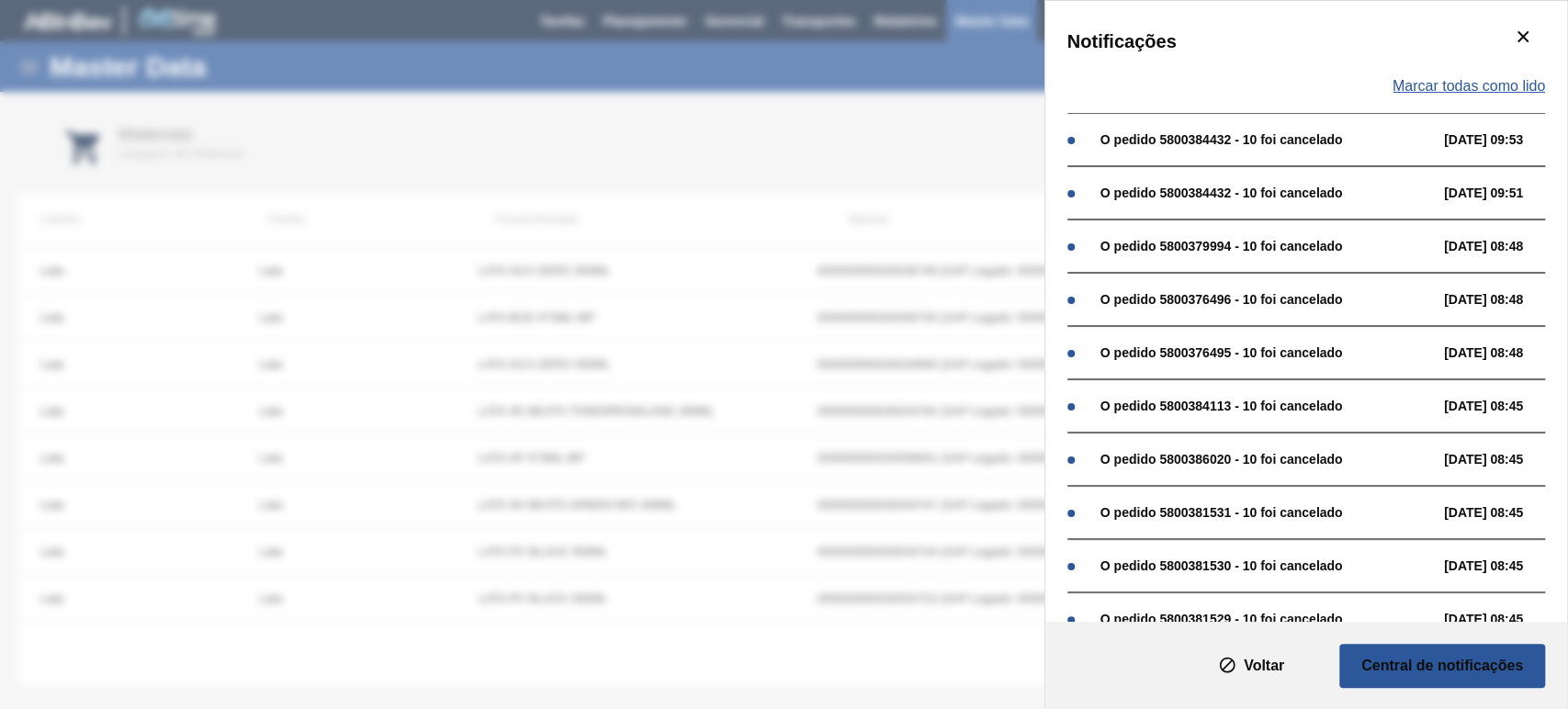
click at [1490, 79] on span "Marcar todas como lido" at bounding box center [1468, 86] width 153 height 17
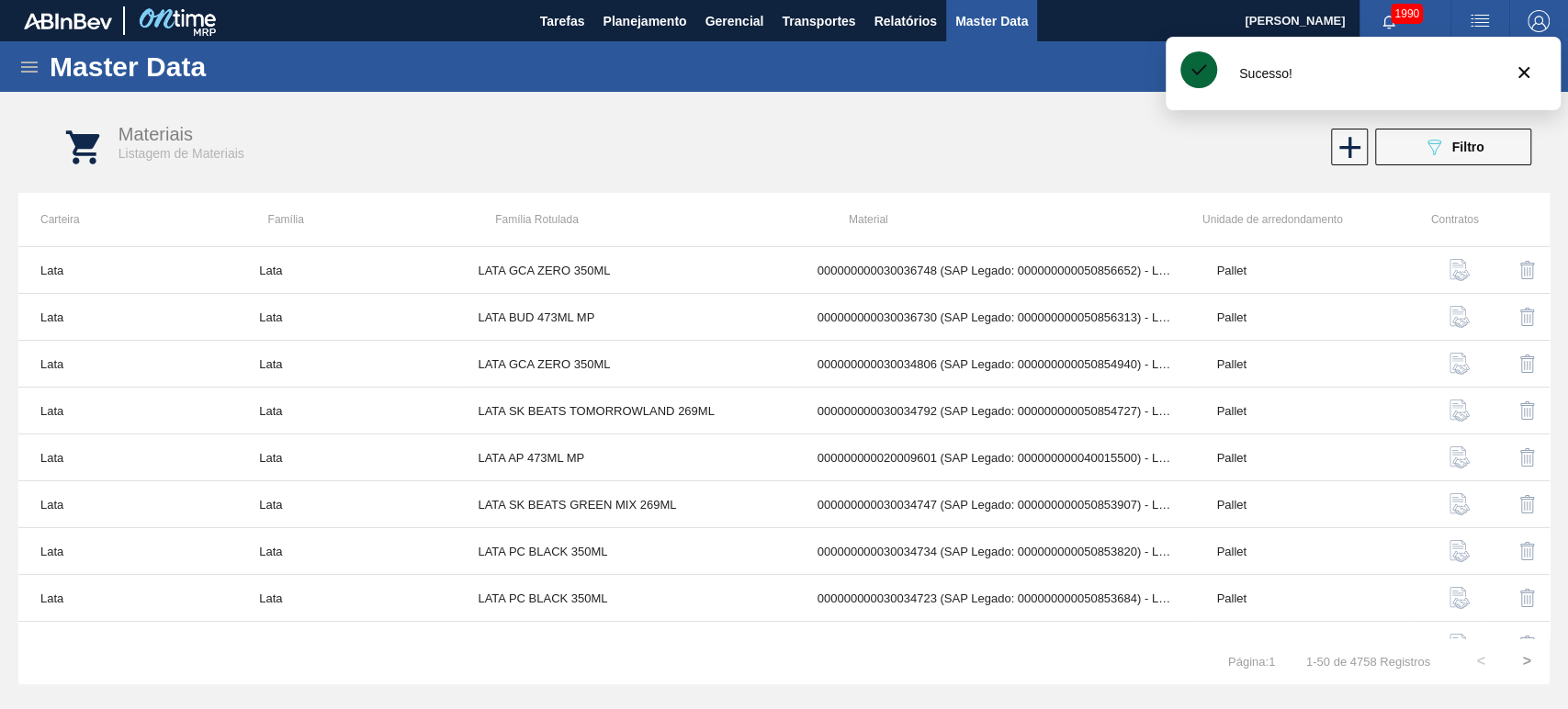
click at [1242, 128] on clb-toast-base at bounding box center [1348, 84] width 366 height 96
click at [1516, 73] on icon "botão de ícone" at bounding box center [1524, 72] width 22 height 22
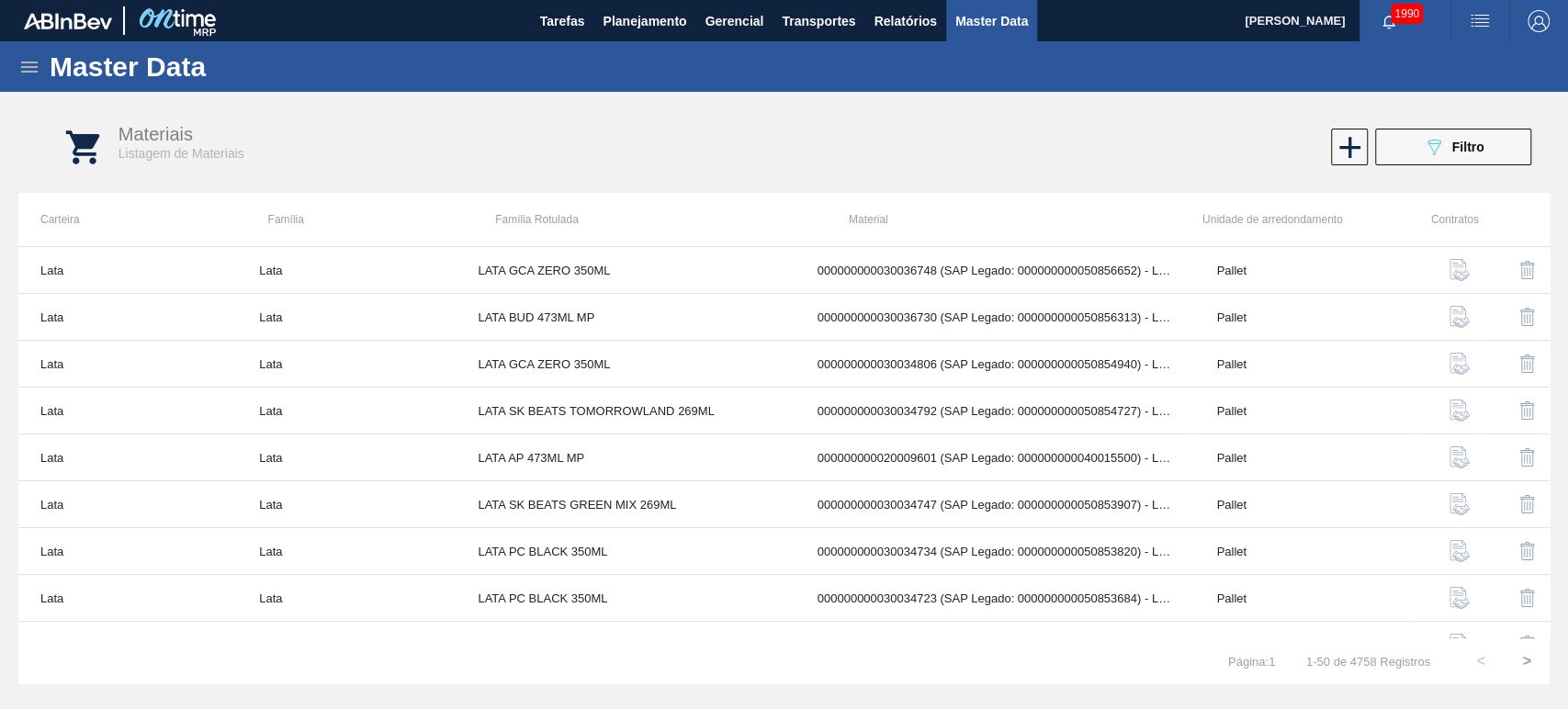
click at [1446, 93] on div "Master Data Geral Carteiras e Famílias Coordenações e Usuários Fornecedores Mat…" at bounding box center [784, 364] width 1568 height 645
drag, startPoint x: 1446, startPoint y: 93, endPoint x: 1439, endPoint y: 86, distance: 9.9
drag, startPoint x: 1439, startPoint y: 86, endPoint x: 1027, endPoint y: 94, distance: 412.1
click at [1027, 94] on div "Master Data Geral Carteiras e Famílias Coordenações e Usuários Fornecedores Mat…" at bounding box center [784, 364] width 1568 height 645
click at [19, 70] on icon at bounding box center [30, 67] width 22 height 22
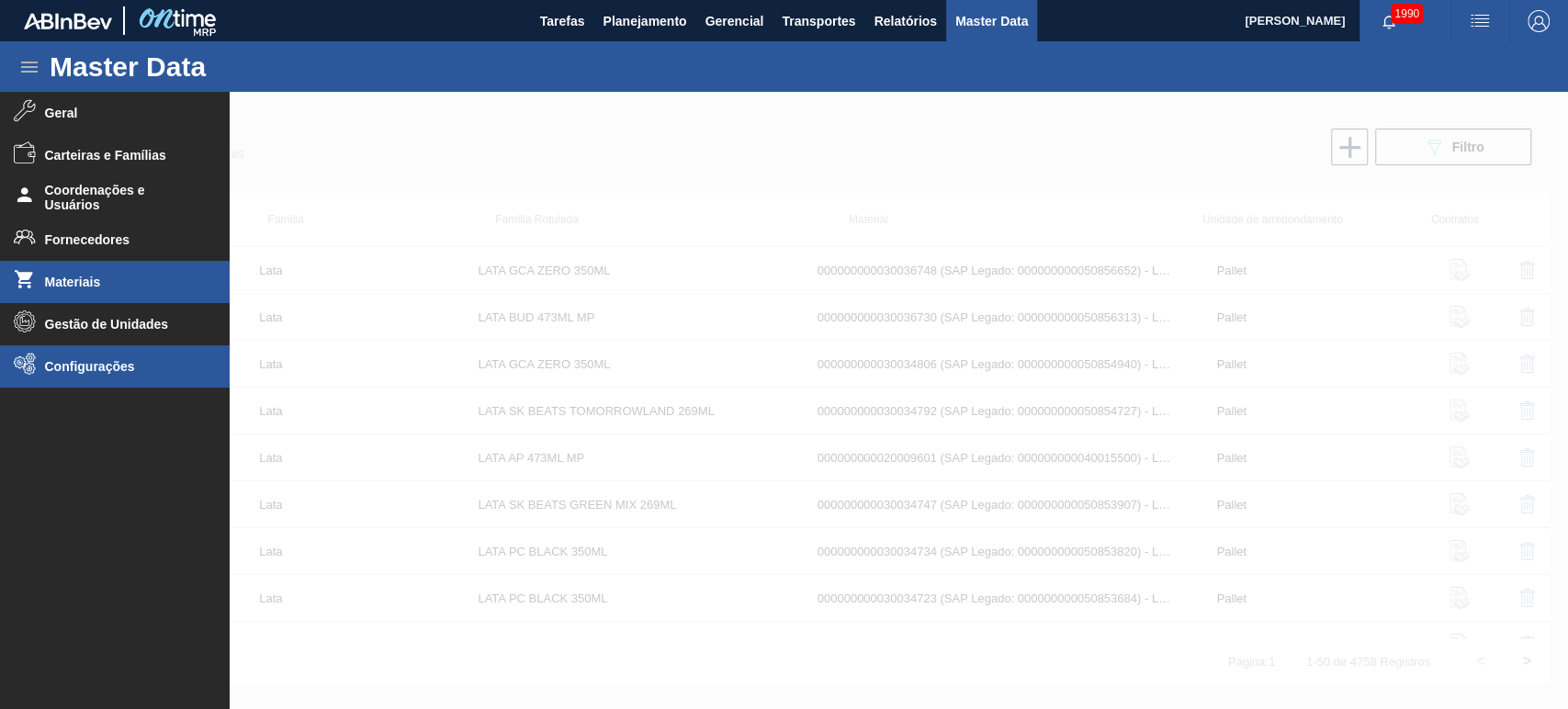
click at [59, 353] on li "Configurações" at bounding box center [114, 366] width 230 height 42
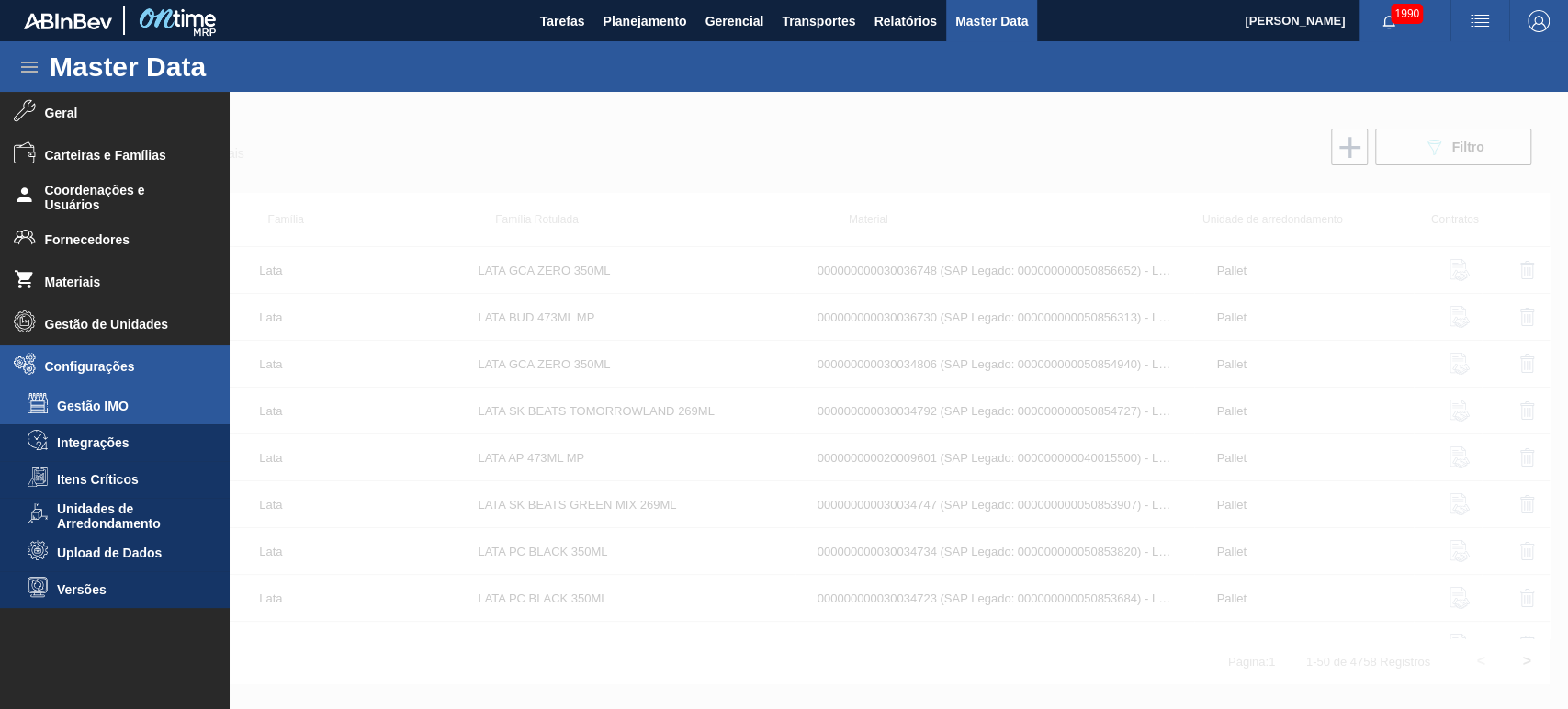
click at [128, 410] on span "Gestão IMO" at bounding box center [127, 405] width 141 height 15
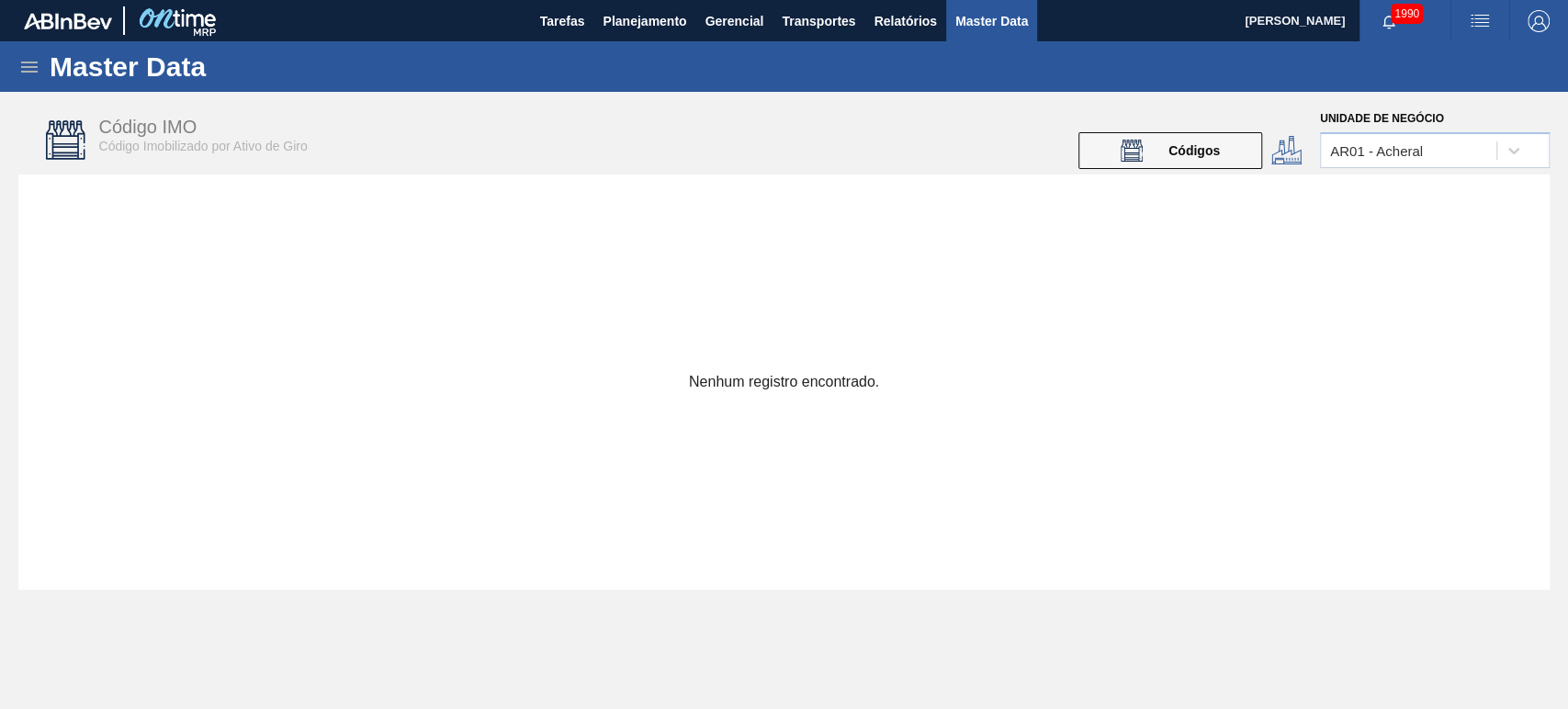
click at [36, 63] on icon at bounding box center [30, 67] width 22 height 22
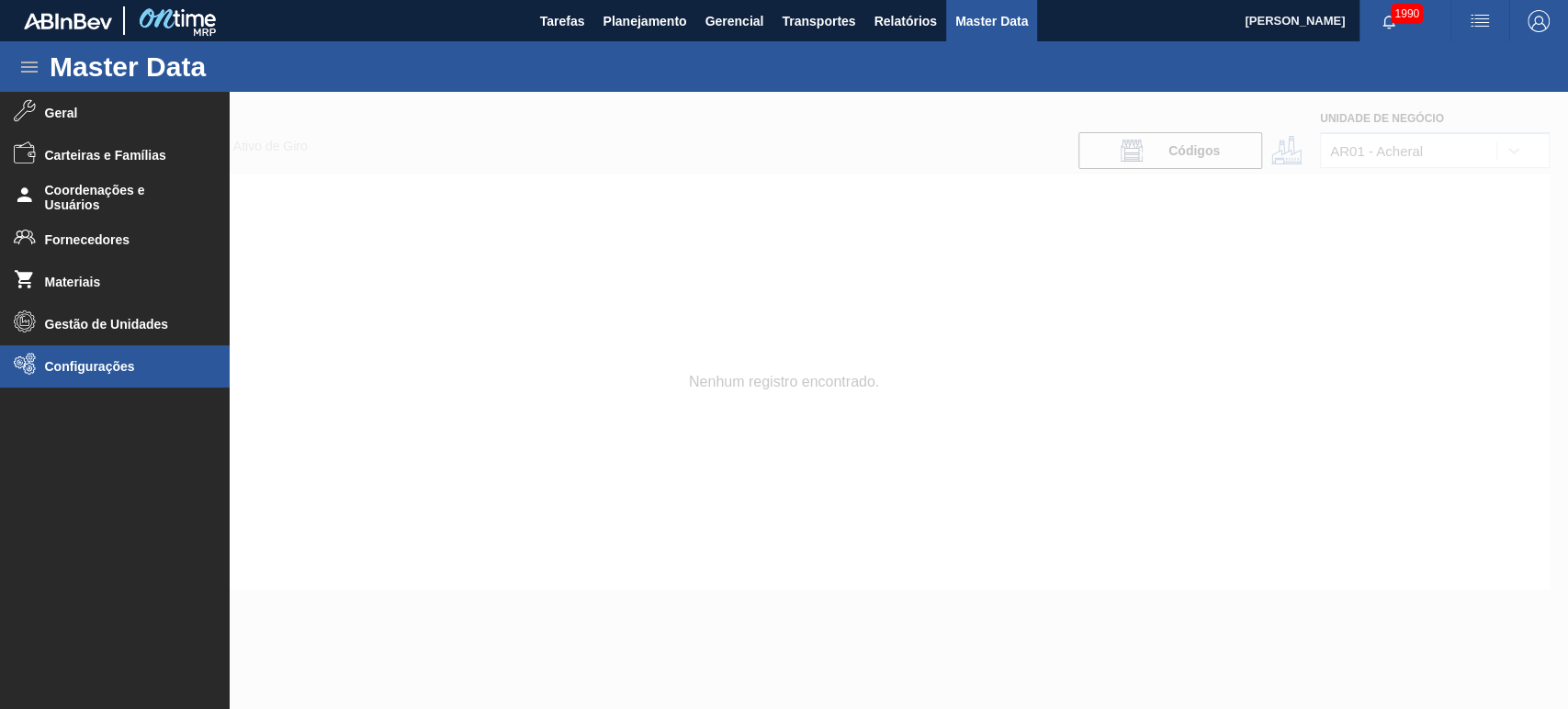
click at [61, 354] on li "Configurações" at bounding box center [114, 366] width 230 height 42
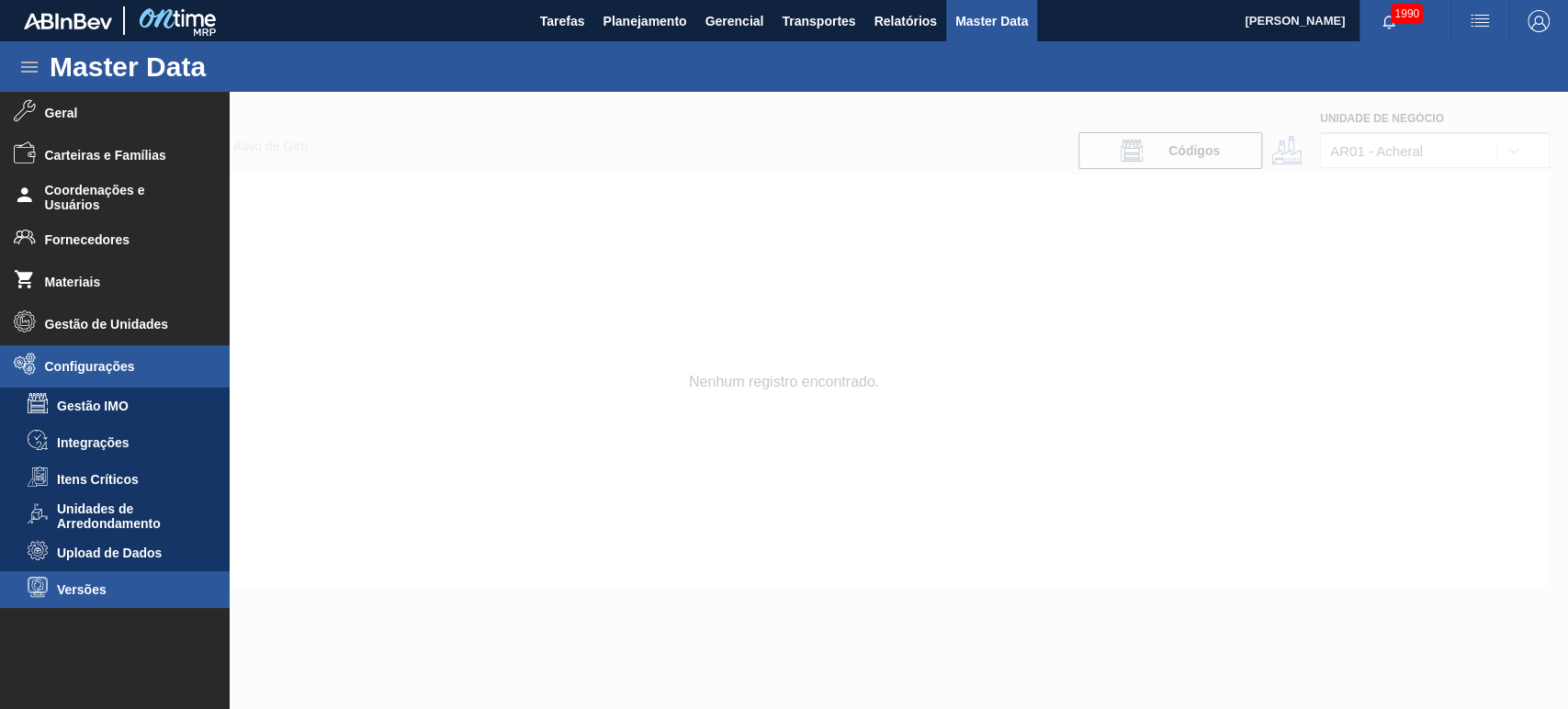
click at [110, 590] on span "Versões" at bounding box center [127, 589] width 141 height 15
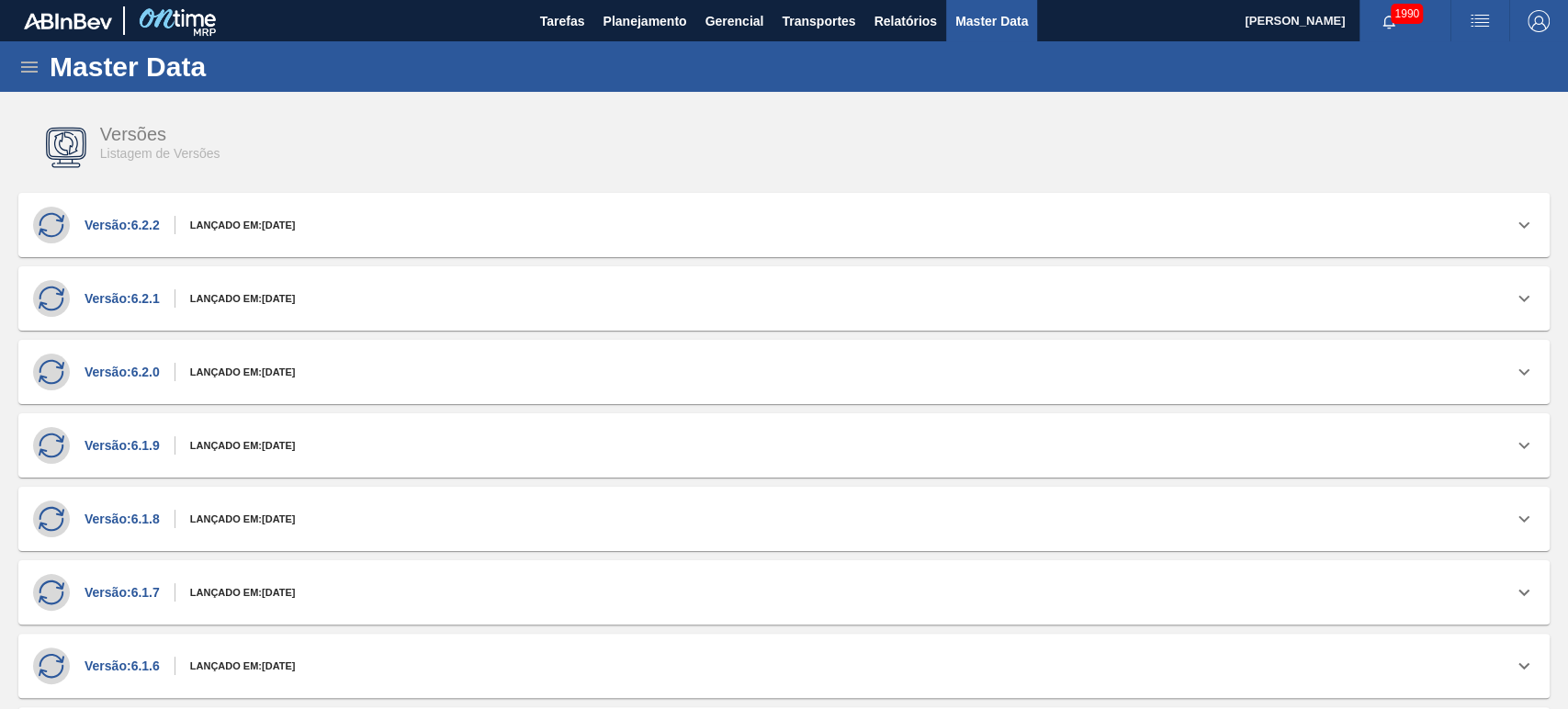
click at [30, 80] on div "Master Data" at bounding box center [784, 66] width 1568 height 50
click at [33, 73] on icon at bounding box center [30, 67] width 22 height 22
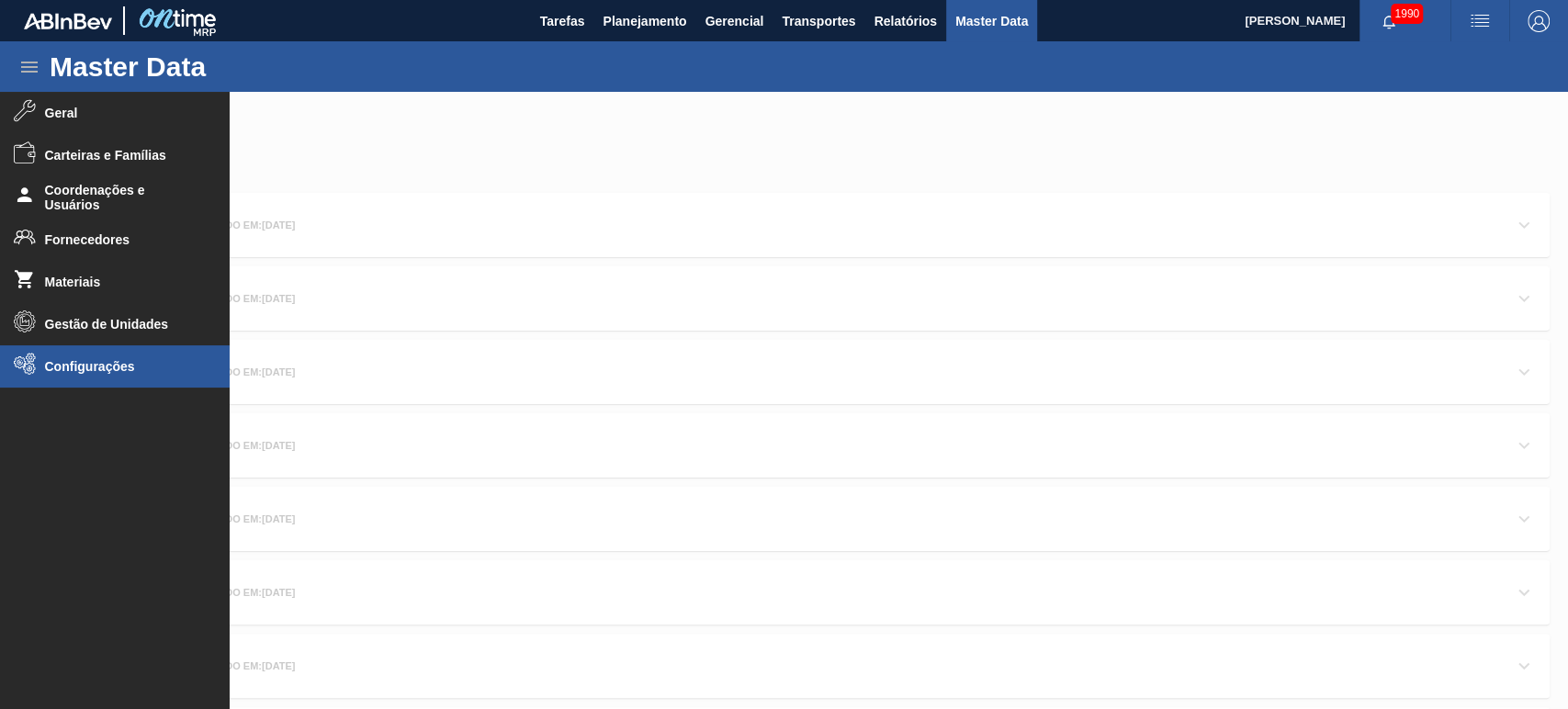
click at [81, 371] on span "Configurações" at bounding box center [121, 366] width 152 height 15
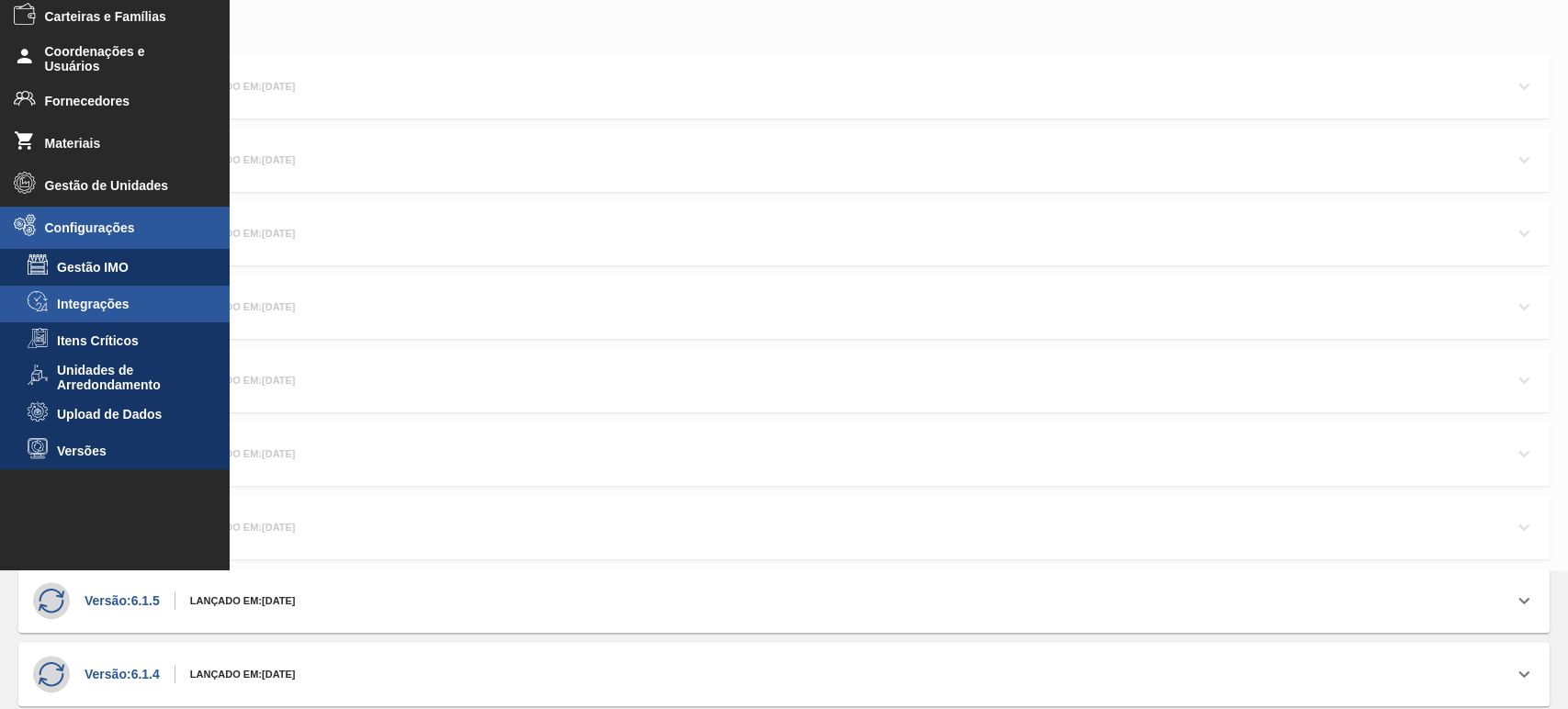
scroll to position [14, 0]
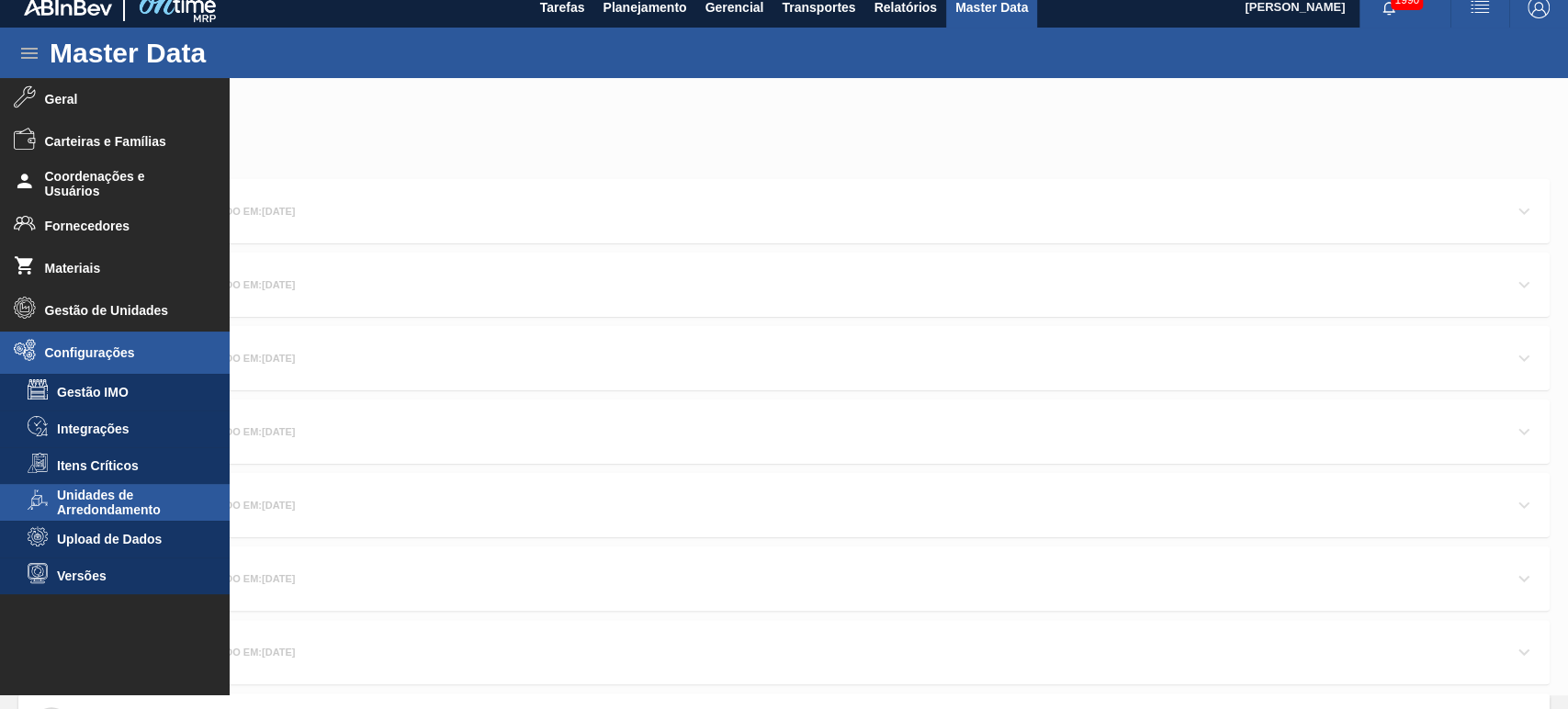
click at [90, 505] on span "Unidades de Arredondamento" at bounding box center [127, 502] width 141 height 30
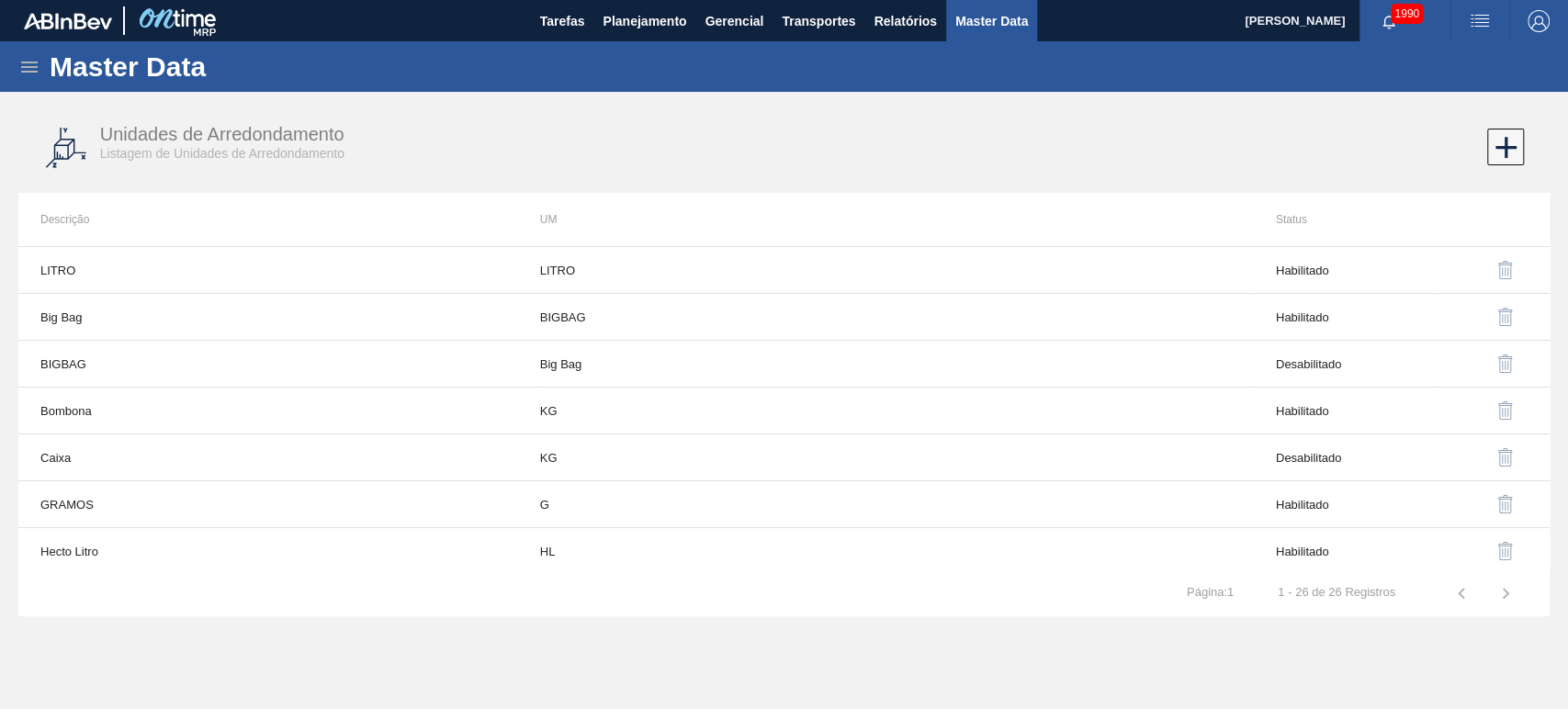
click at [31, 70] on icon at bounding box center [30, 67] width 22 height 22
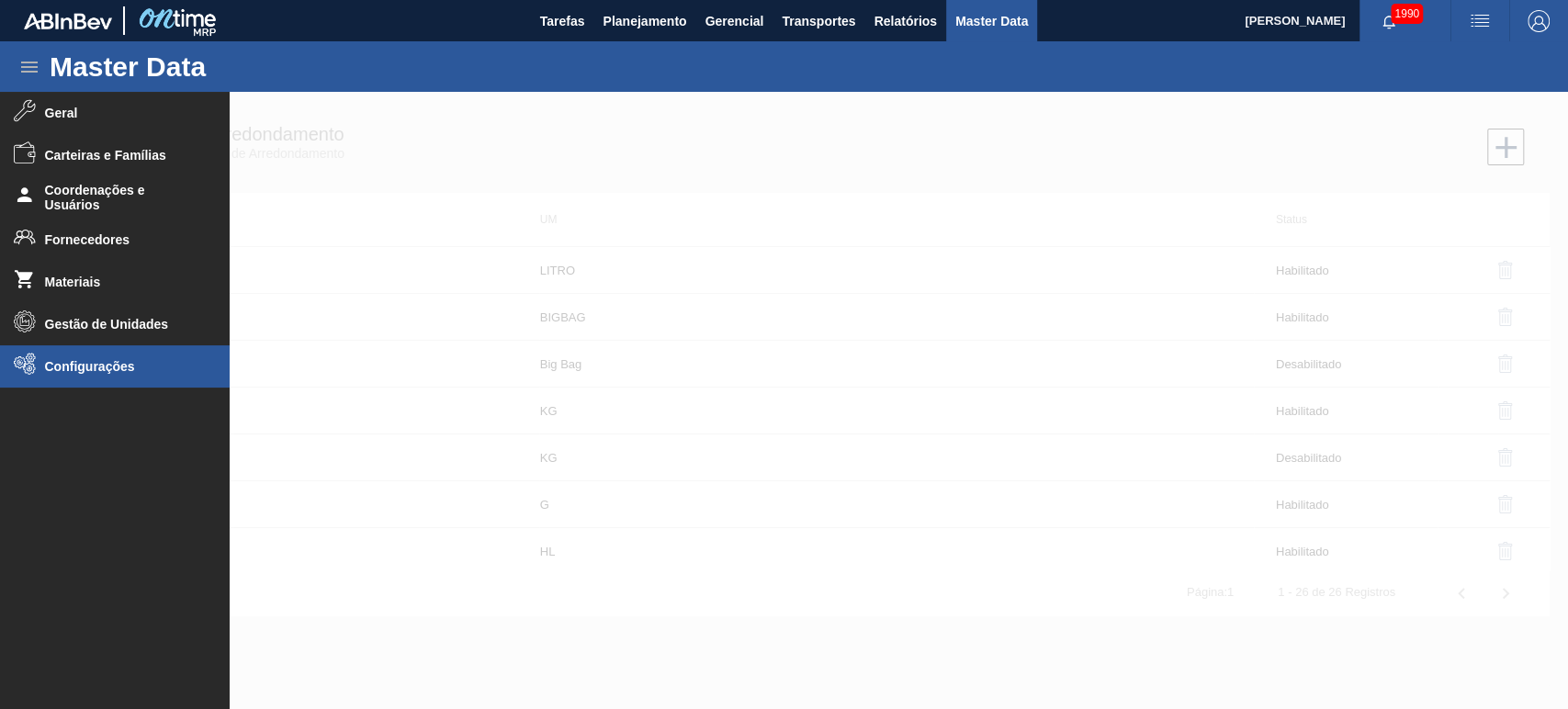
click at [15, 359] on icon at bounding box center [25, 364] width 22 height 22
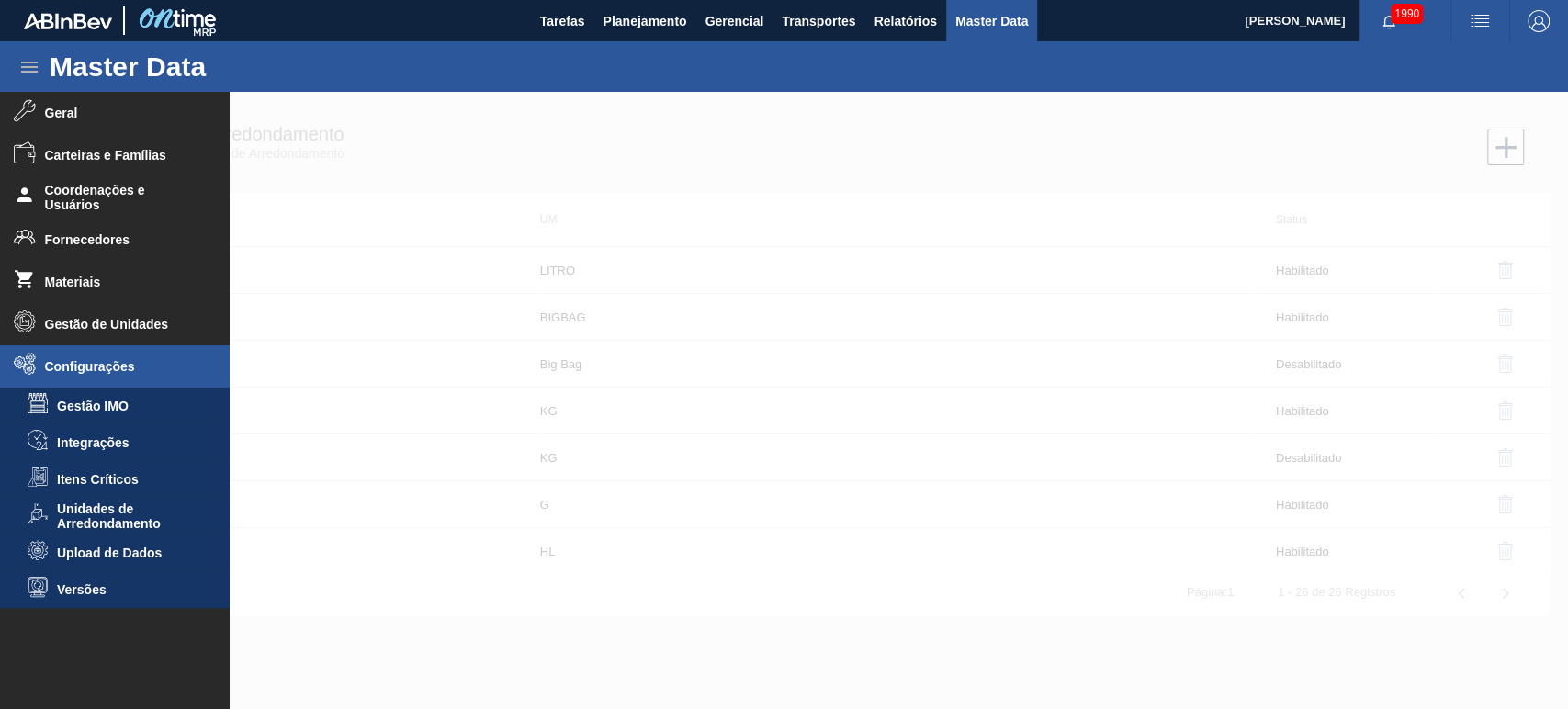
click at [80, 539] on li "Upload de Dados" at bounding box center [114, 552] width 230 height 36
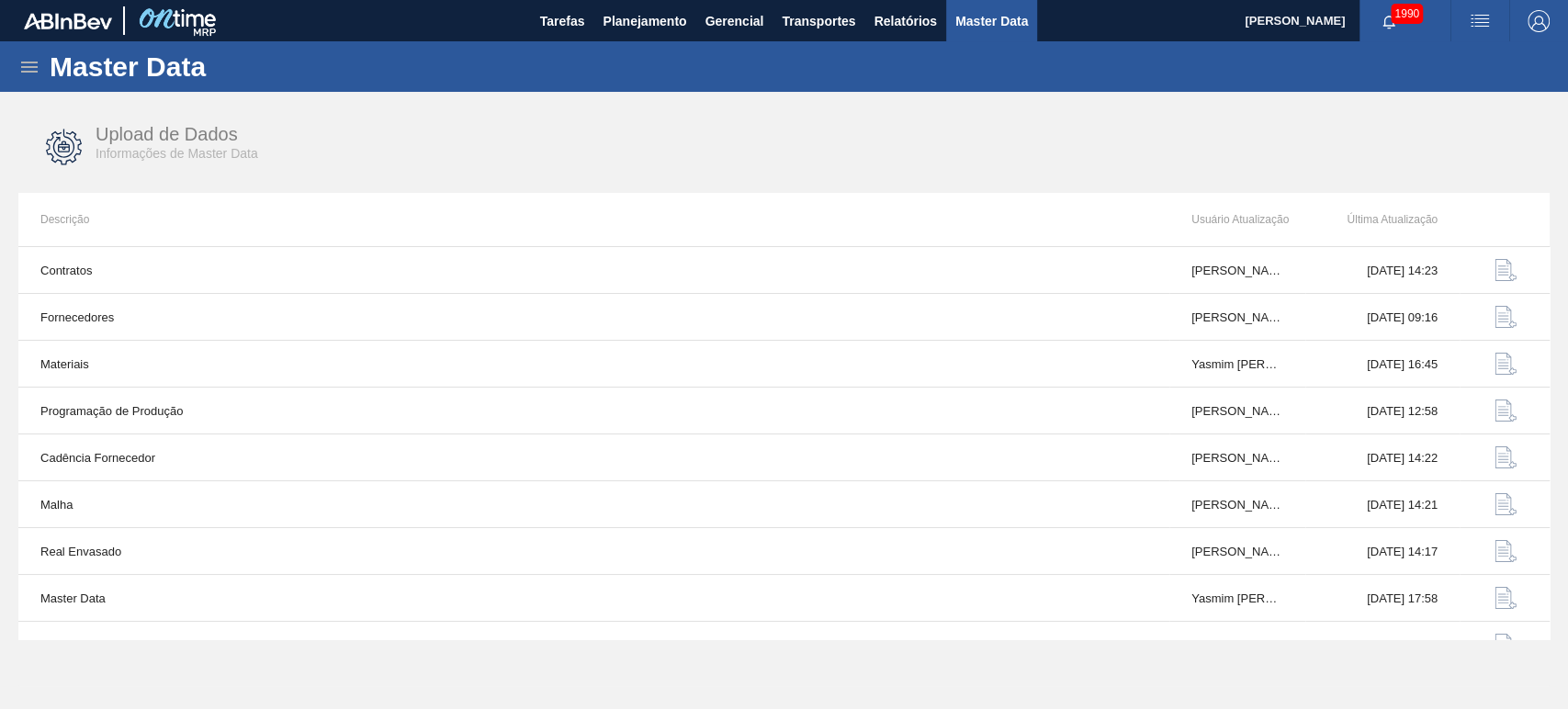
click at [36, 60] on icon at bounding box center [30, 67] width 22 height 22
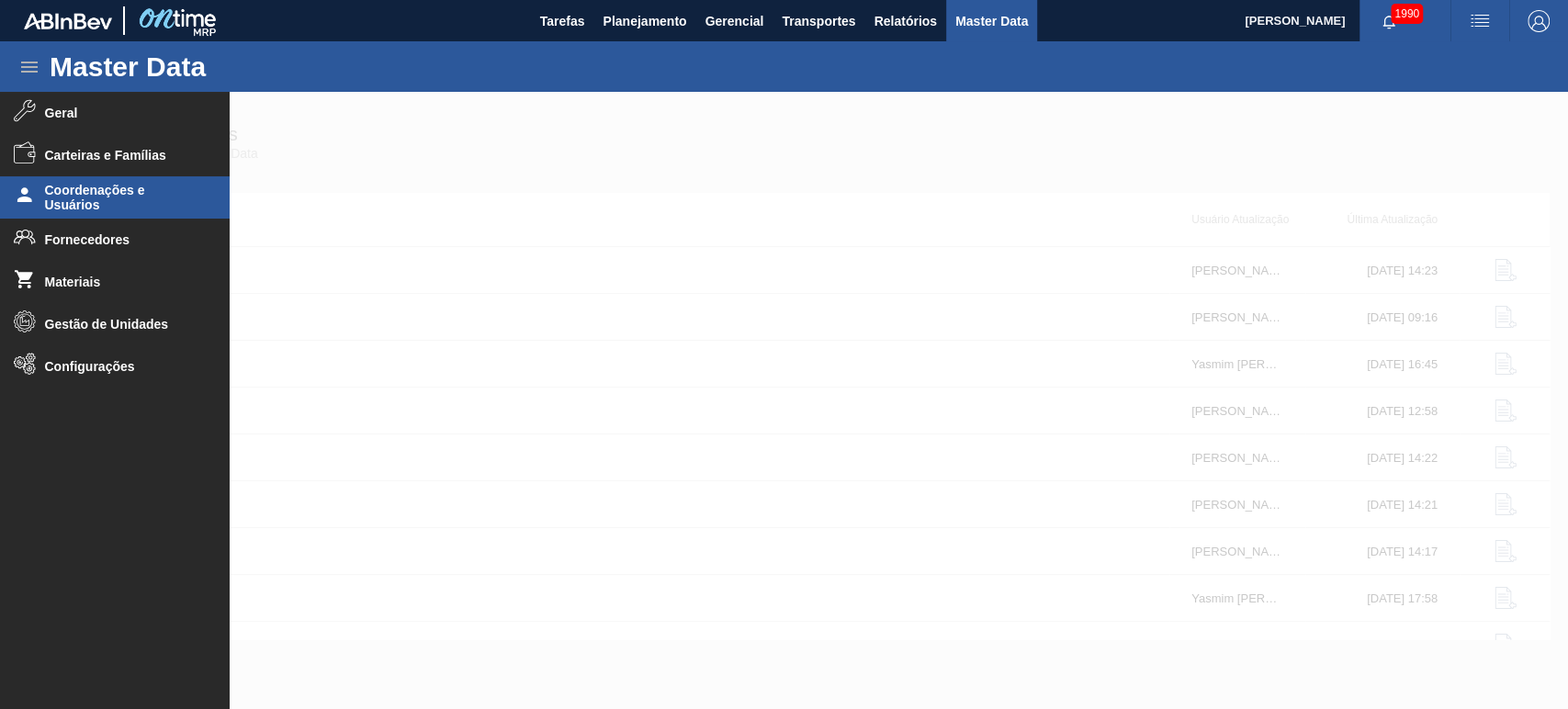
click at [77, 192] on span "Coordenações e Usuários" at bounding box center [121, 197] width 152 height 30
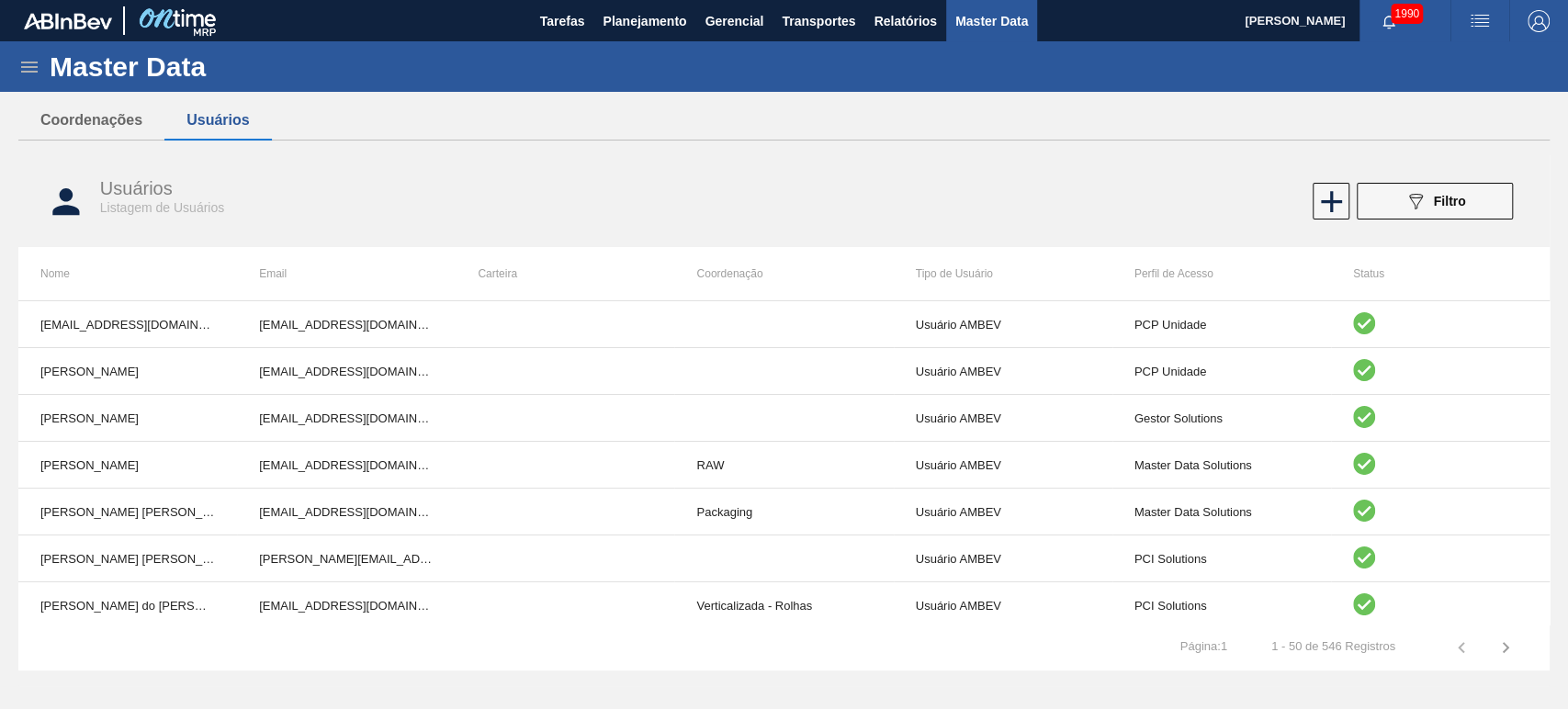
click at [21, 56] on icon at bounding box center [30, 67] width 22 height 22
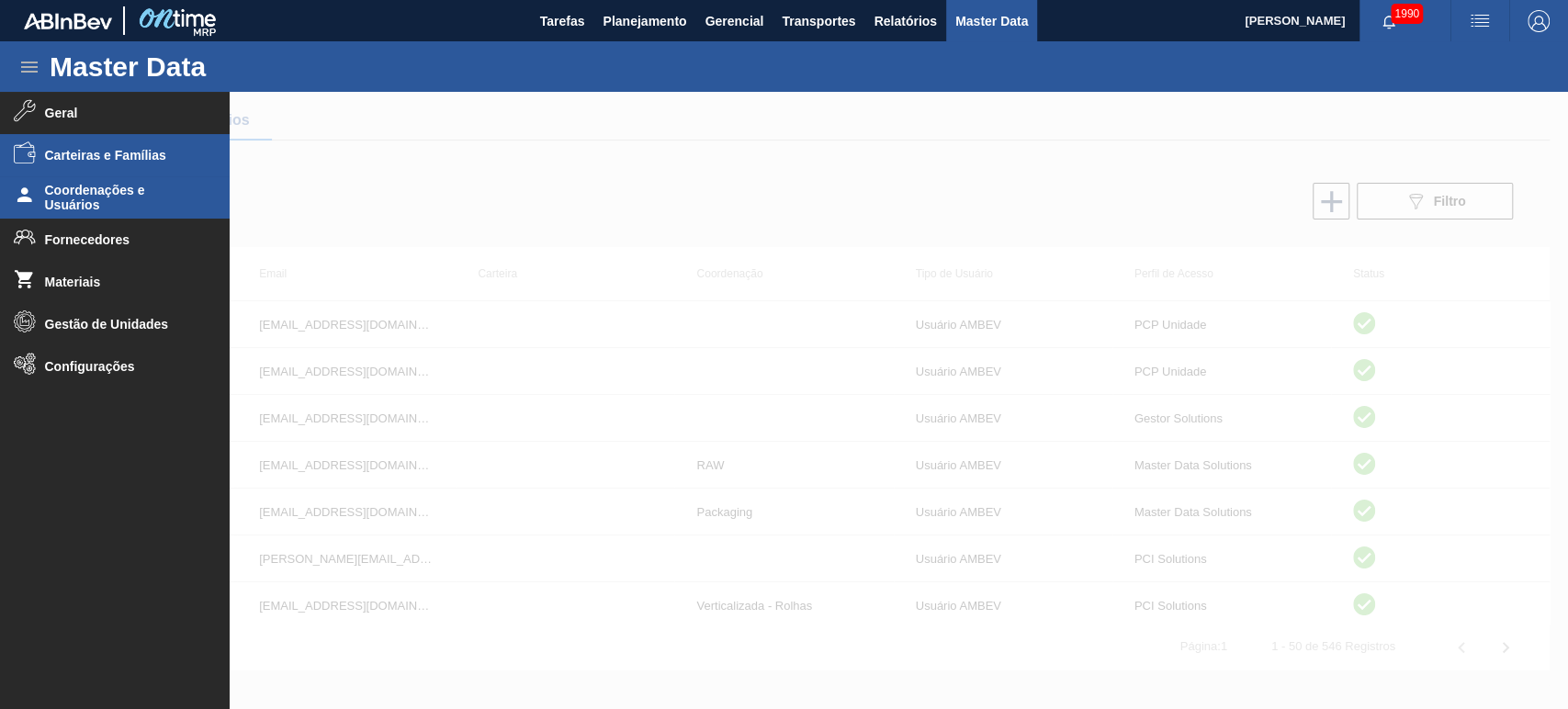
click at [85, 151] on span "Carteiras e Famílias" at bounding box center [121, 155] width 152 height 15
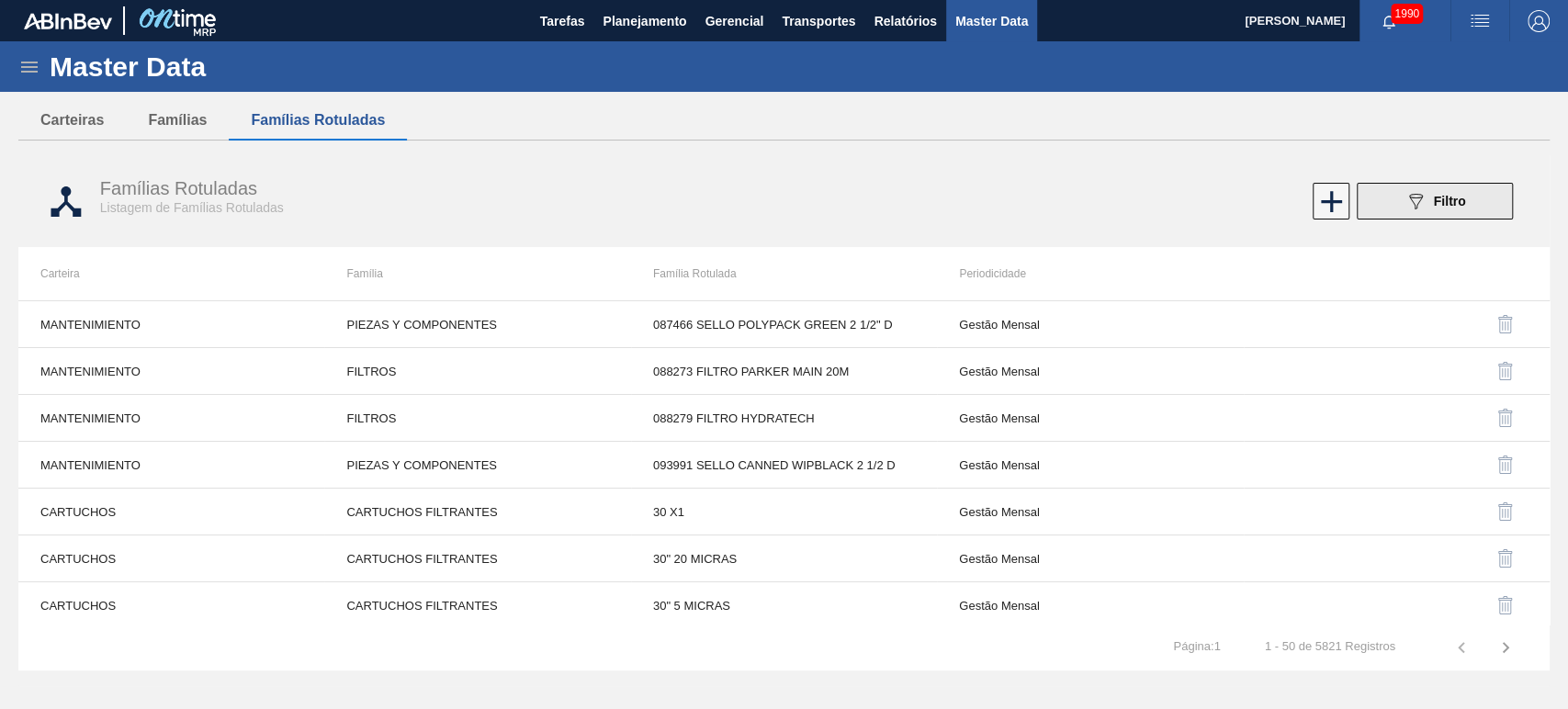
click at [1469, 207] on button "089F7B8B-B2A5-4AFE-B5C0-19BA573D28AC Filtro" at bounding box center [1434, 200] width 156 height 36
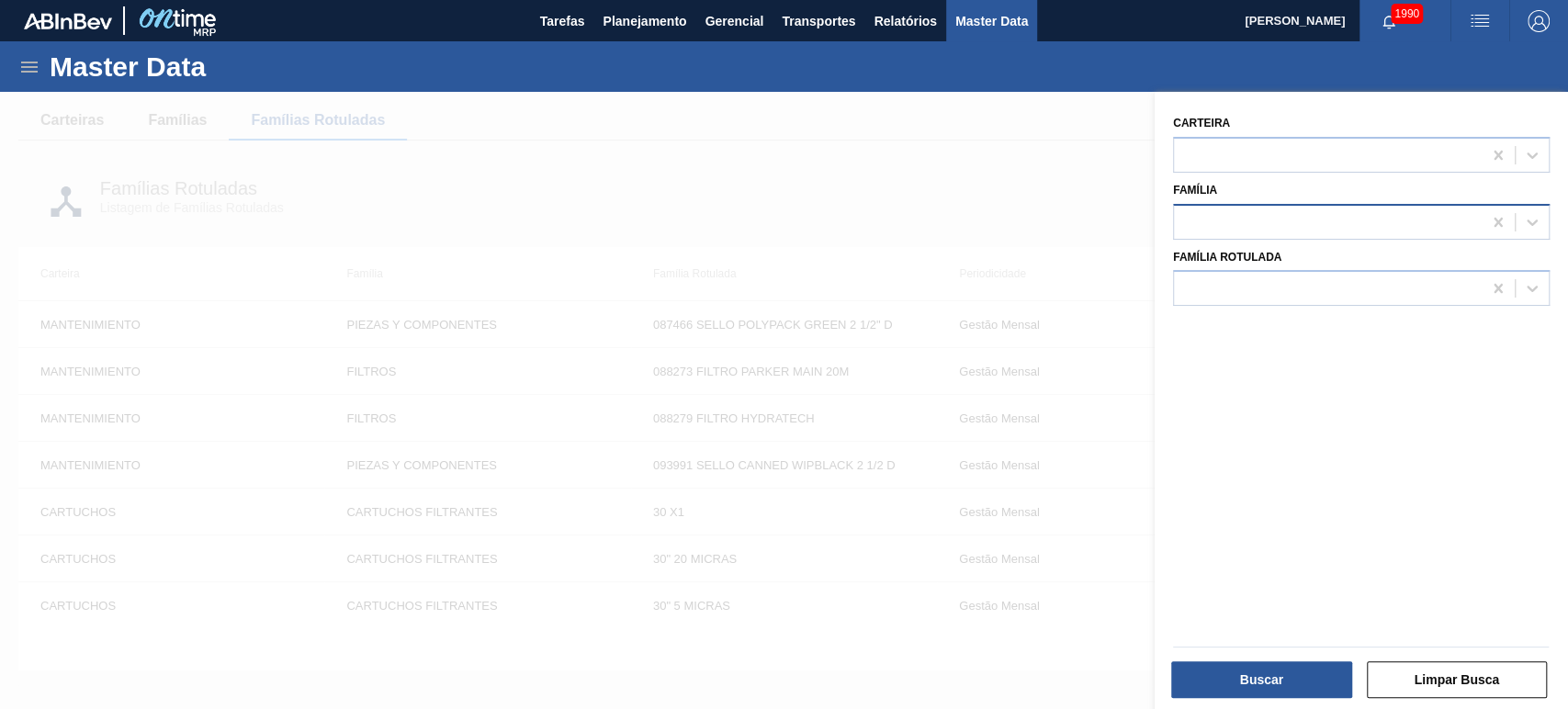
click at [1233, 212] on div at bounding box center [1327, 221] width 308 height 27
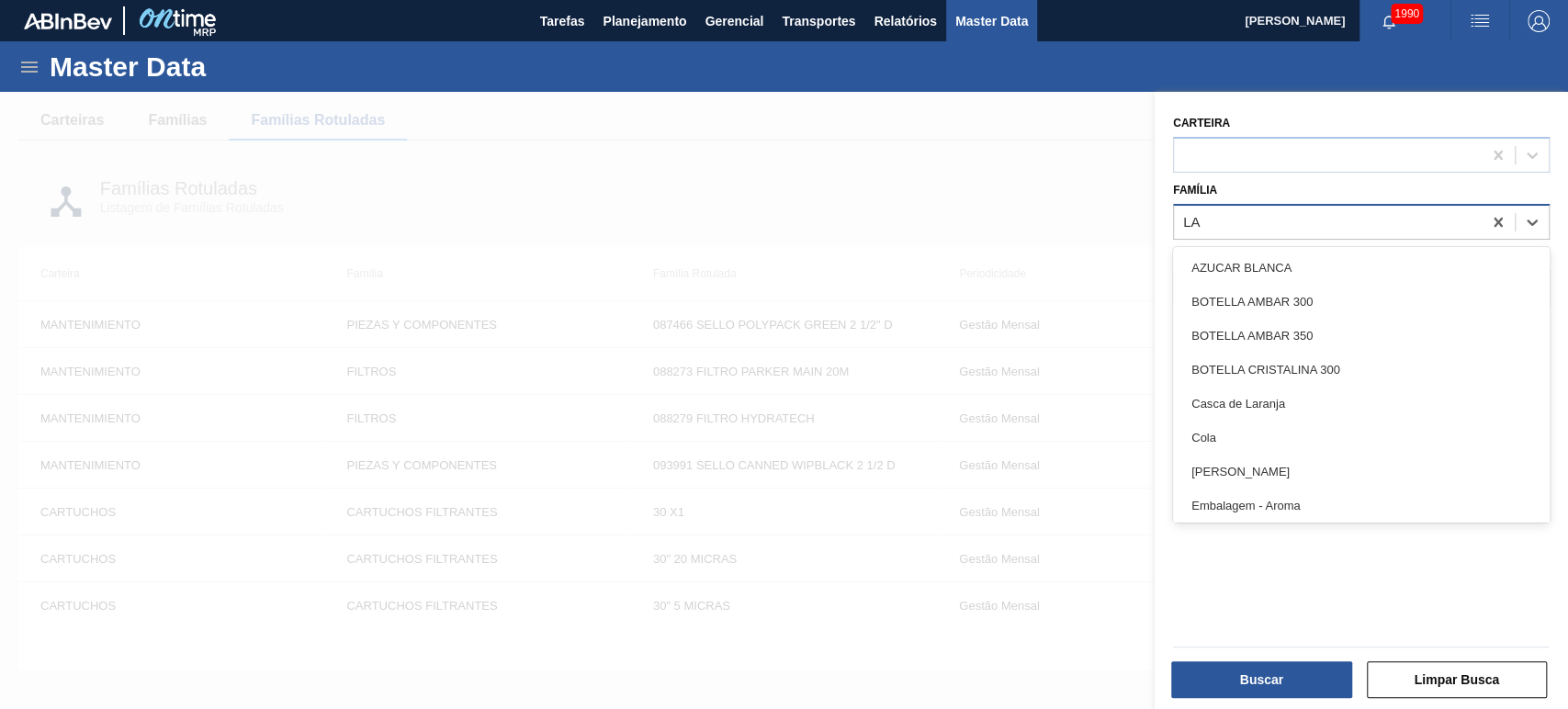
type input "LAT"
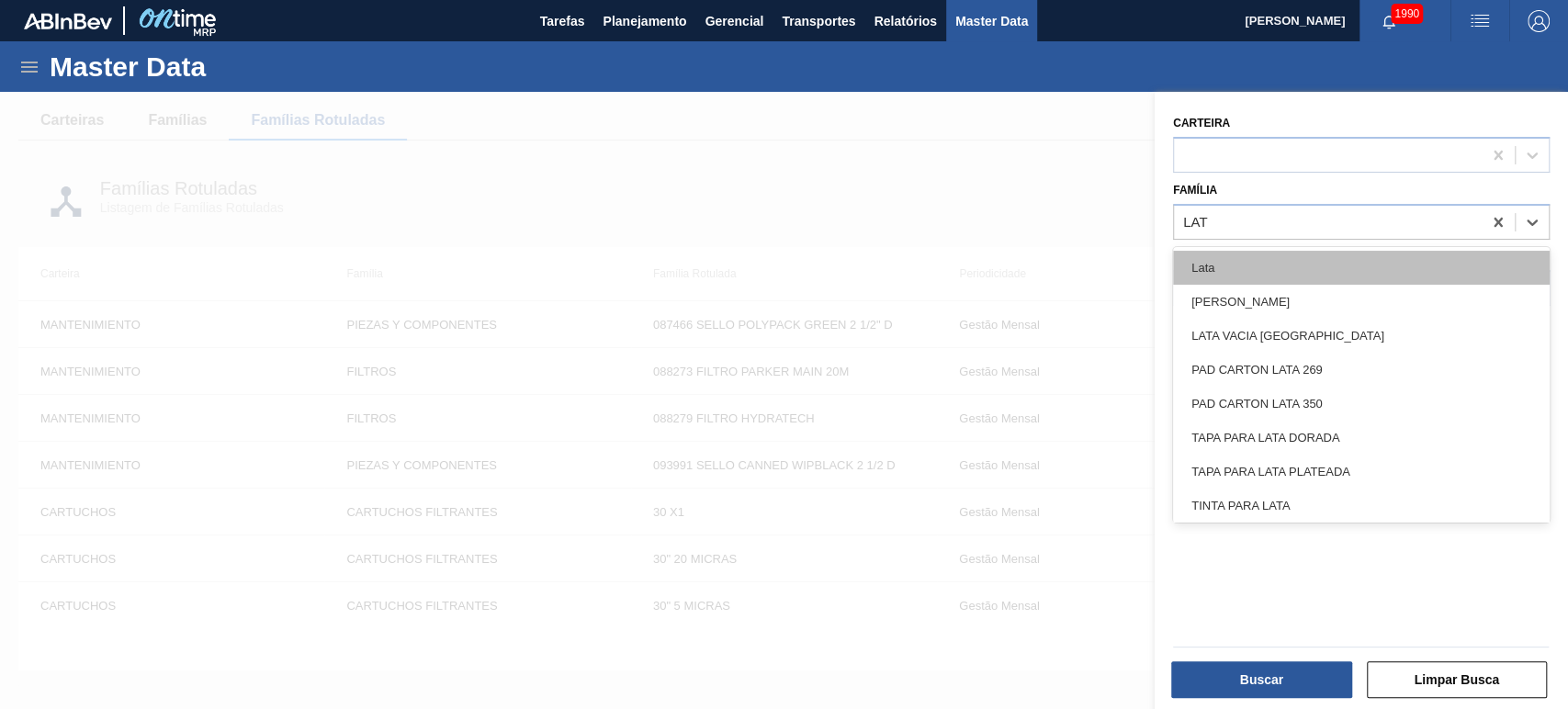
click at [1220, 255] on div "Lata" at bounding box center [1361, 267] width 377 height 34
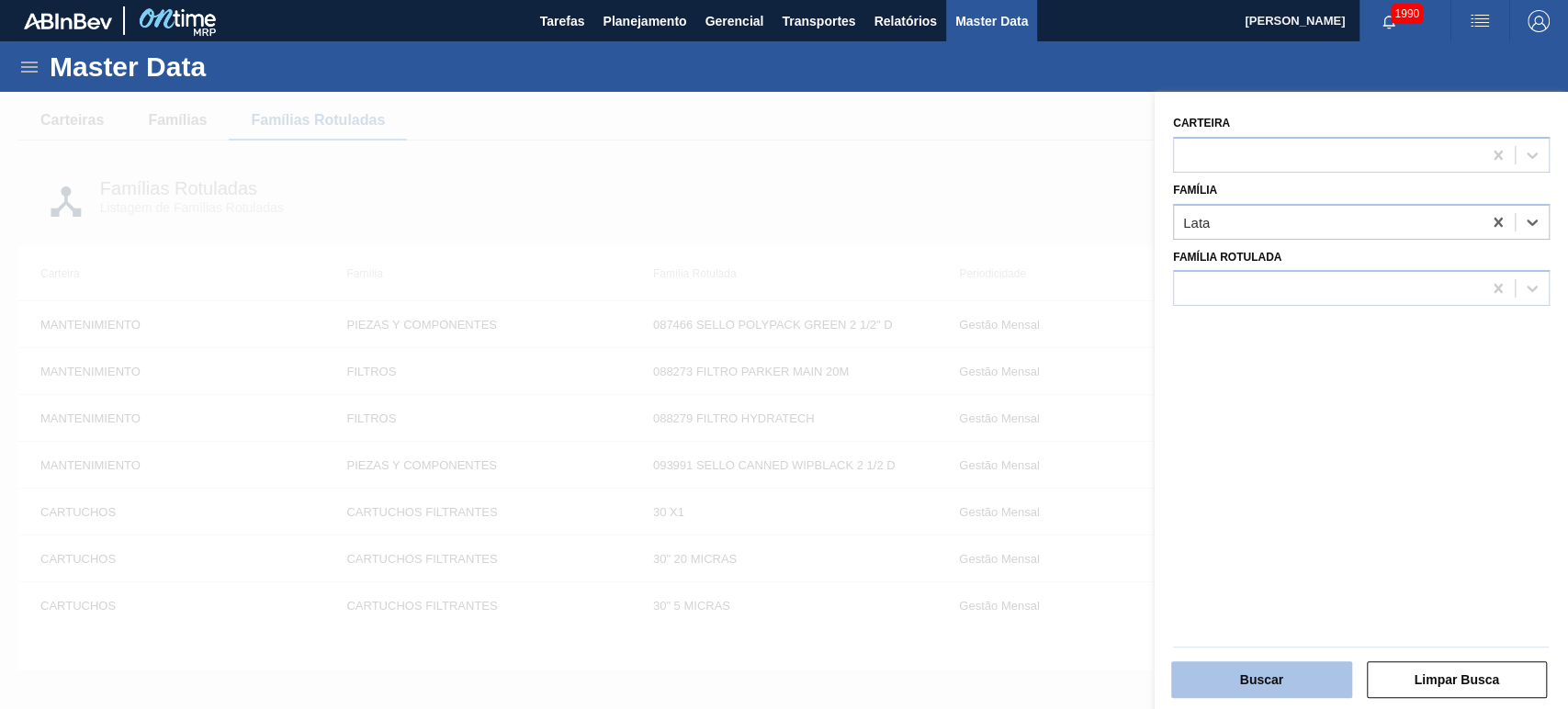
click at [1284, 664] on button "Buscar" at bounding box center [1260, 678] width 180 height 36
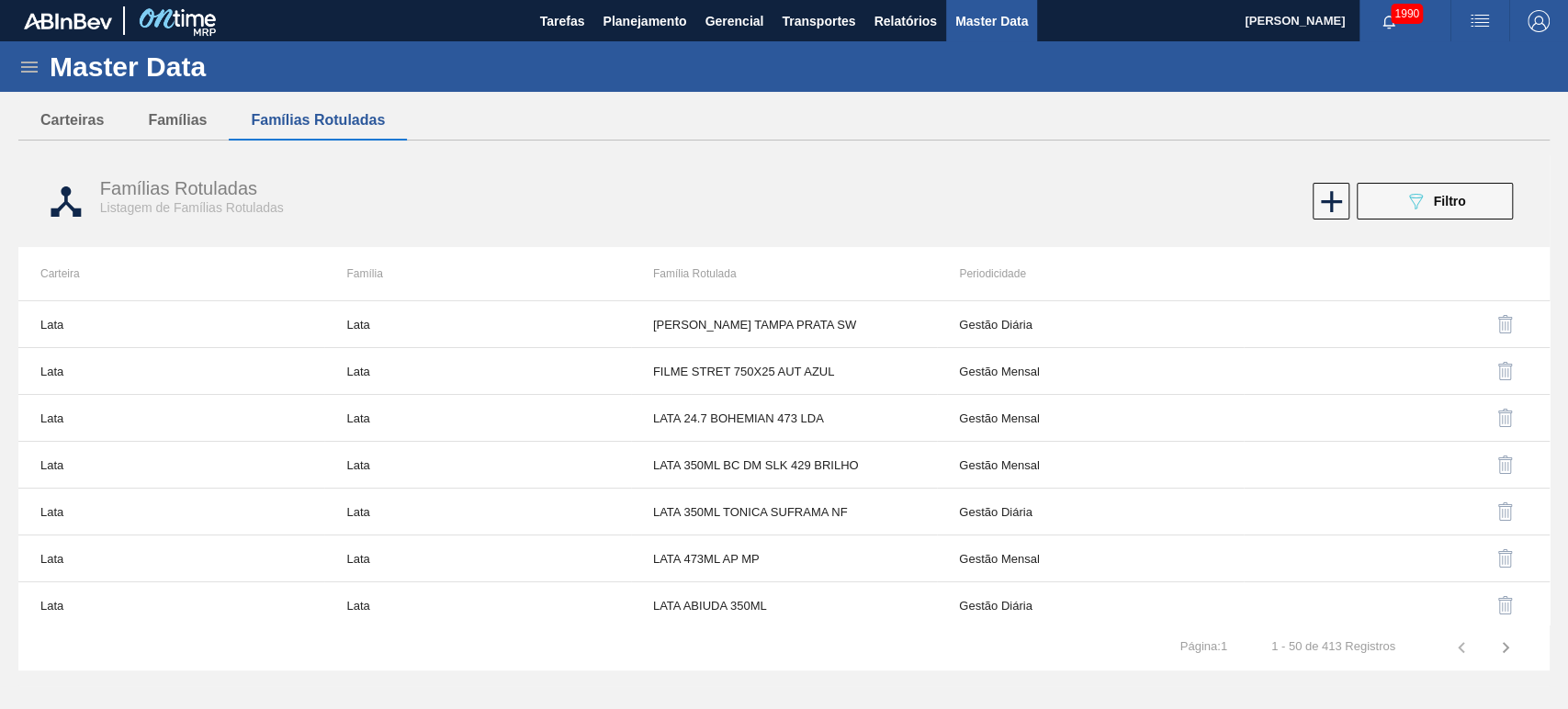
drag, startPoint x: 547, startPoint y: 220, endPoint x: 1125, endPoint y: 191, distance: 578.7
click at [1125, 191] on div "089F7B8B-B2A5-4AFE-B5C0-19BA573D28AC Filtro" at bounding box center [1163, 200] width 718 height 36
click at [66, 118] on button "Carteiras" at bounding box center [72, 119] width 107 height 38
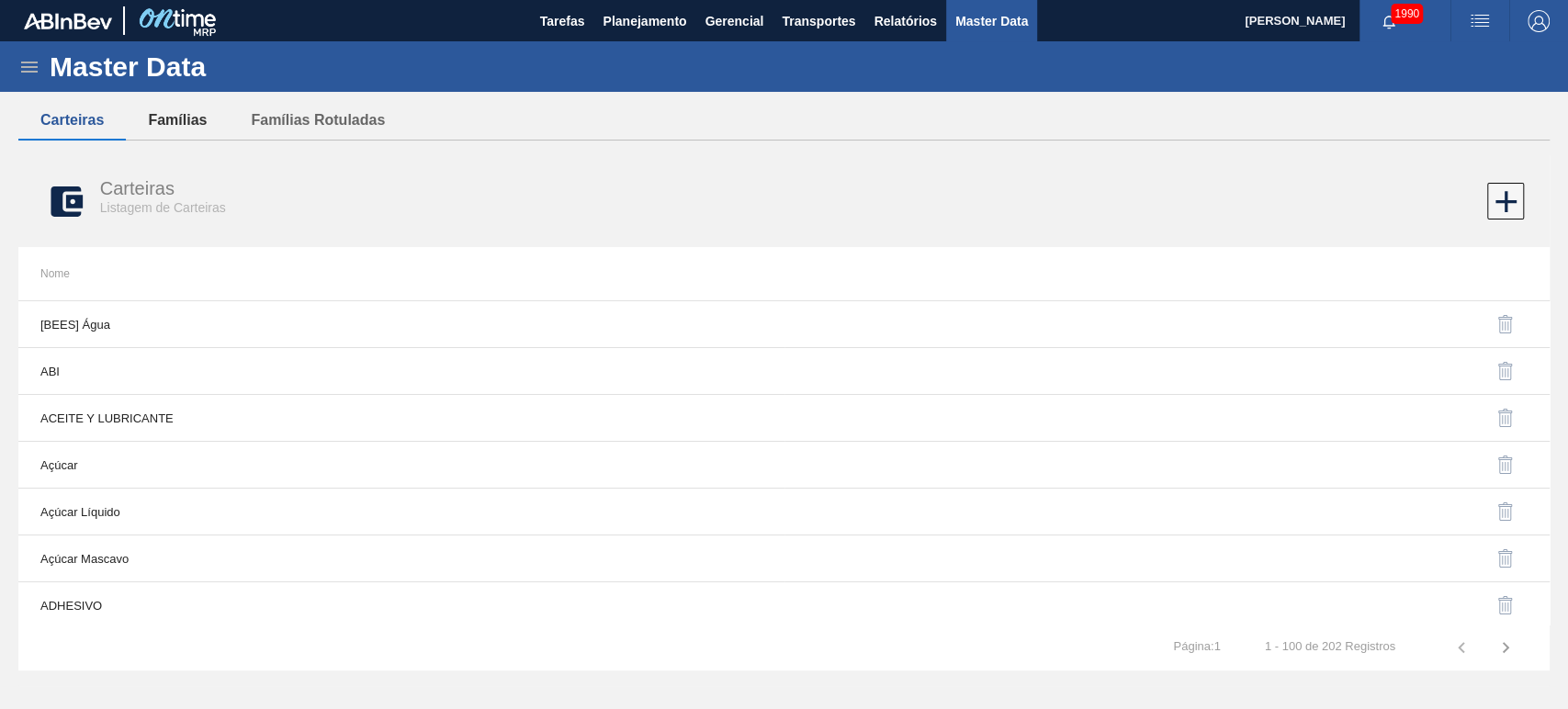
click at [200, 123] on button "Famílias" at bounding box center [178, 119] width 103 height 38
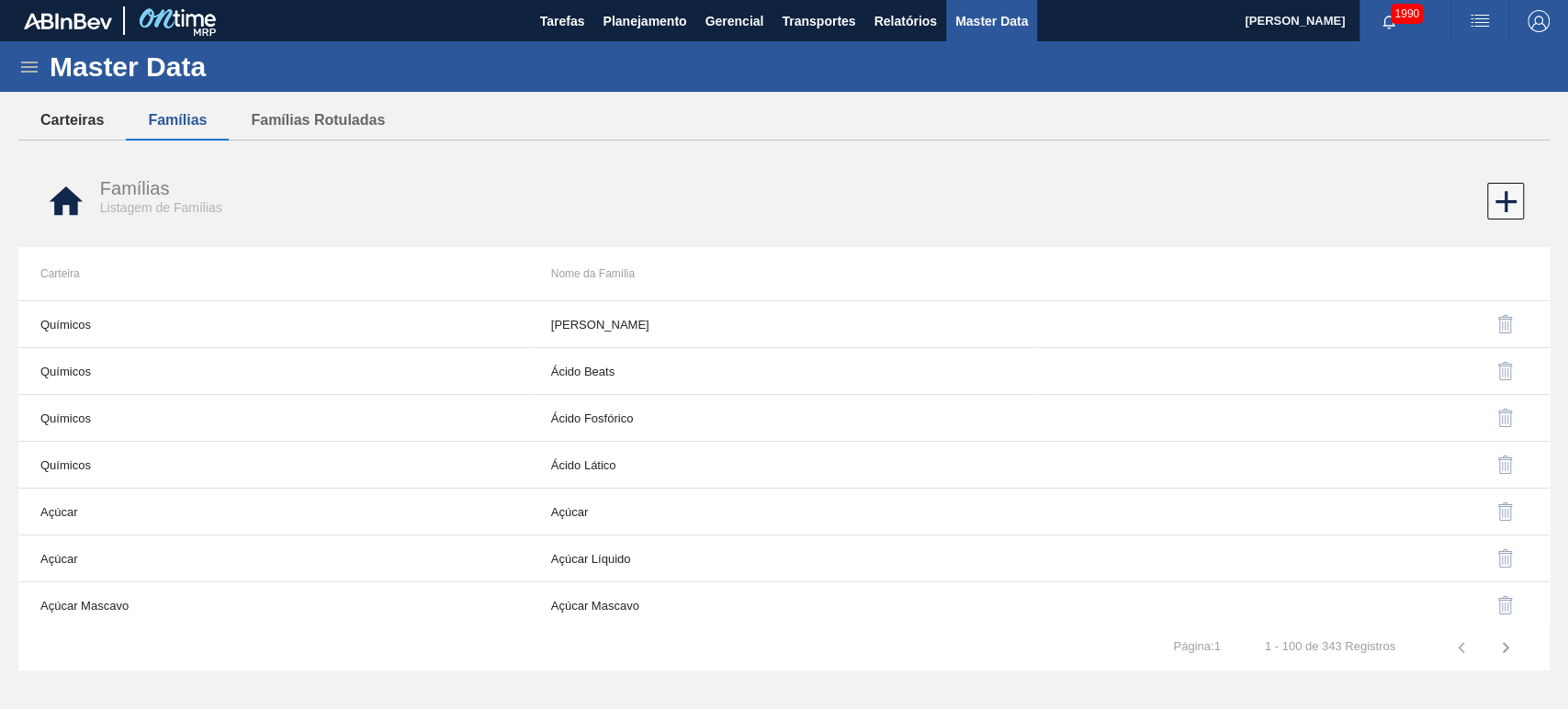
click at [99, 116] on button "Carteiras" at bounding box center [72, 119] width 107 height 38
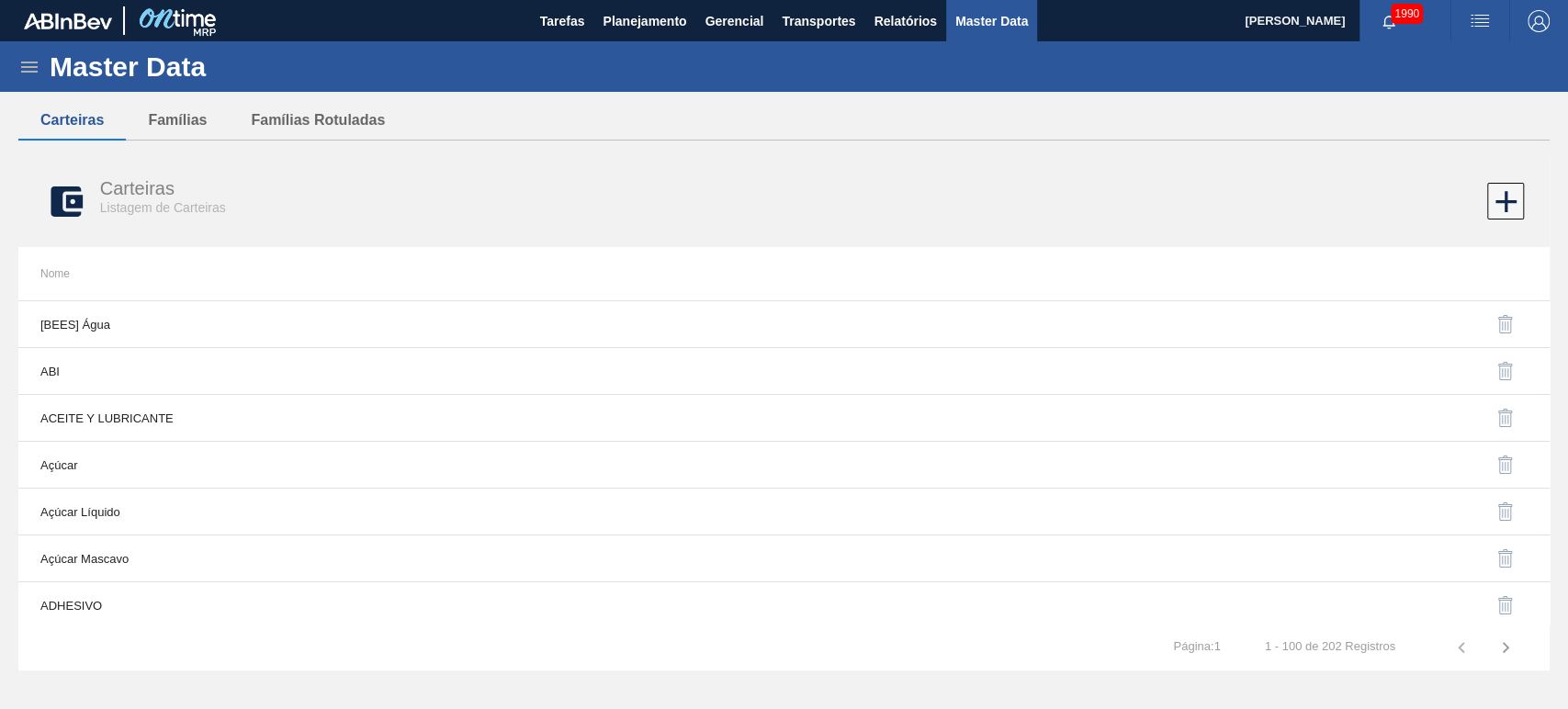
click at [28, 60] on icon at bounding box center [30, 67] width 22 height 22
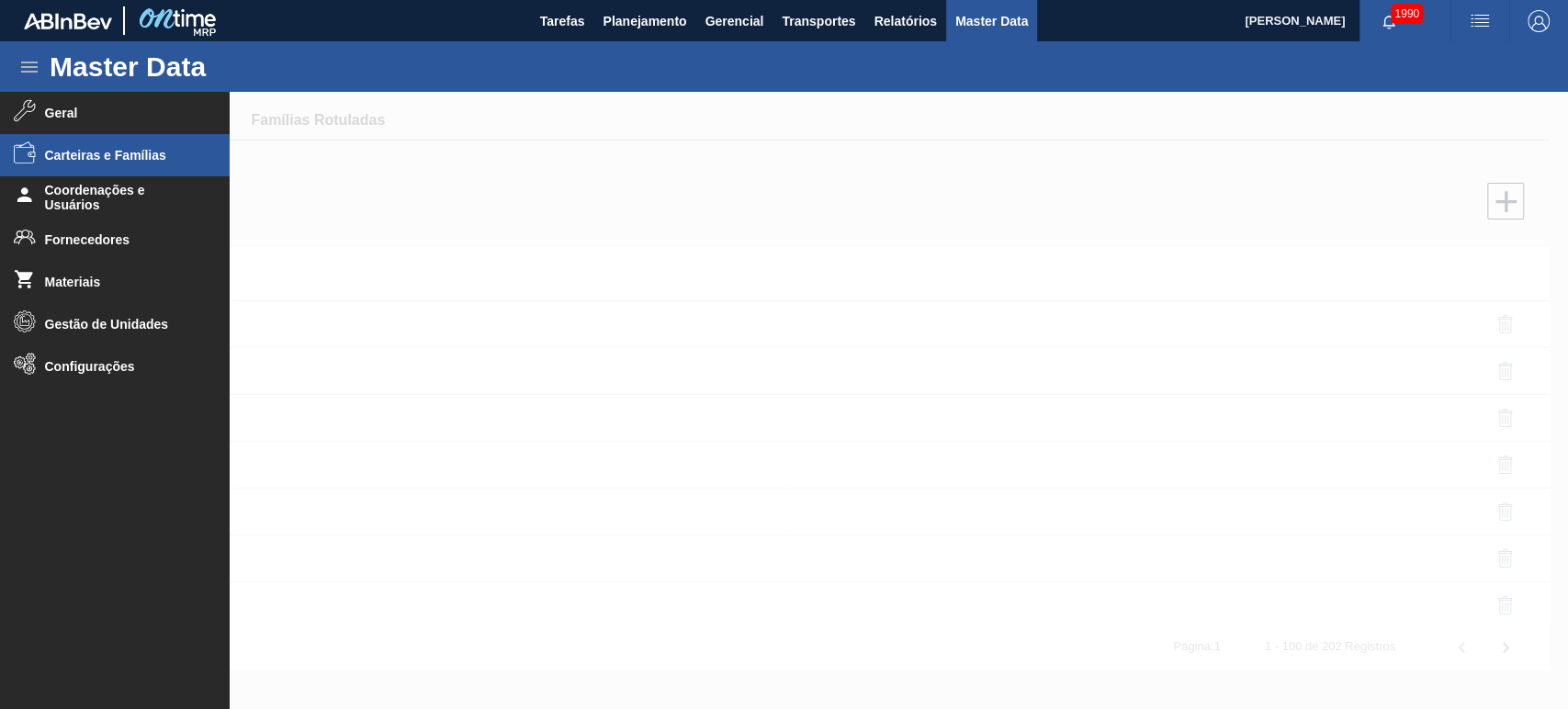
click at [85, 161] on span "Carteiras e Famílias" at bounding box center [121, 155] width 152 height 15
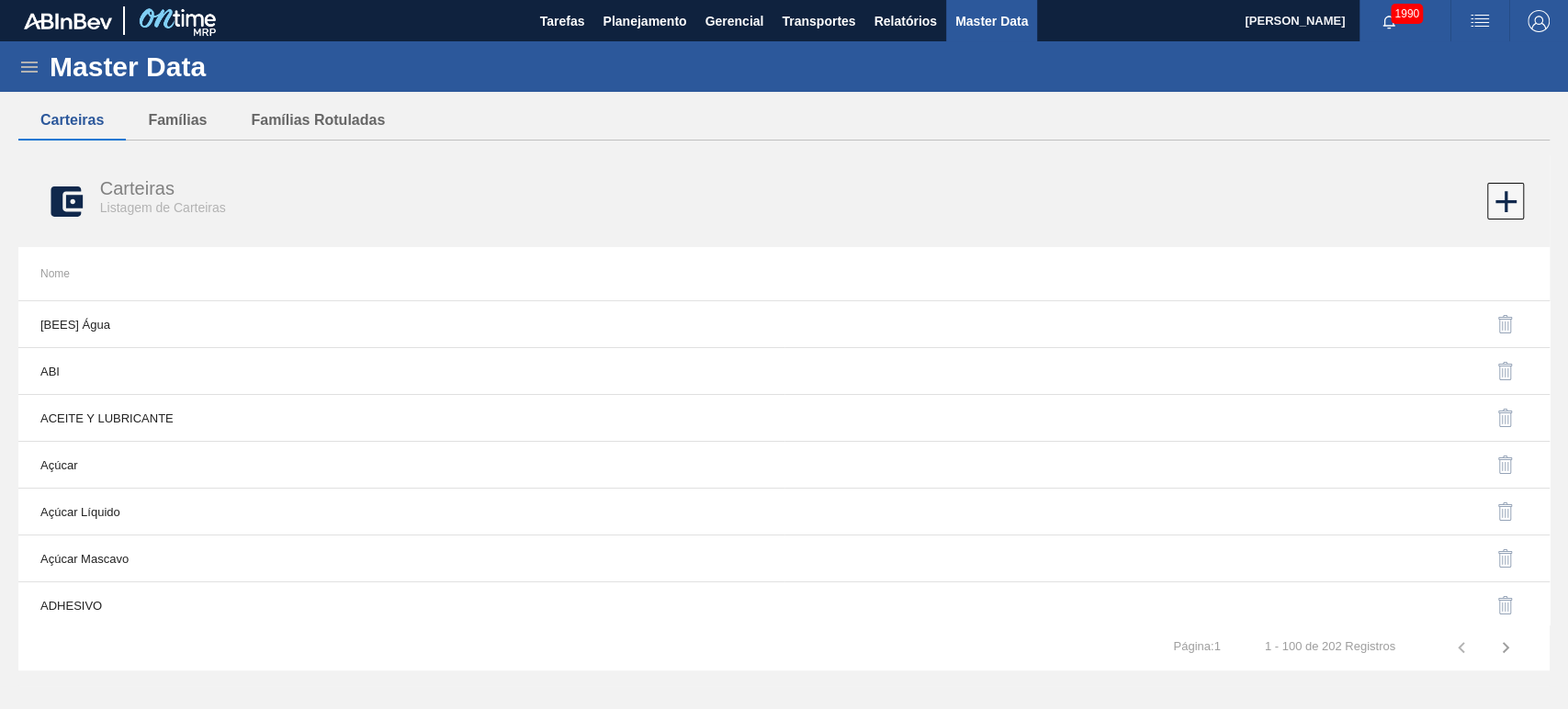
click at [65, 137] on button "Carteiras" at bounding box center [72, 119] width 107 height 38
click at [34, 79] on div "Master Data" at bounding box center [784, 66] width 1568 height 50
drag, startPoint x: 25, startPoint y: 64, endPoint x: 25, endPoint y: 74, distance: 10.0
click at [24, 64] on icon at bounding box center [30, 67] width 22 height 22
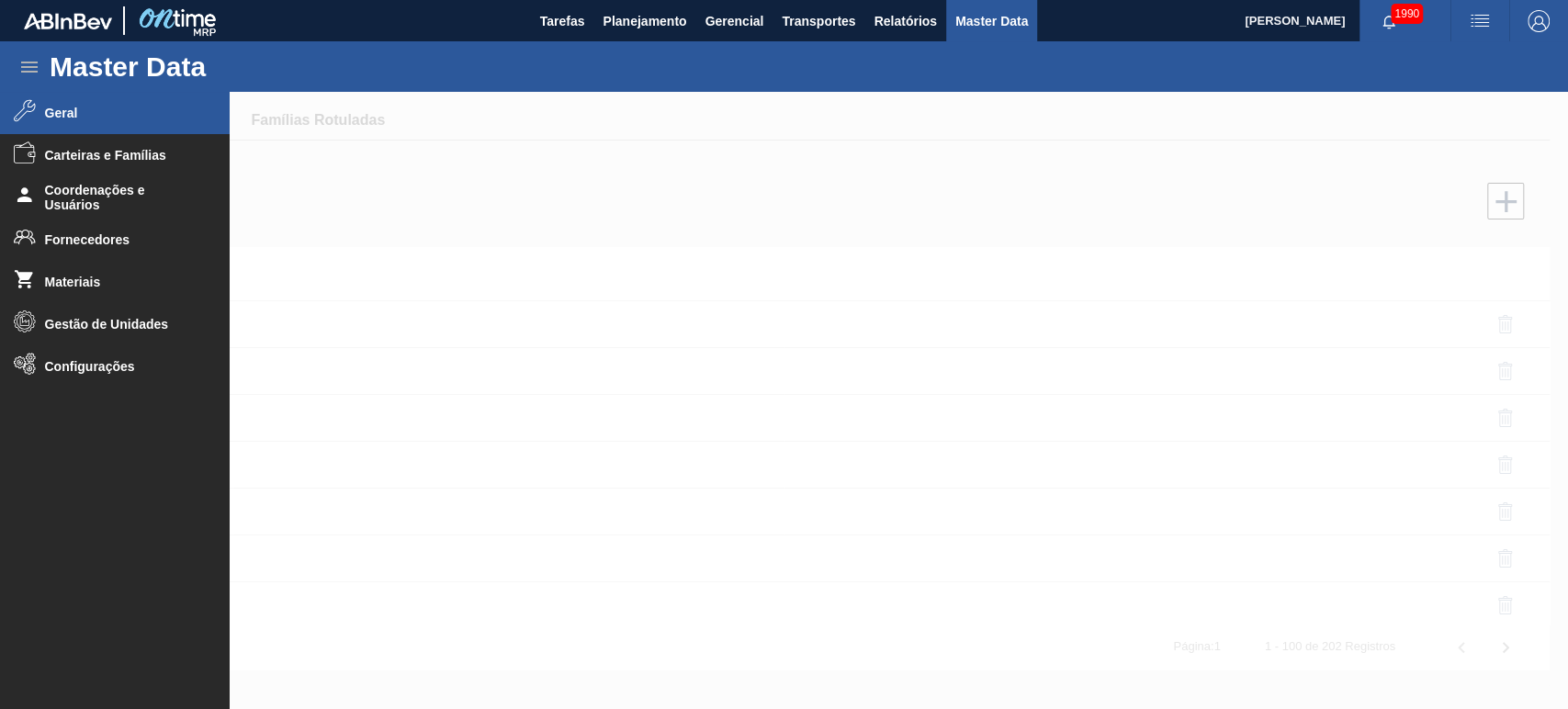
click at [51, 114] on span "Geral" at bounding box center [121, 112] width 152 height 15
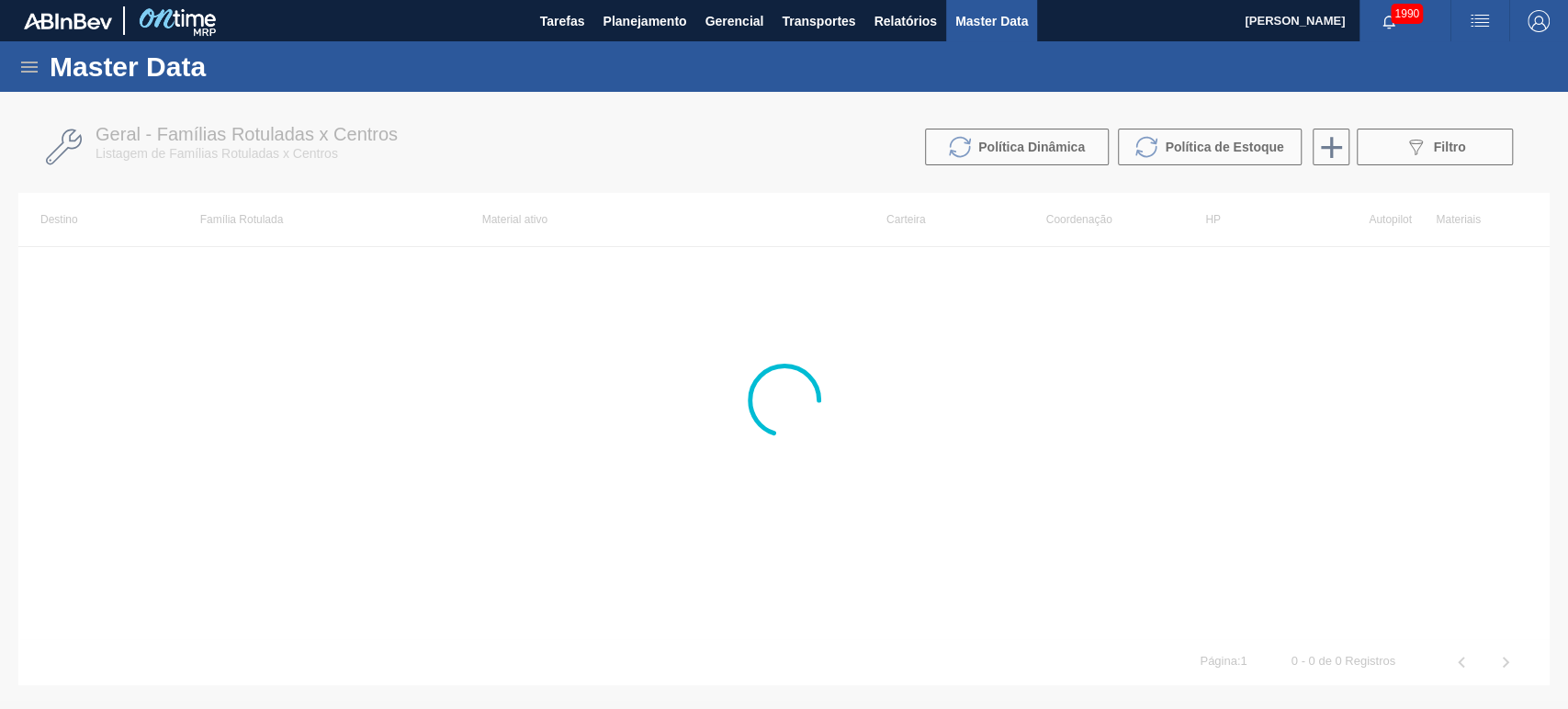
click at [24, 64] on icon at bounding box center [30, 67] width 22 height 22
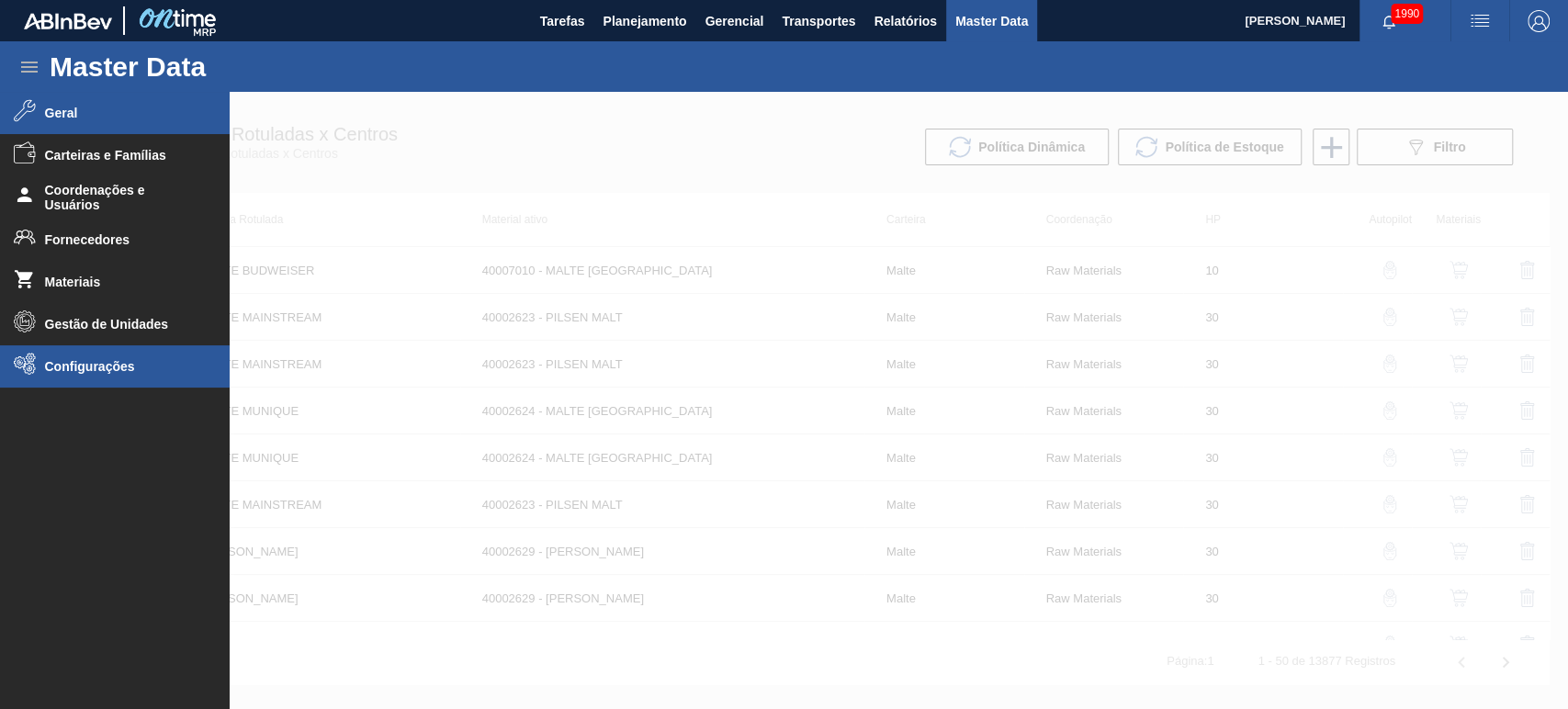
click at [59, 360] on span "Configurações" at bounding box center [121, 366] width 152 height 15
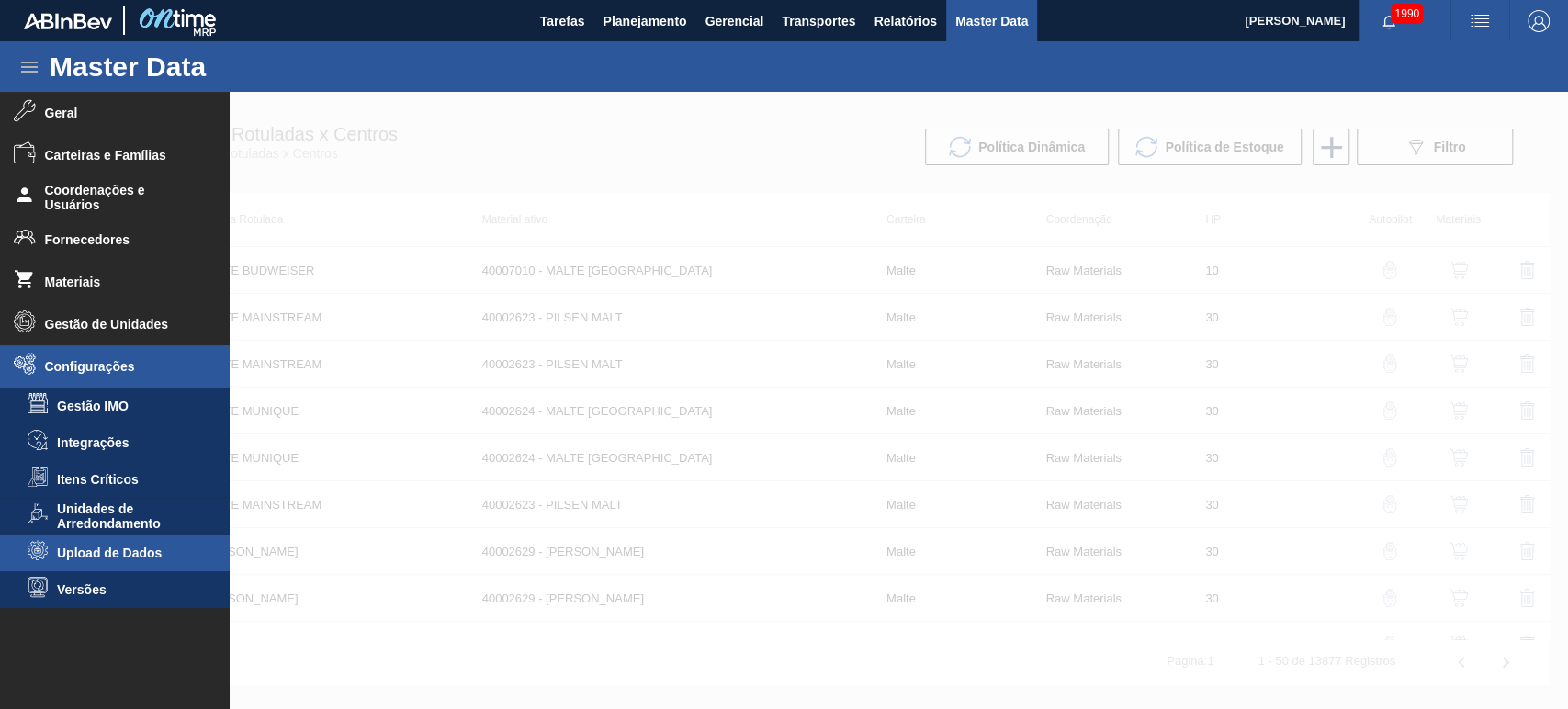
click at [91, 549] on span "Upload de Dados" at bounding box center [127, 552] width 141 height 15
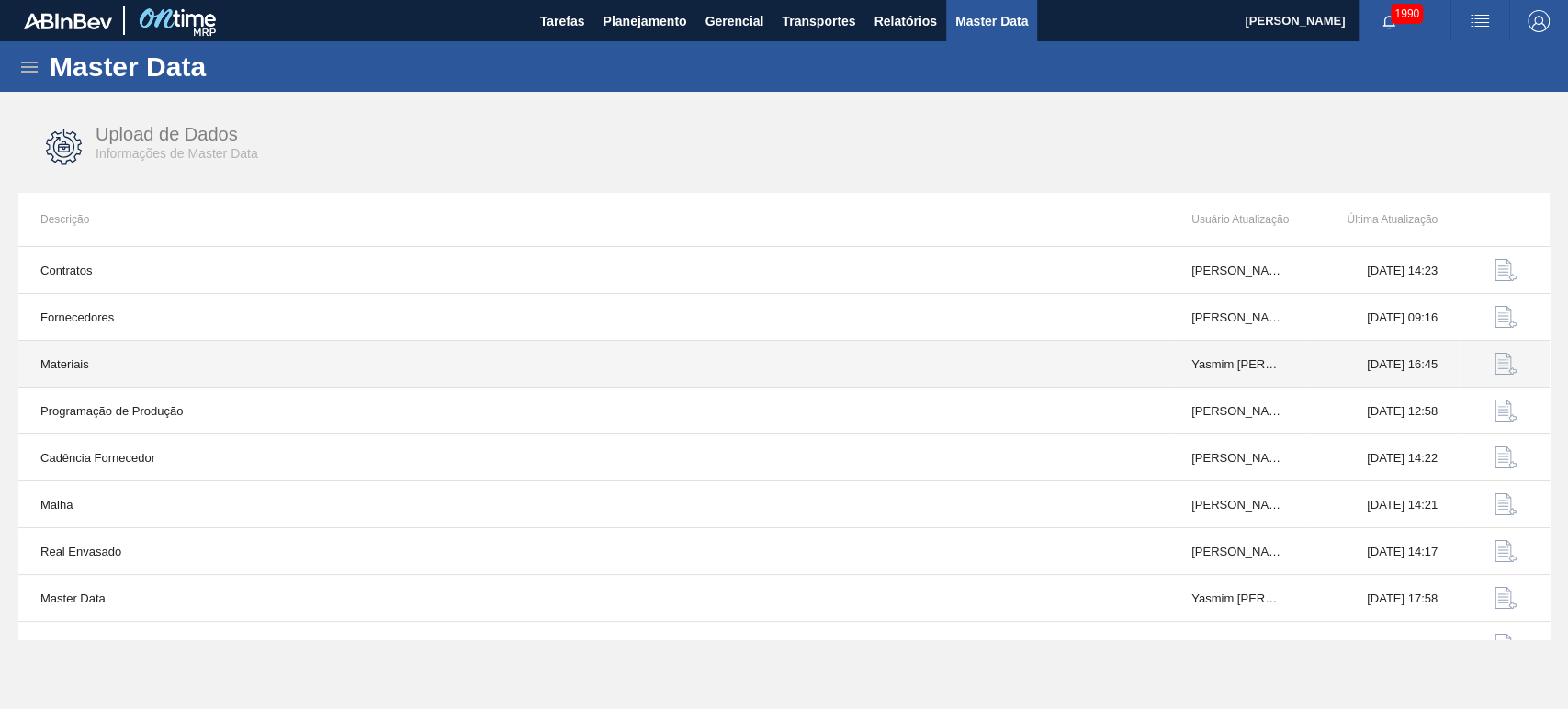
click at [70, 361] on td "Materiais" at bounding box center [594, 363] width 1151 height 46
click at [1428, 364] on td "[DATE] 16:45" at bounding box center [1382, 363] width 154 height 46
click at [1494, 364] on img "button" at bounding box center [1505, 364] width 22 height 22
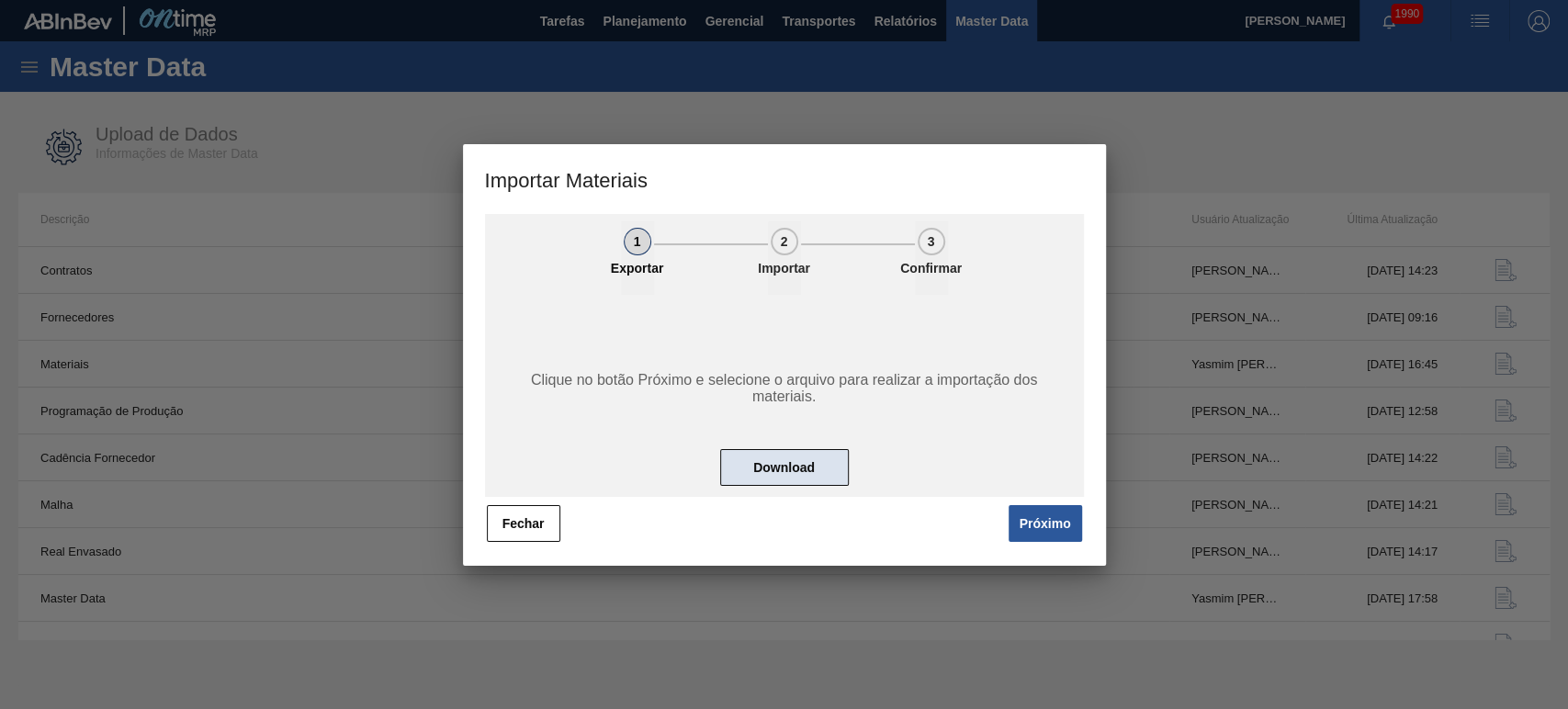
click at [771, 461] on button "Download" at bounding box center [784, 466] width 128 height 36
click at [502, 527] on button "Fechar" at bounding box center [524, 523] width 73 height 36
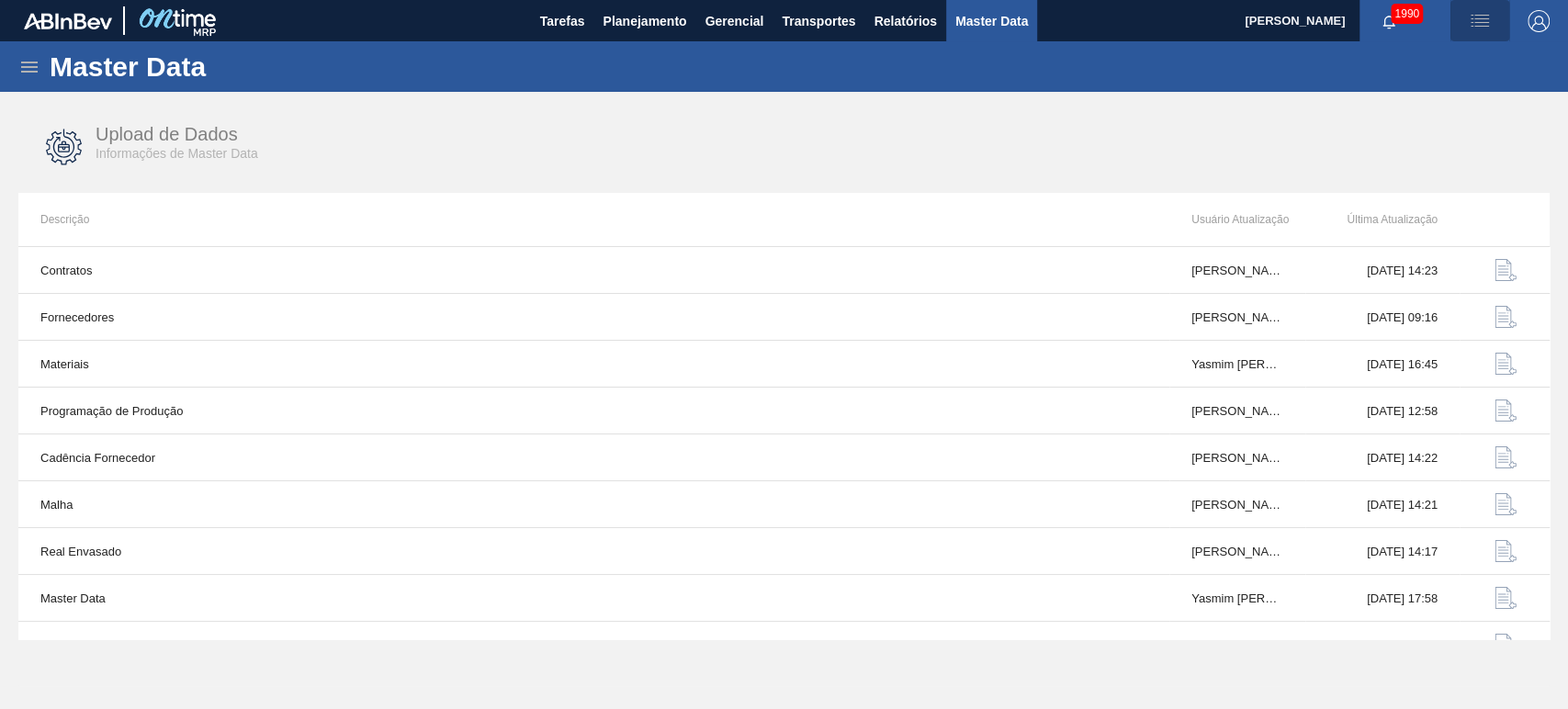
click at [1476, 18] on img "button" at bounding box center [1479, 21] width 22 height 22
drag, startPoint x: 1168, startPoint y: 109, endPoint x: 1109, endPoint y: 107, distance: 59.0
click at [1169, 108] on div at bounding box center [784, 354] width 1568 height 709
click at [45, 57] on div "Master Data" at bounding box center [784, 66] width 1568 height 50
click at [37, 62] on icon at bounding box center [30, 67] width 22 height 22
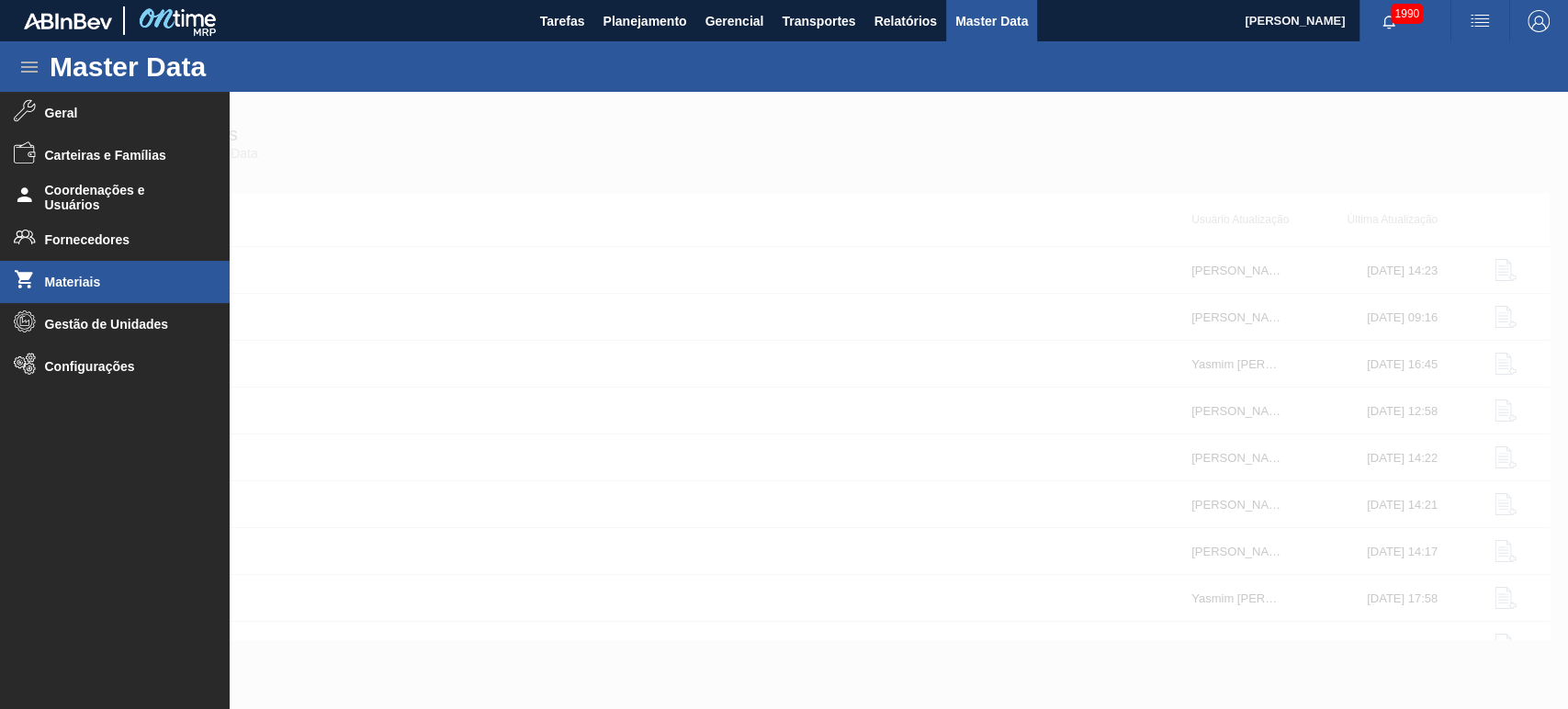
click at [79, 274] on span "Materiais" at bounding box center [121, 281] width 152 height 15
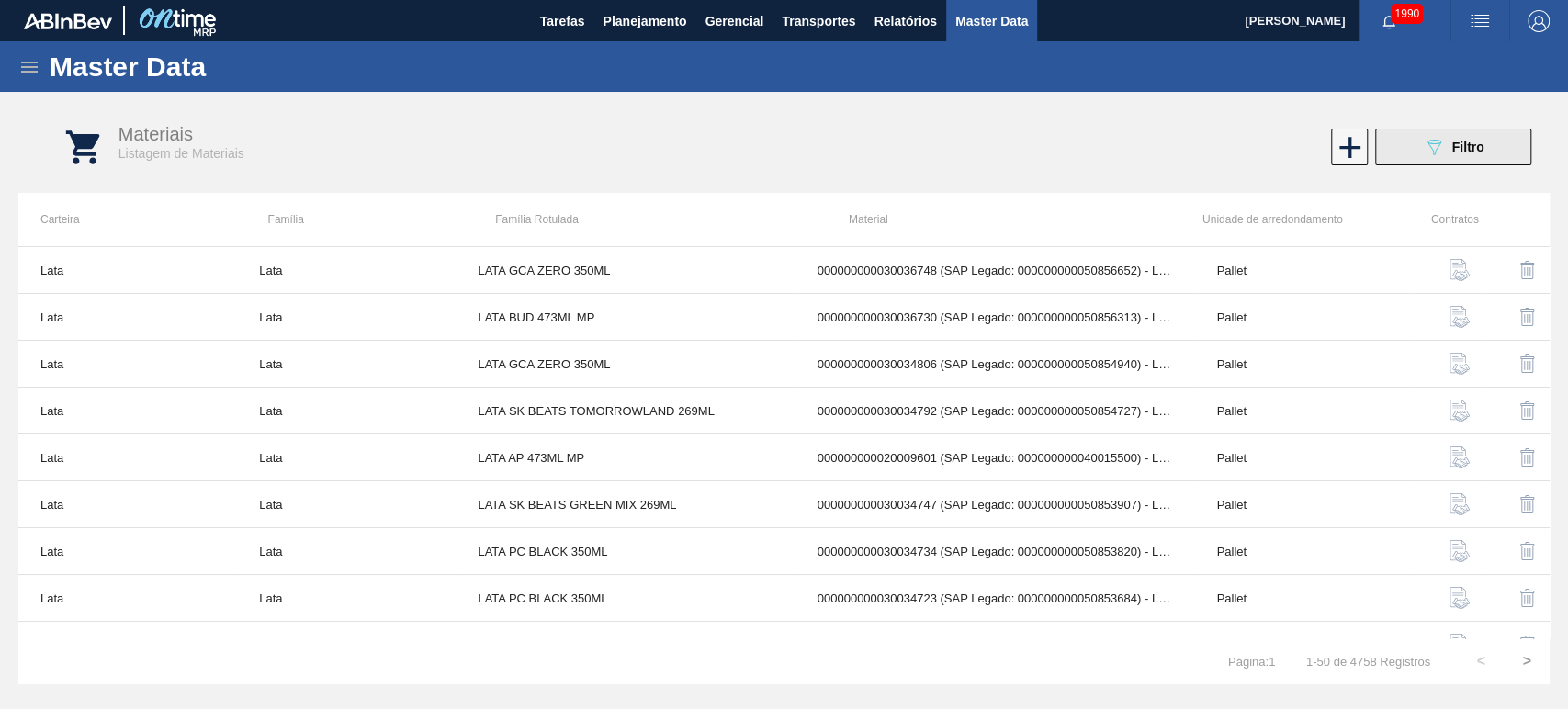
click at [1437, 148] on icon "089F7B8B-B2A5-4AFE-B5C0-19BA573D28AC" at bounding box center [1433, 147] width 22 height 22
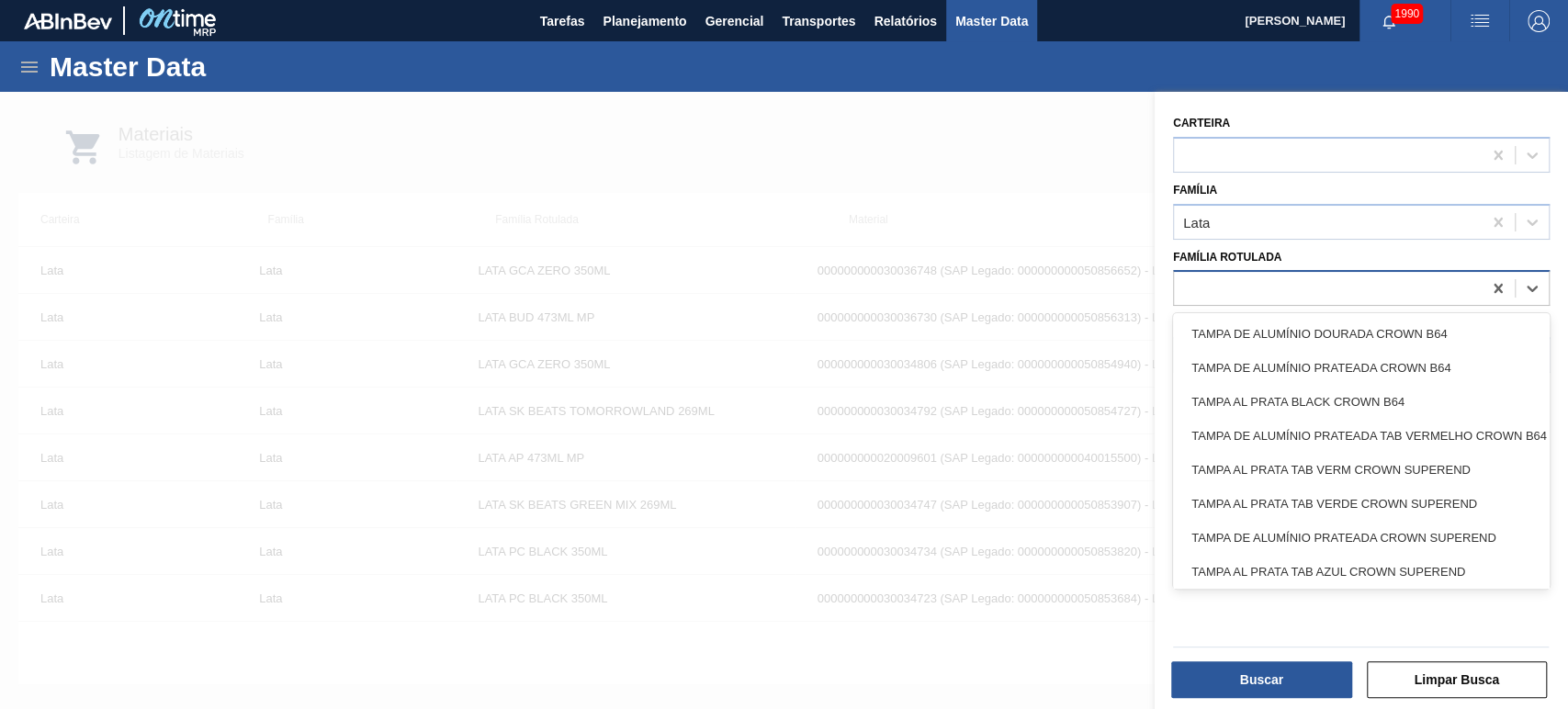
click at [1248, 295] on div at bounding box center [1327, 288] width 308 height 27
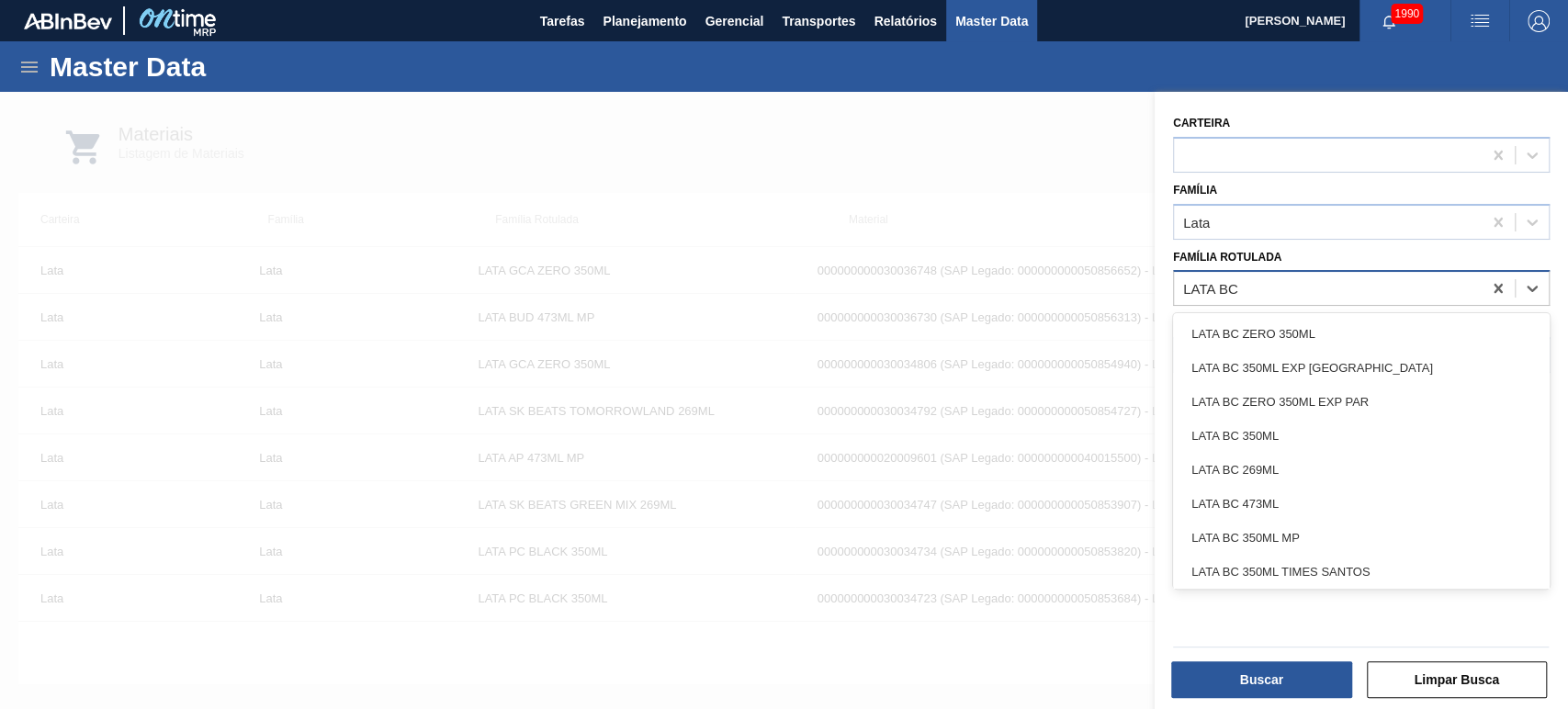
type Rotulada "LATA BC"
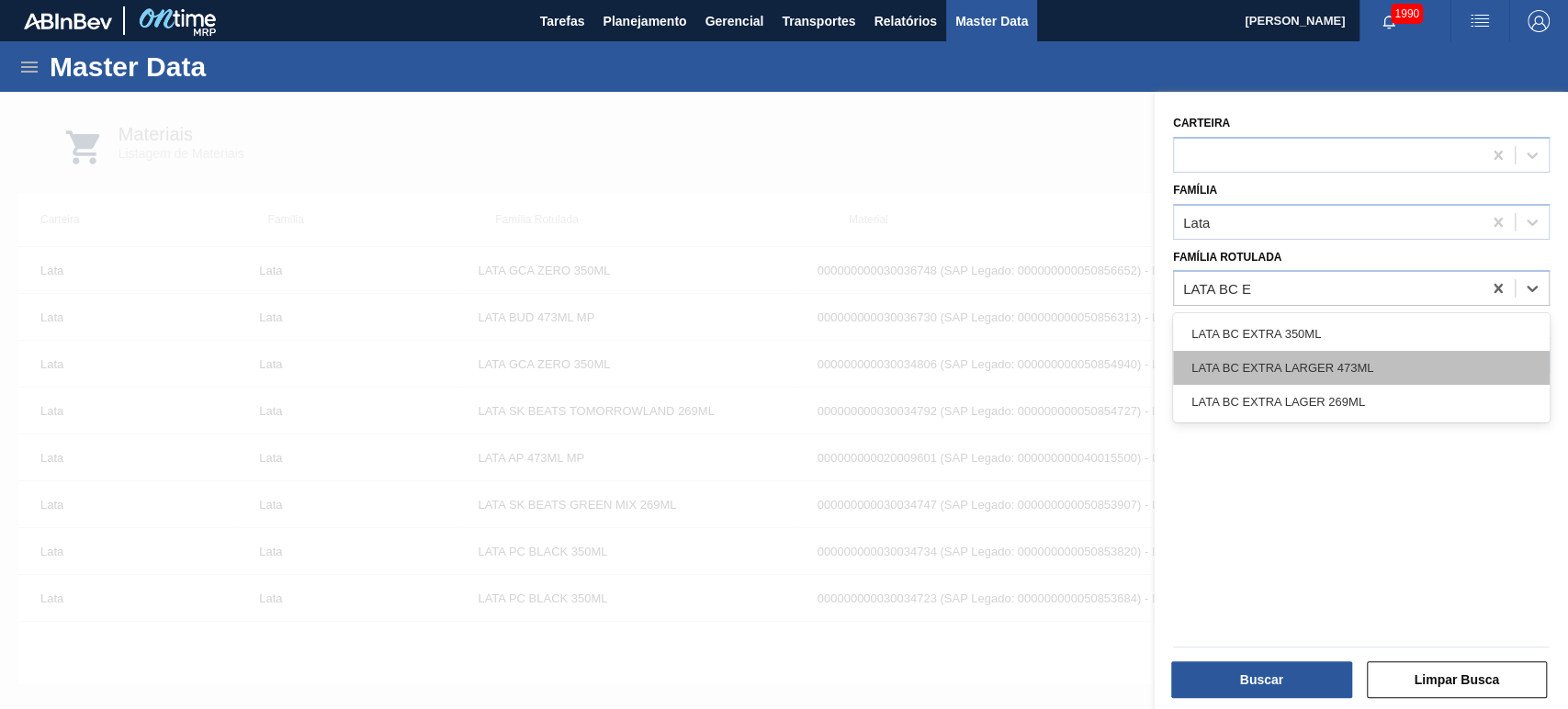
type Rotulada "LATA BC E"
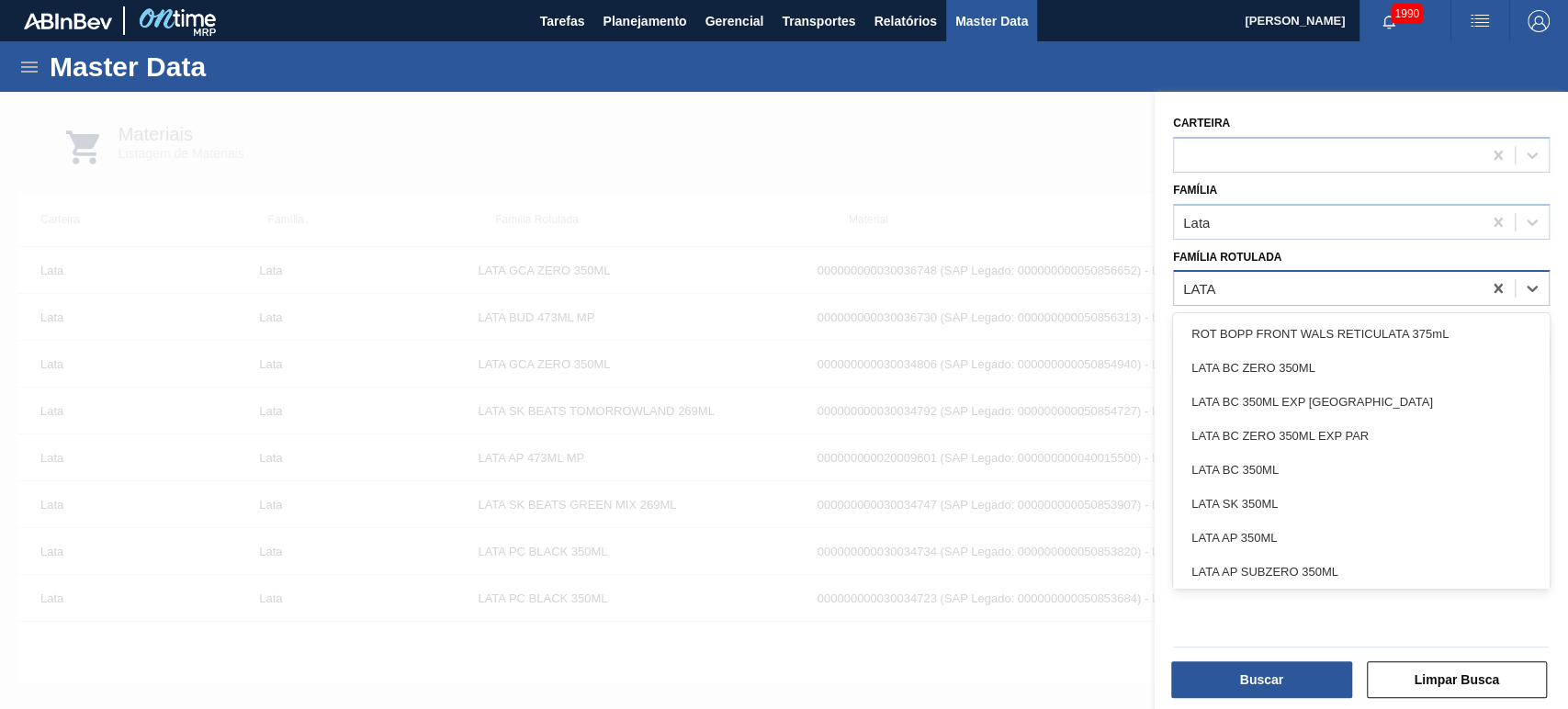
type Rotulada "LATA"
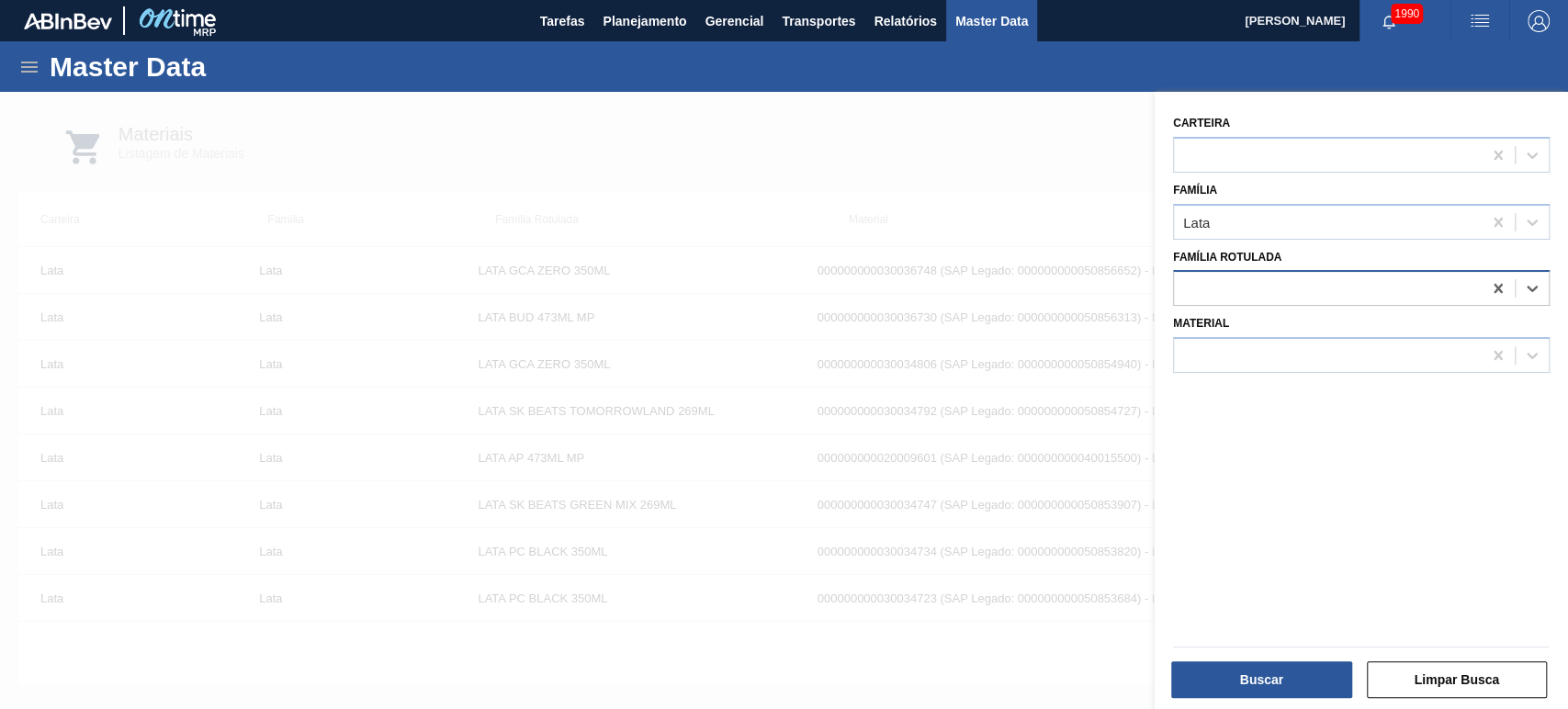
click at [1298, 285] on div at bounding box center [1327, 288] width 308 height 27
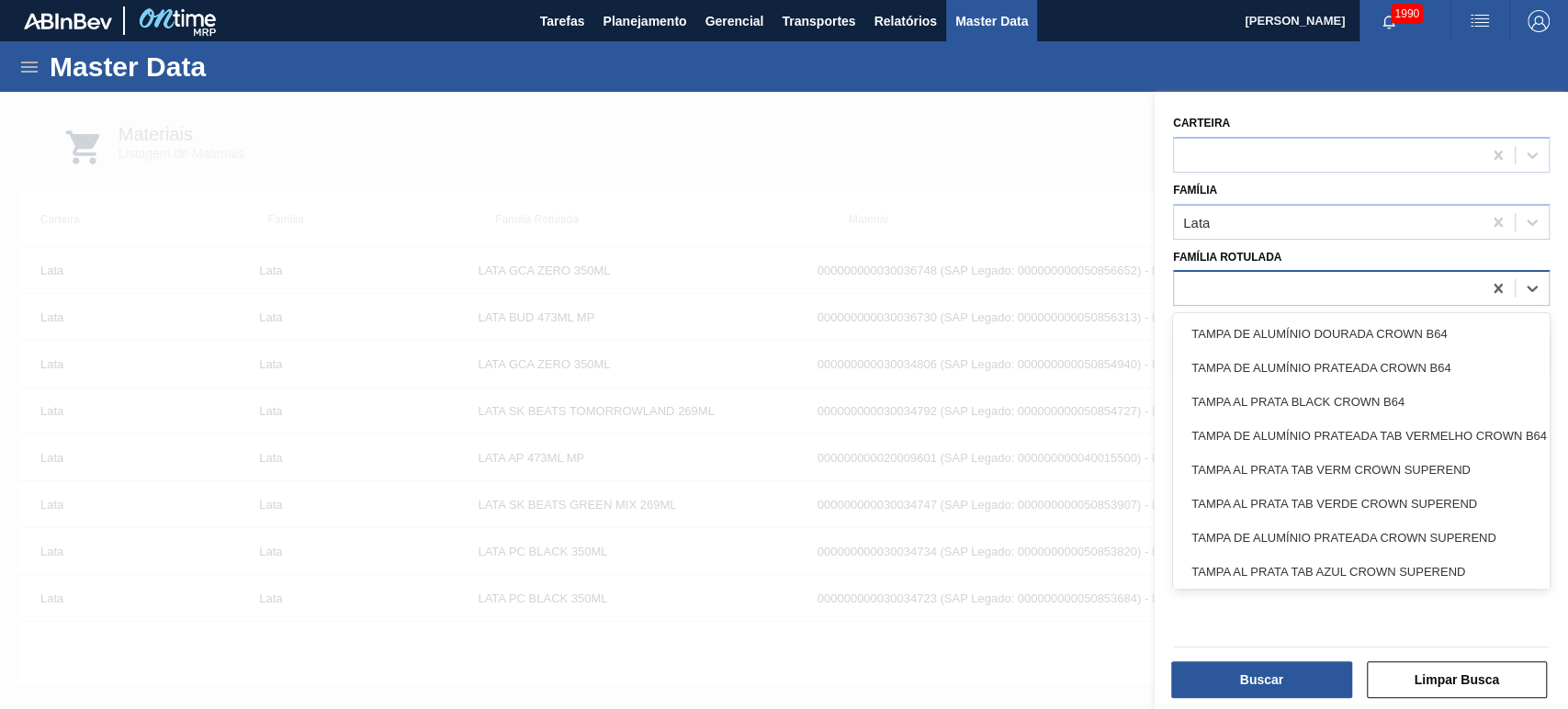
paste Rotulada "LATA AL. 350ML [US_STATE] KUYA"
type Rotulada "LATA AL. 350ML [US_STATE] KUYA"
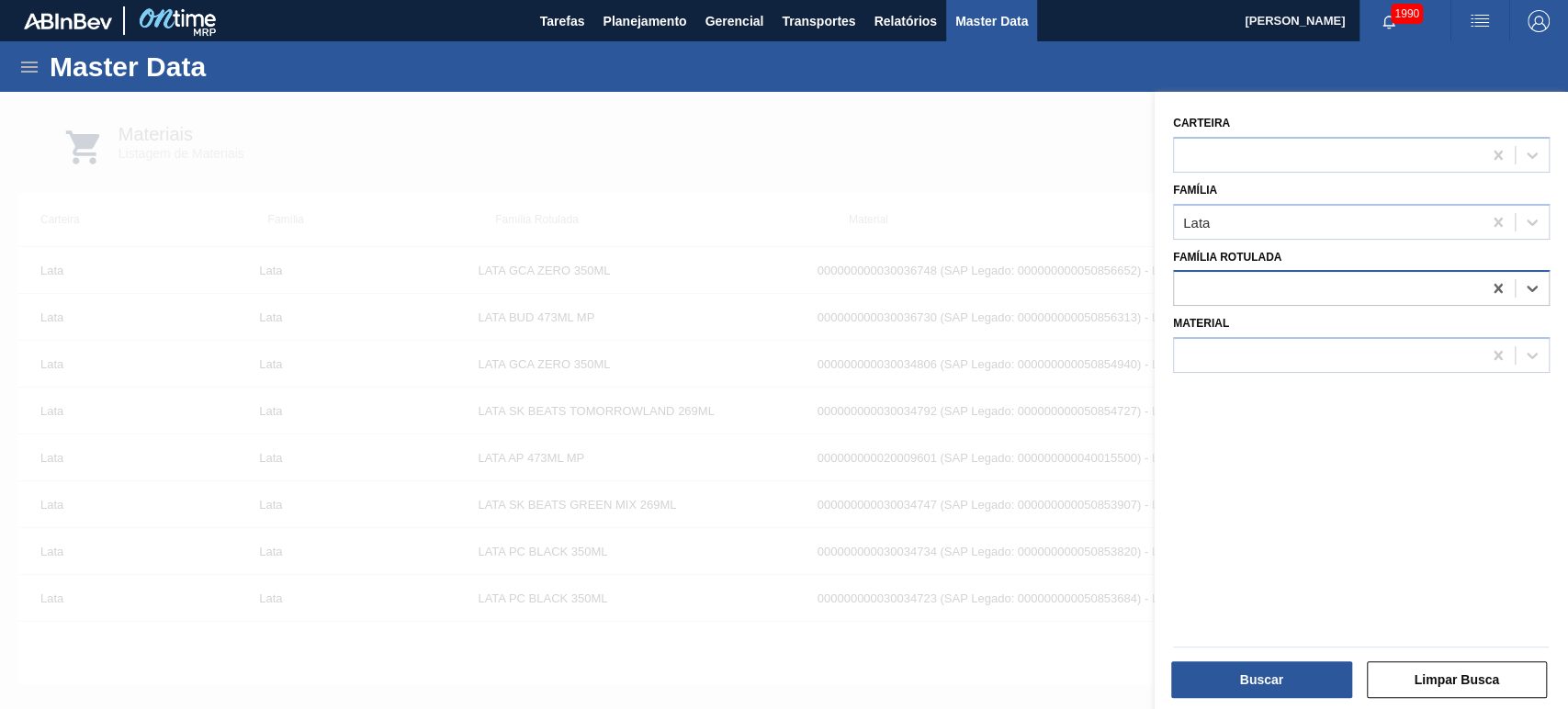
drag, startPoint x: 1428, startPoint y: 289, endPoint x: 1199, endPoint y: 285, distance: 229.0
click at [1167, 281] on div "Família Rotulada Select is focused ,type to refine list, press Down to open the…" at bounding box center [1361, 275] width 392 height 62
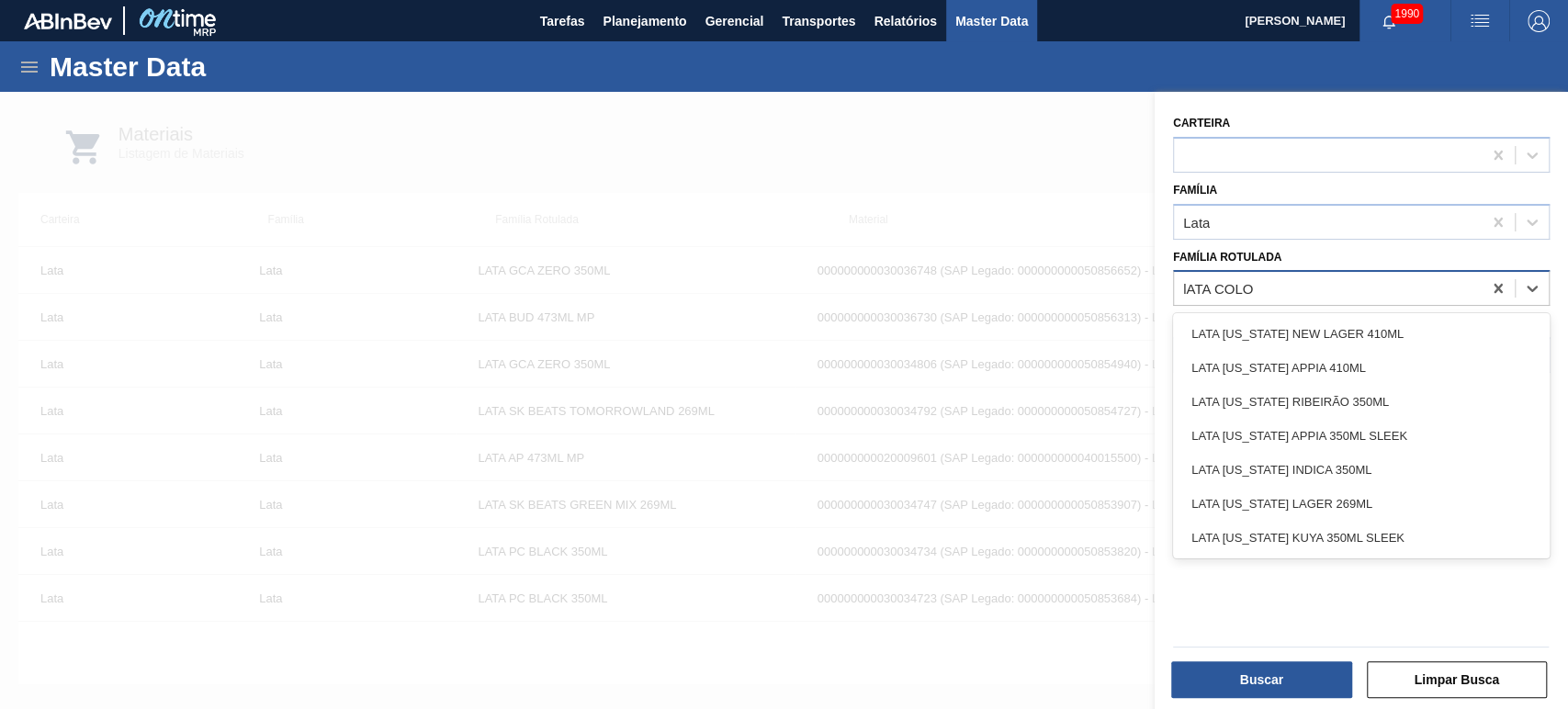
type Rotulada "lATA COLOR"
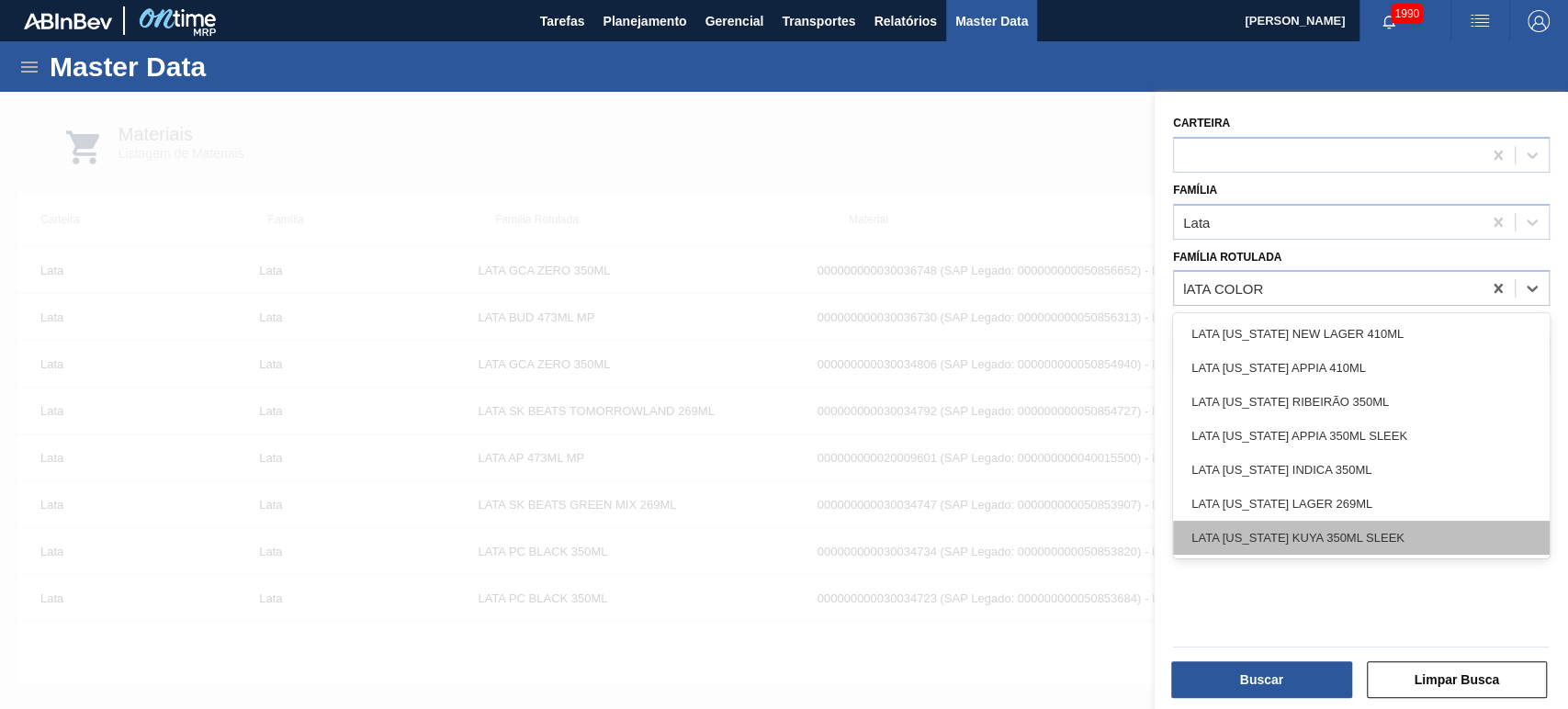
click at [1381, 536] on div "LATA [US_STATE] KUYA 350ML SLEEK" at bounding box center [1361, 537] width 377 height 34
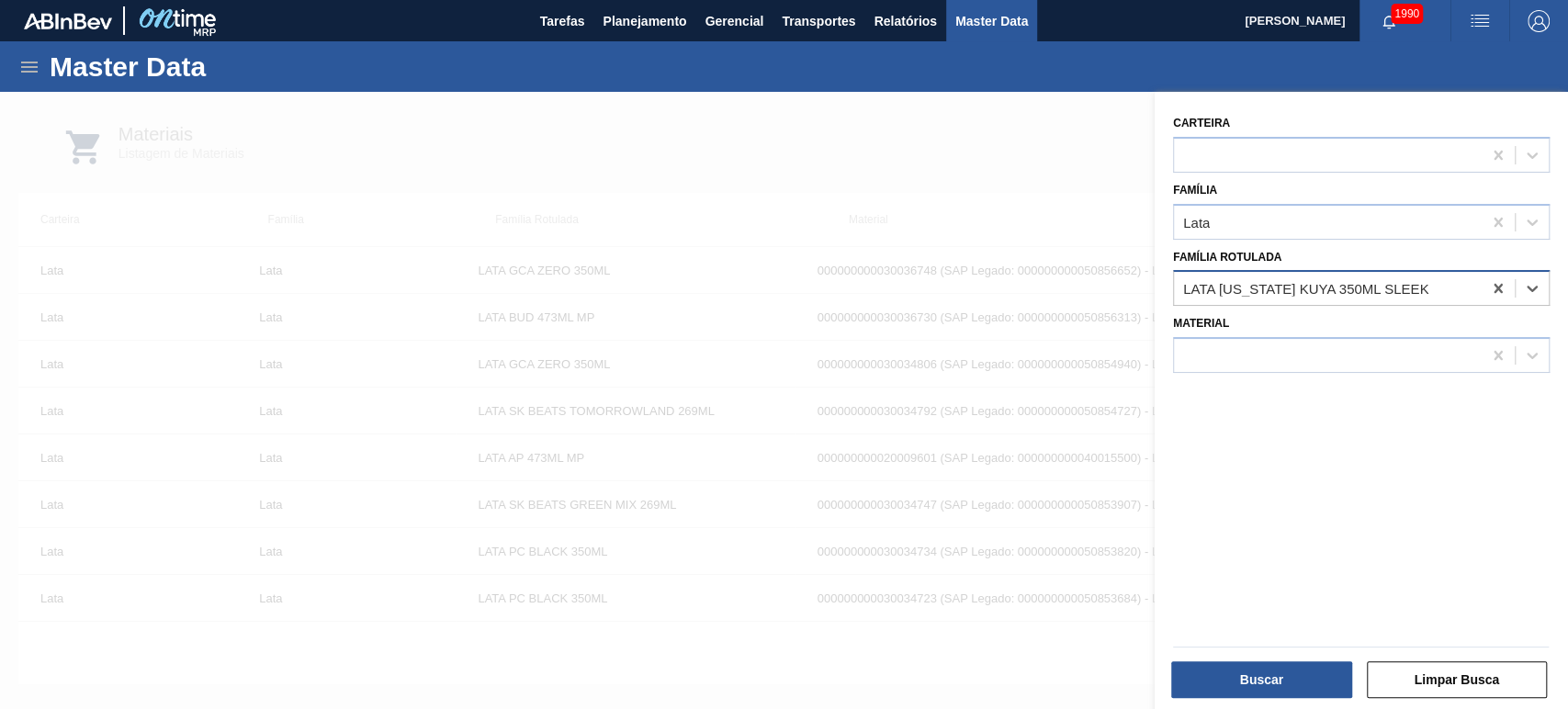
click at [1313, 283] on div "LATA [US_STATE] KUYA 350ML SLEEK" at bounding box center [1305, 289] width 246 height 16
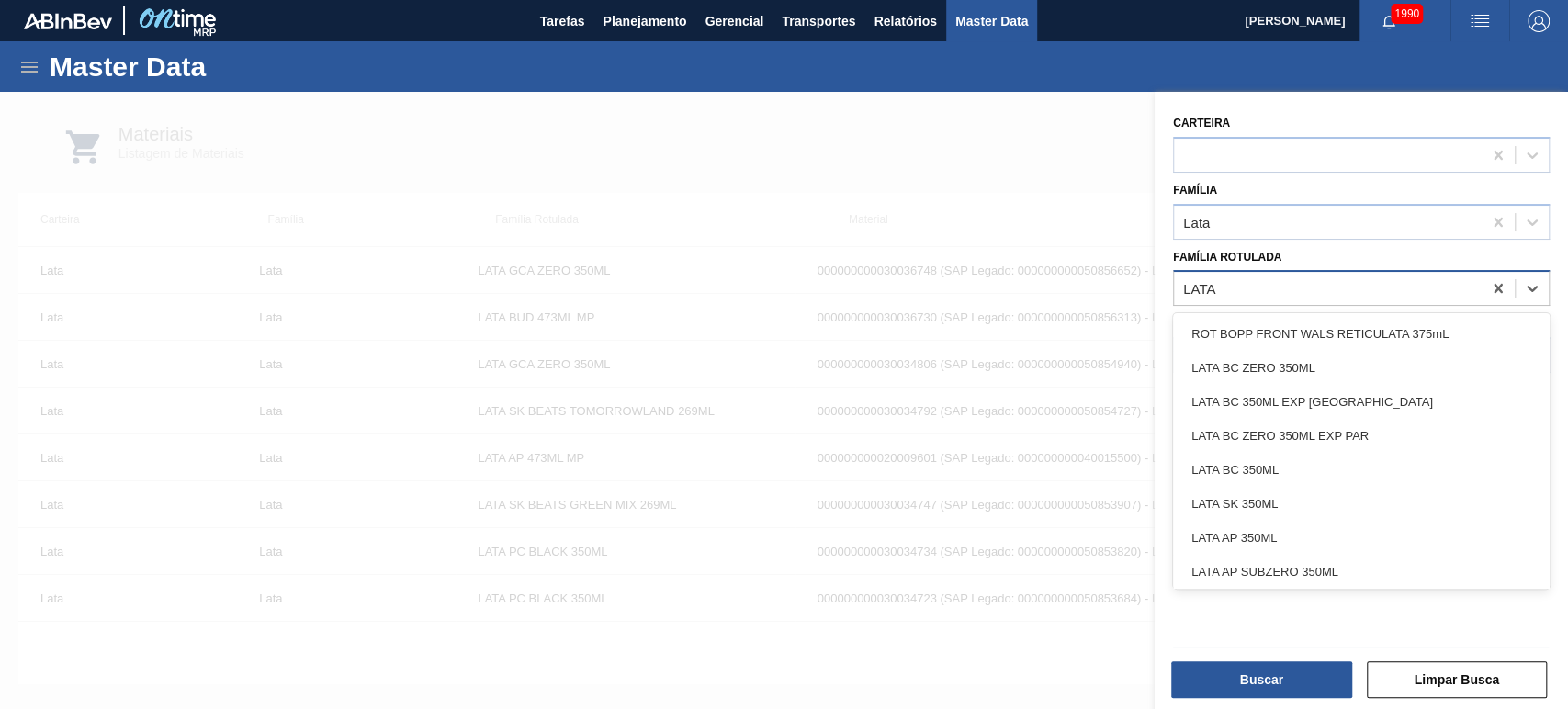
type Rotulada "LATA"
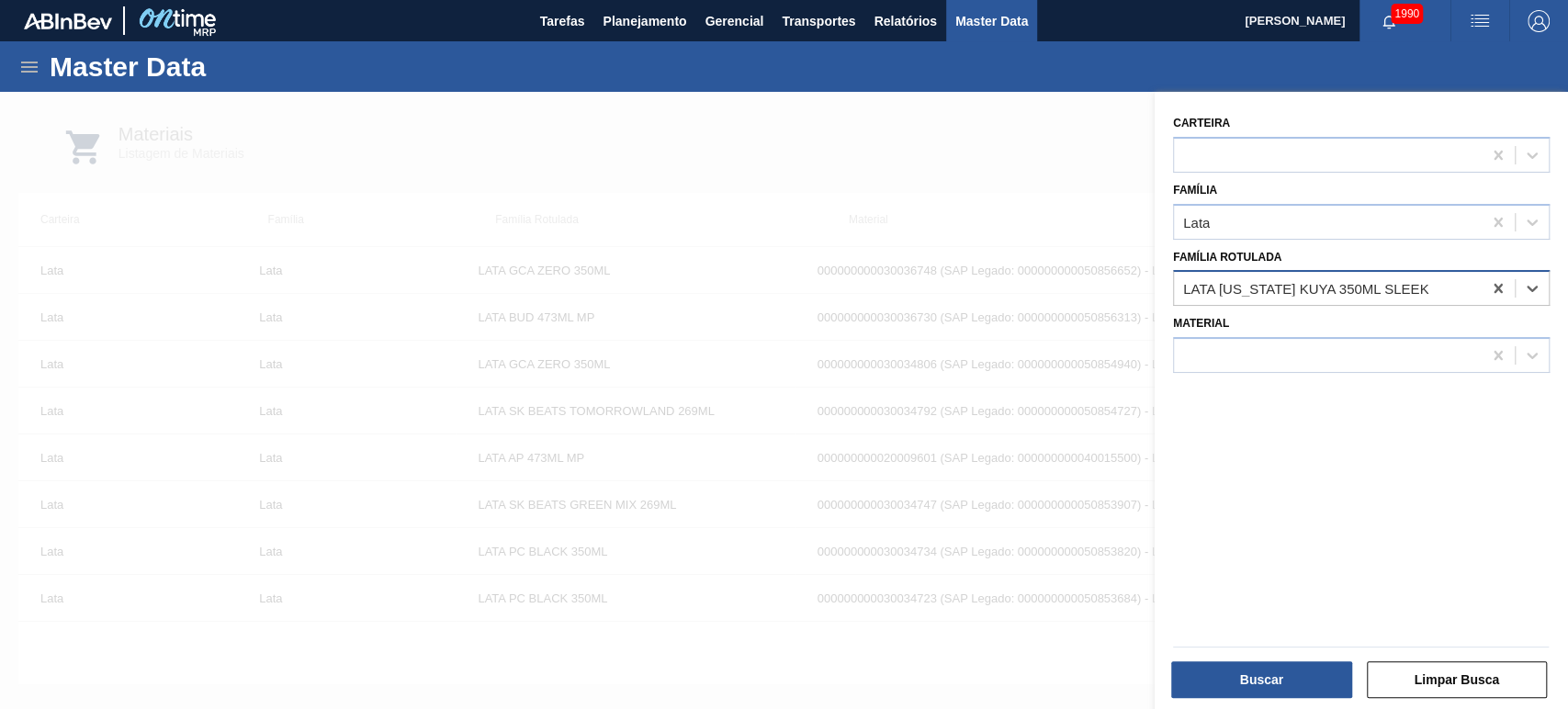
click at [1308, 295] on div "LATA [US_STATE] KUYA 350ML SLEEK" at bounding box center [1305, 289] width 246 height 16
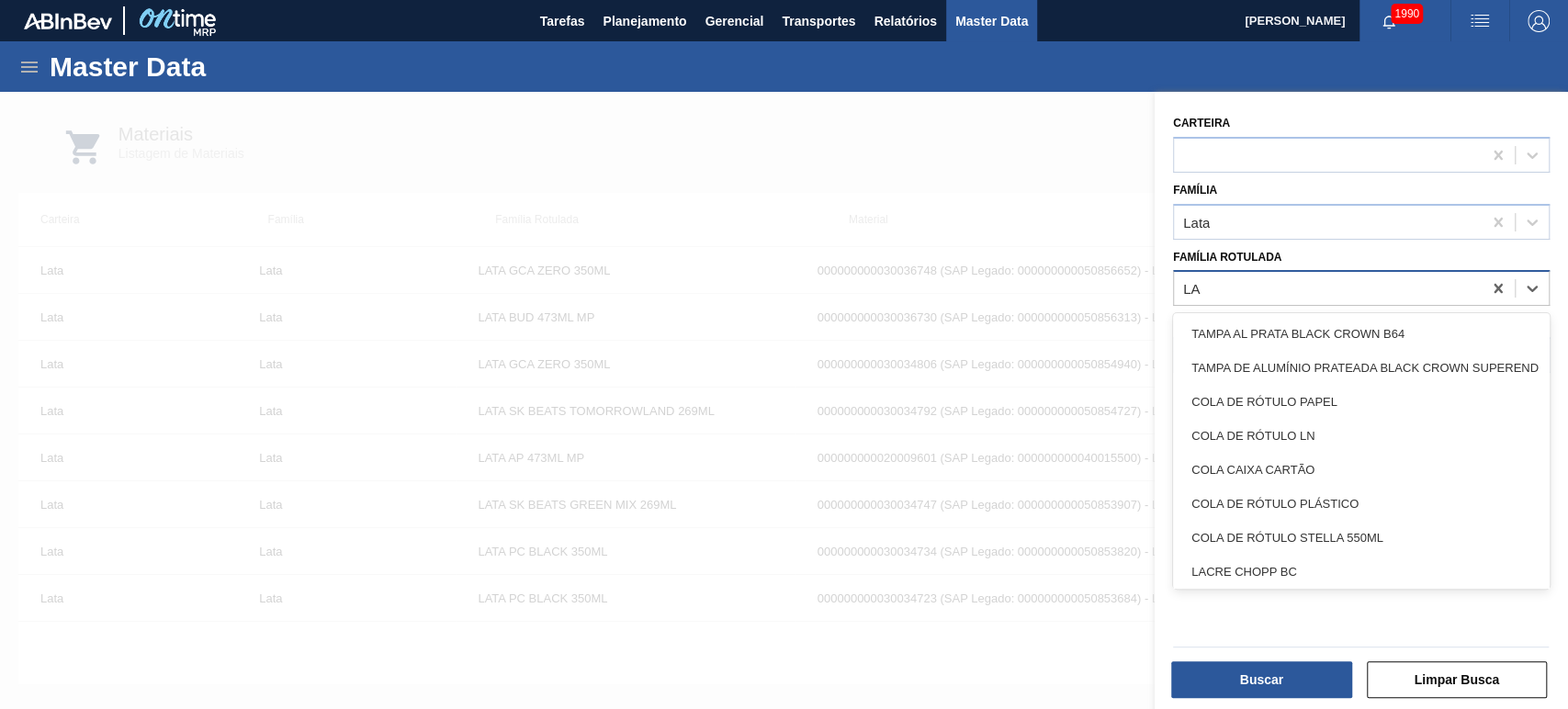
type Rotulada "L"
type Rotulada "I"
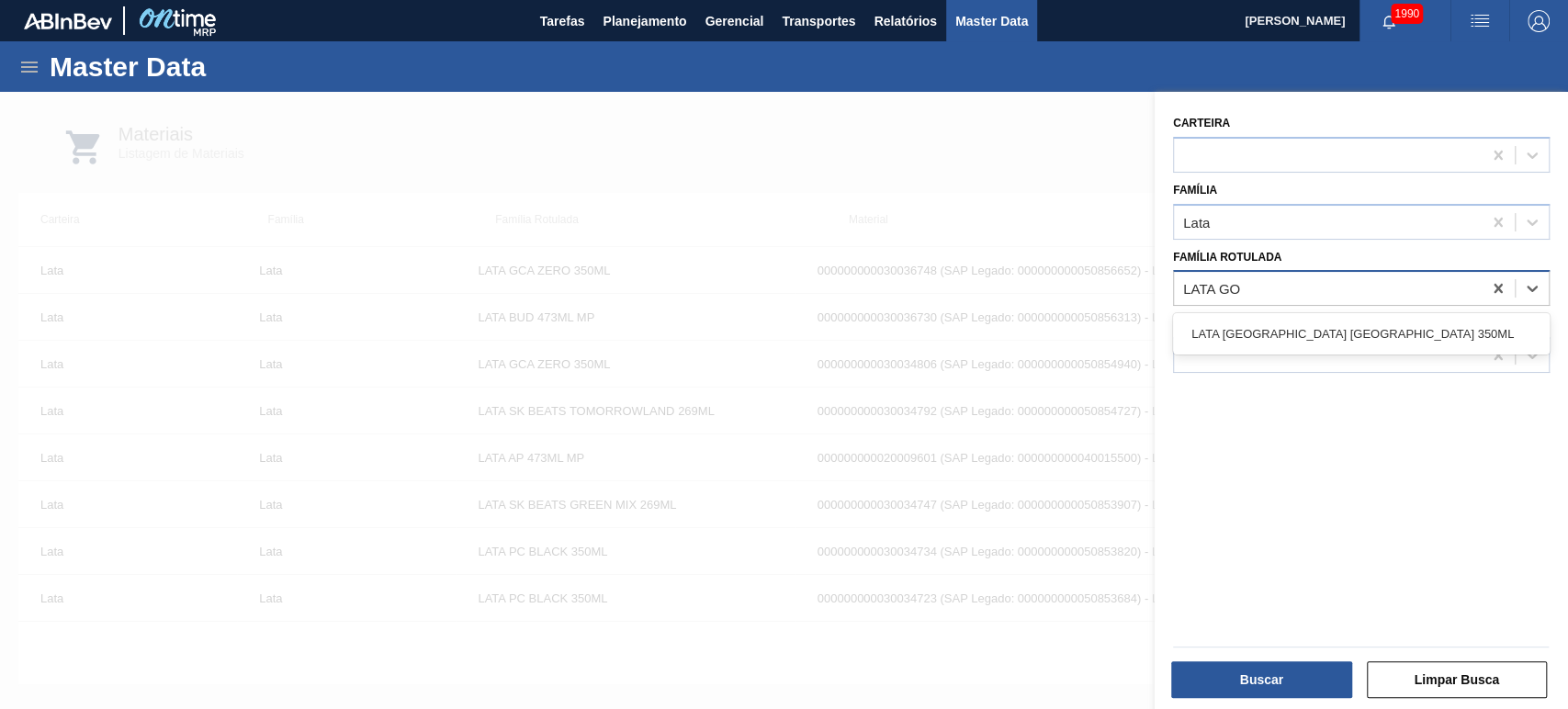
type Rotulada "LATA GOO"
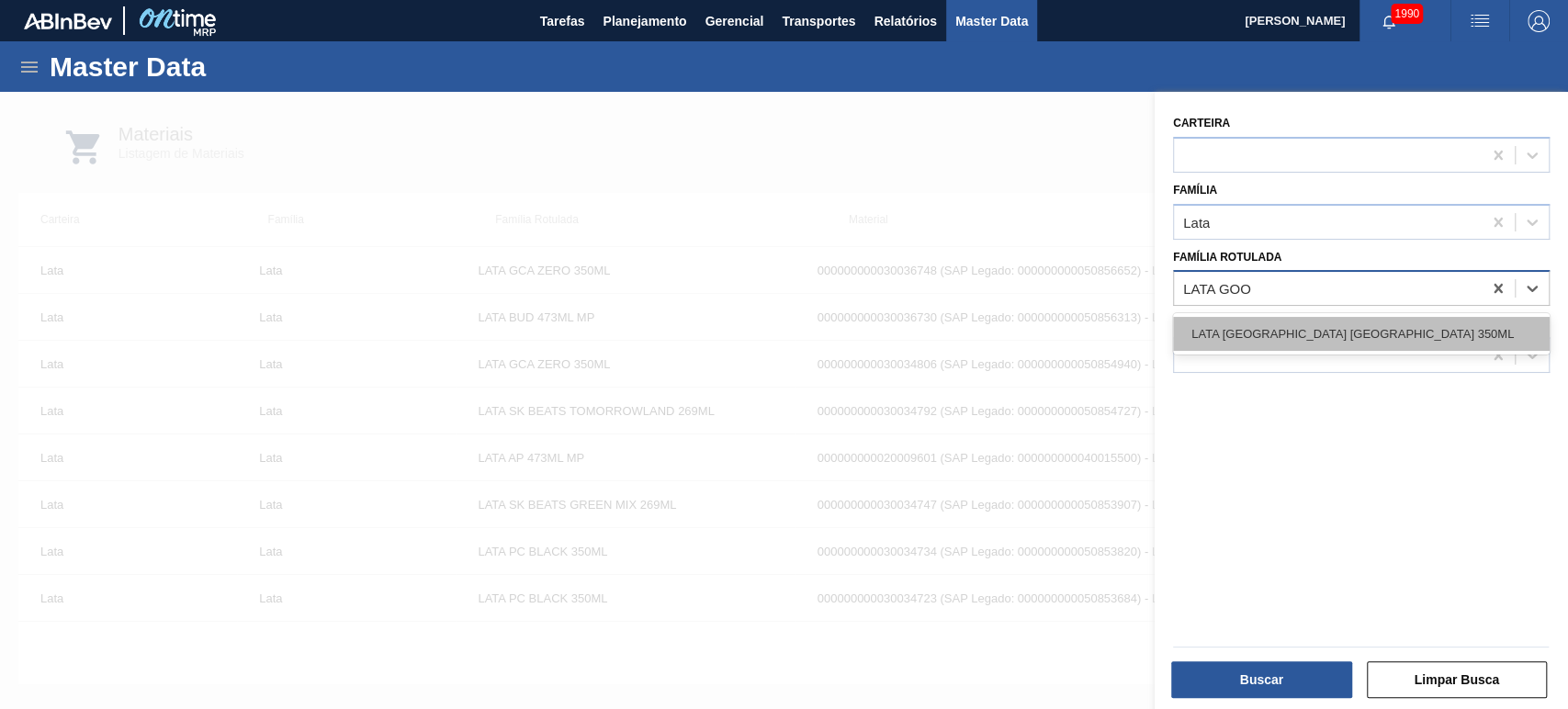
click at [1338, 336] on div "LATA [GEOGRAPHIC_DATA] [GEOGRAPHIC_DATA] 350ML" at bounding box center [1361, 333] width 377 height 34
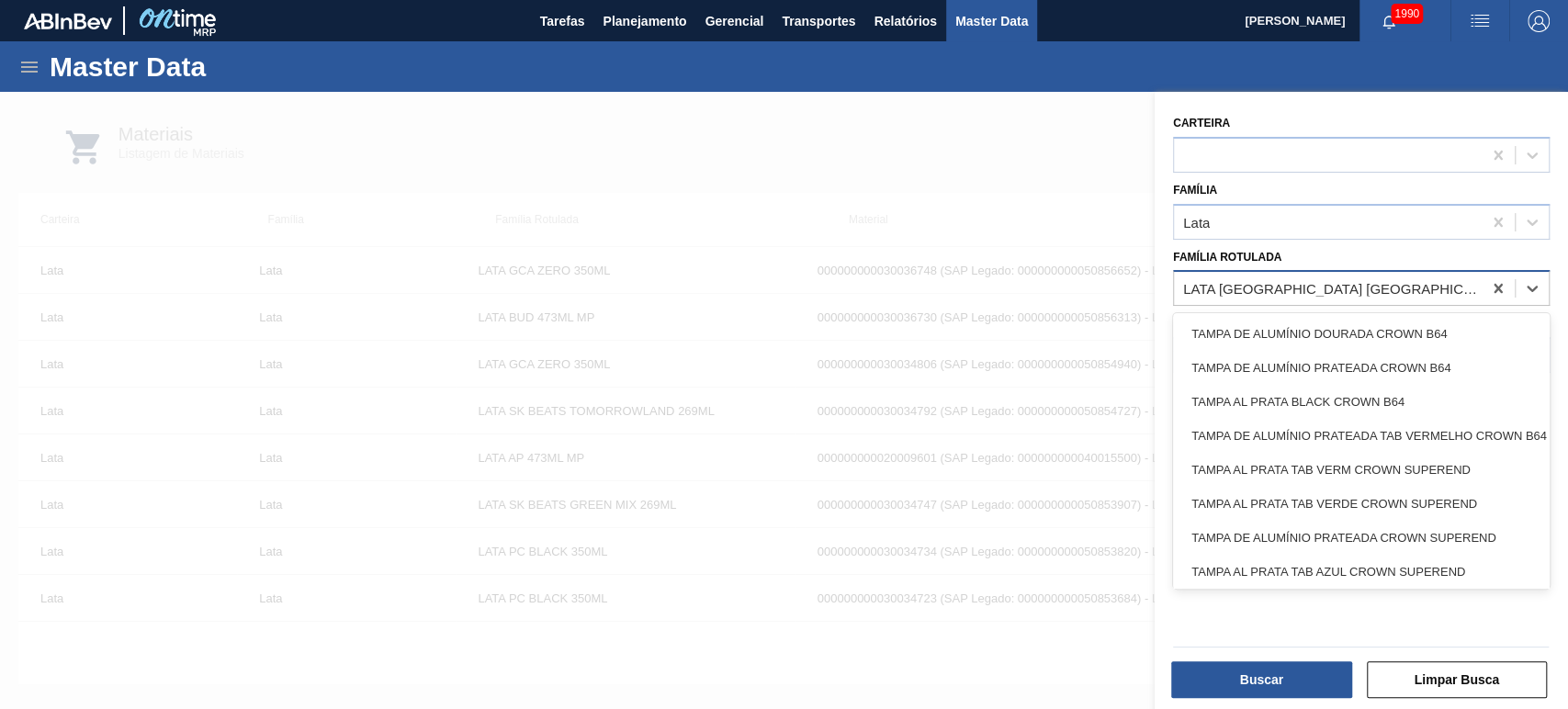
click at [1268, 291] on div "LATA [GEOGRAPHIC_DATA] [GEOGRAPHIC_DATA] 350ML" at bounding box center [1332, 289] width 300 height 16
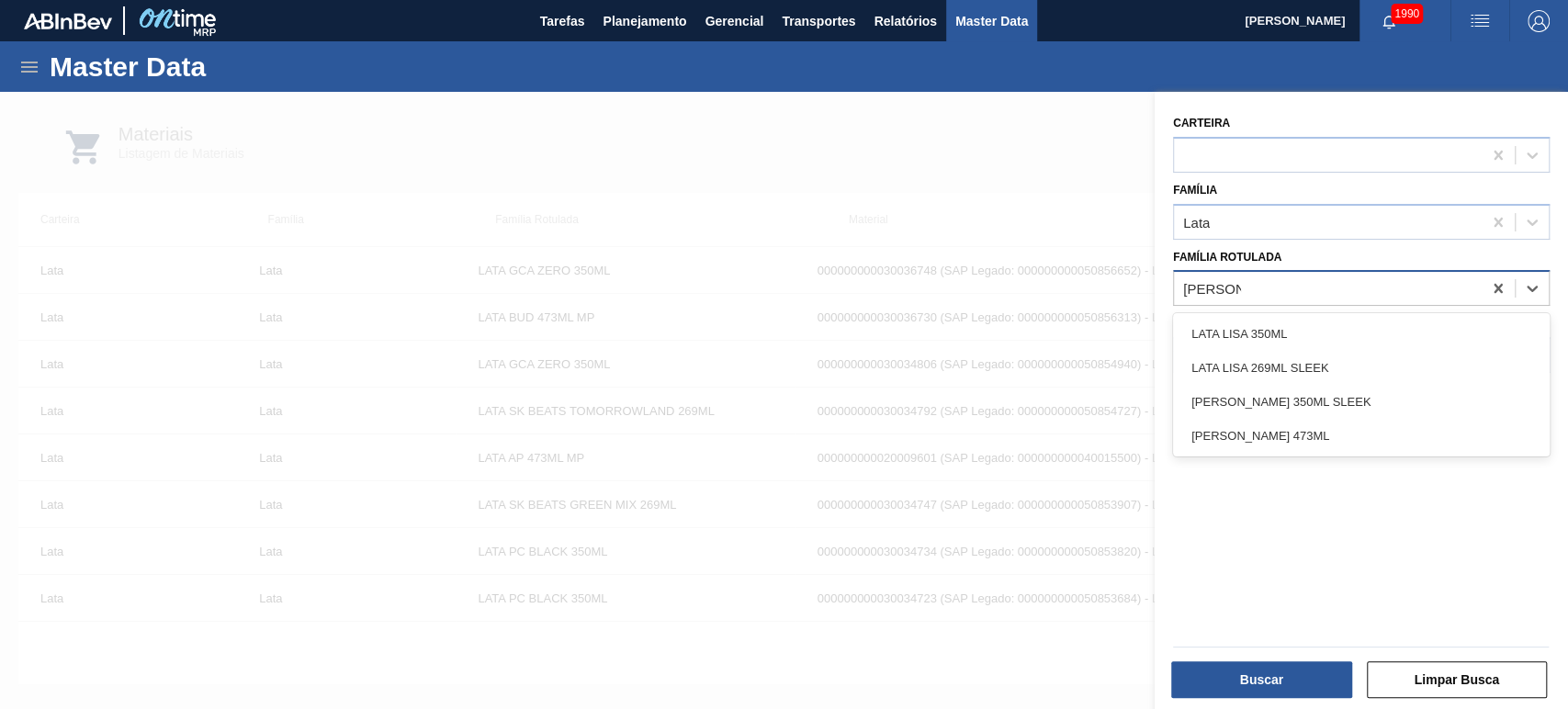
type Rotulada "[PERSON_NAME]"
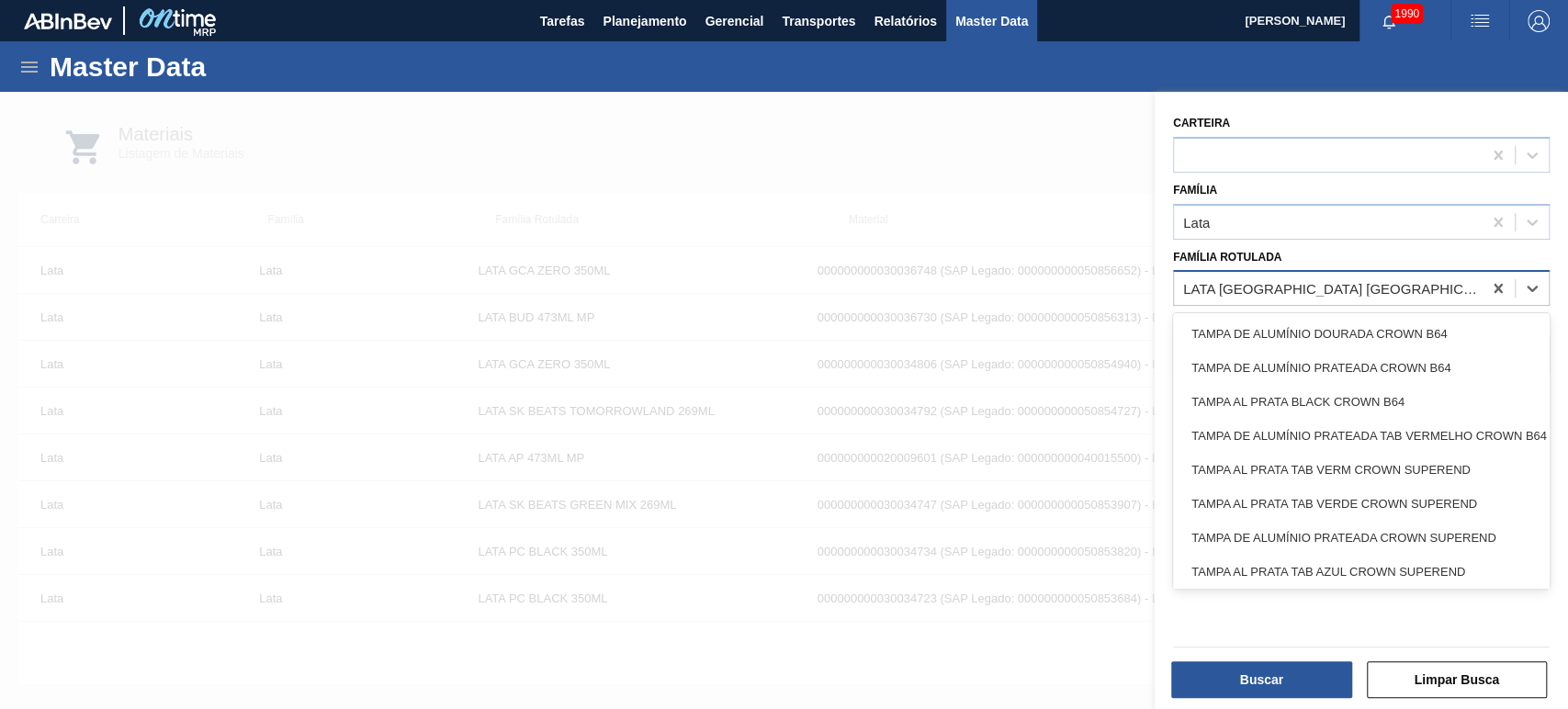
click at [1415, 281] on div "LATA [GEOGRAPHIC_DATA] [GEOGRAPHIC_DATA] 350ML" at bounding box center [1332, 289] width 300 height 16
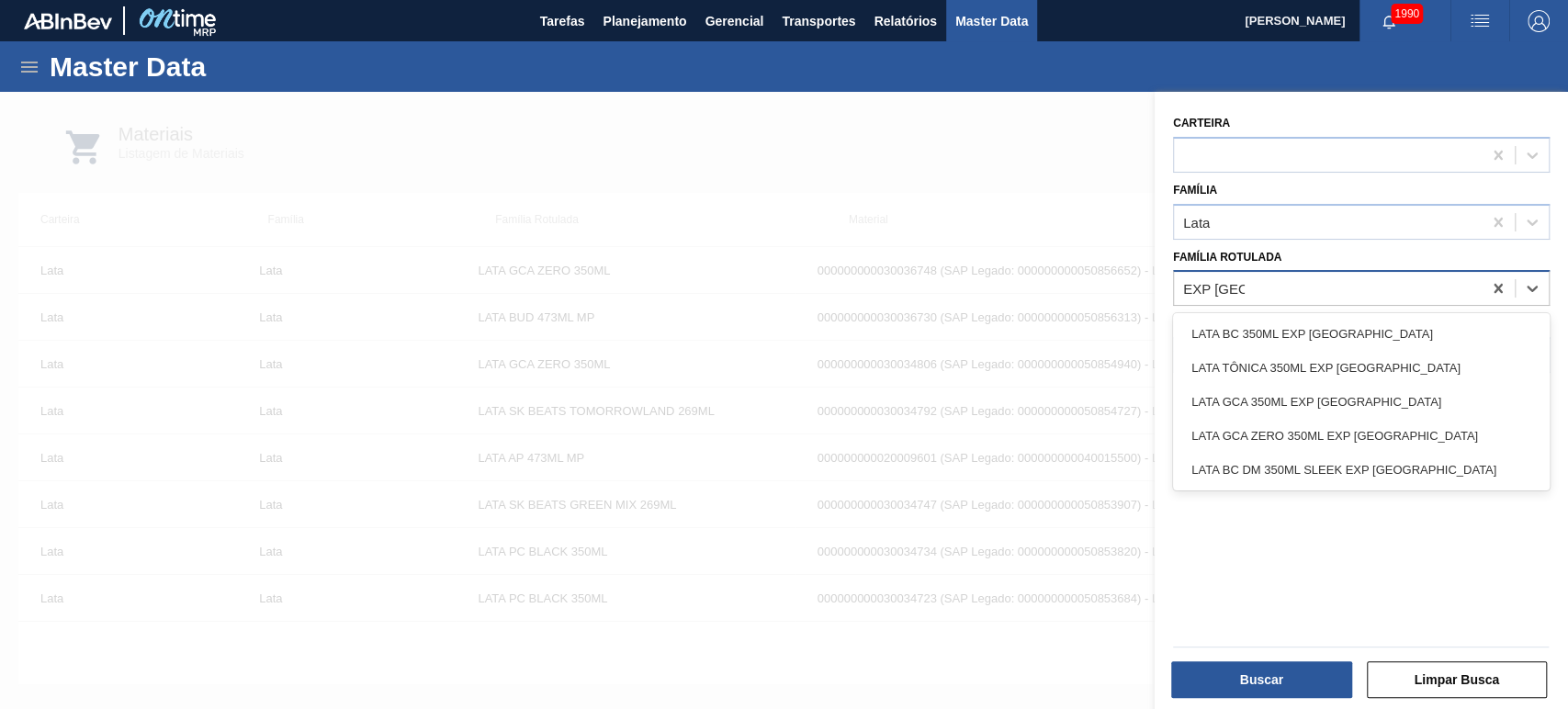
type Rotulada "EXP [GEOGRAPHIC_DATA]"
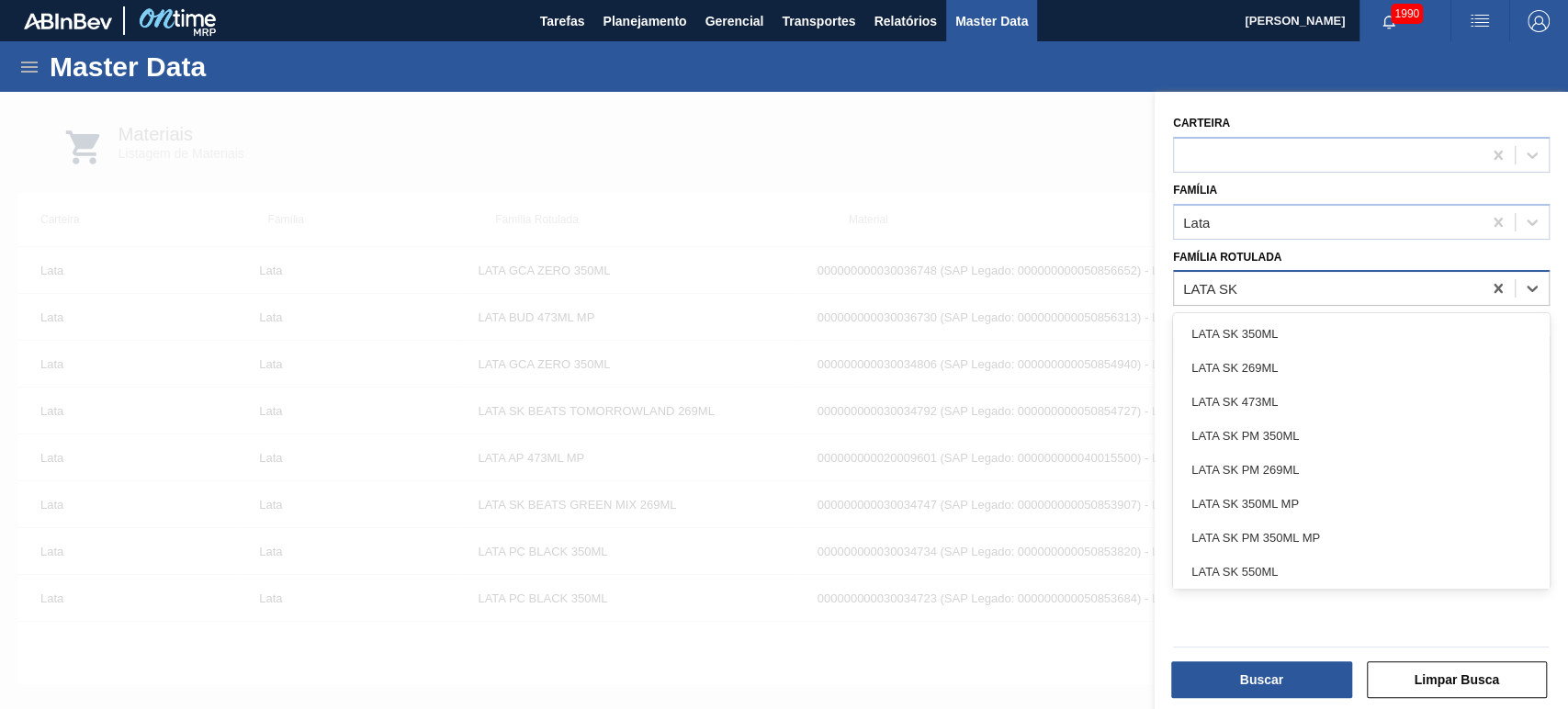
type Rotulada "LATA SK"
type Rotulada "LATA SK 473"
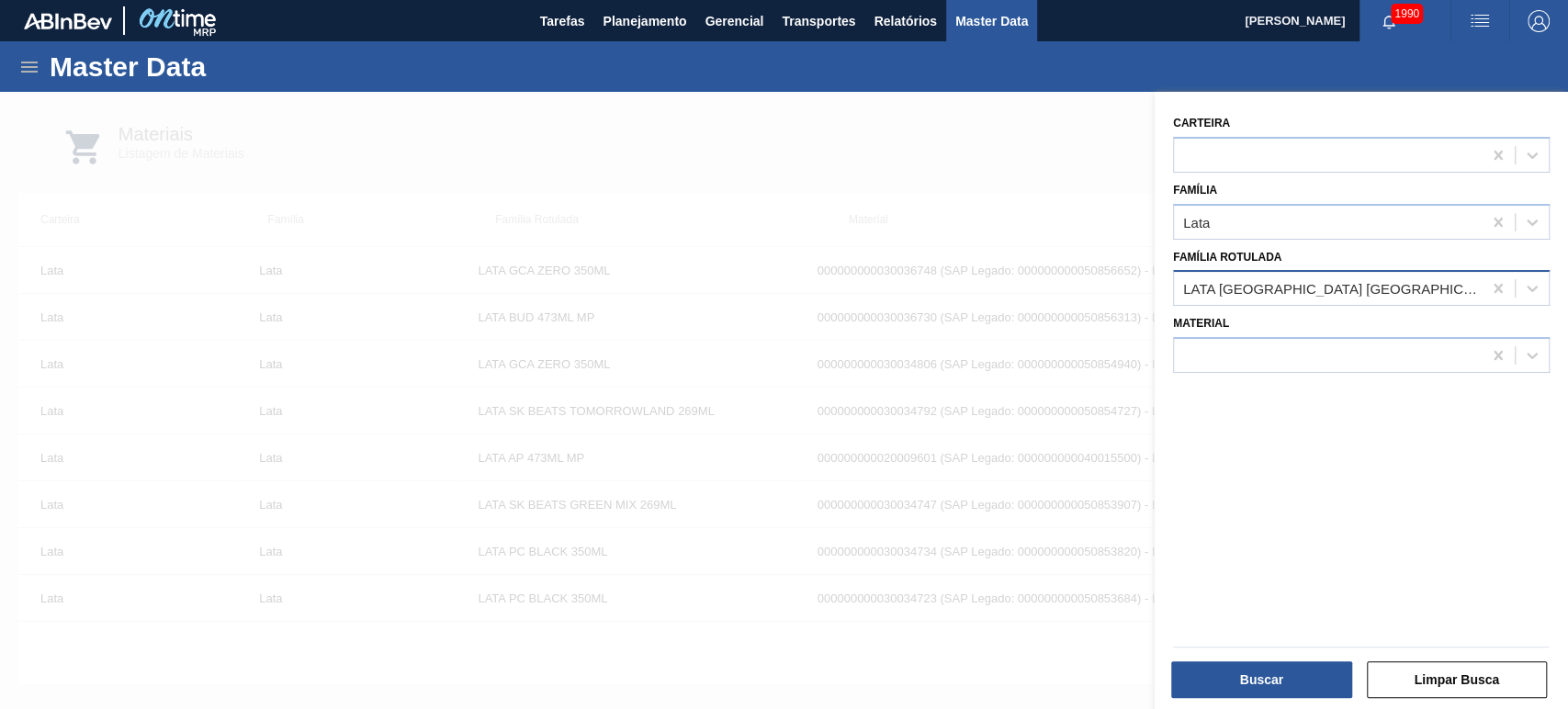
click at [772, 354] on div at bounding box center [784, 446] width 1568 height 709
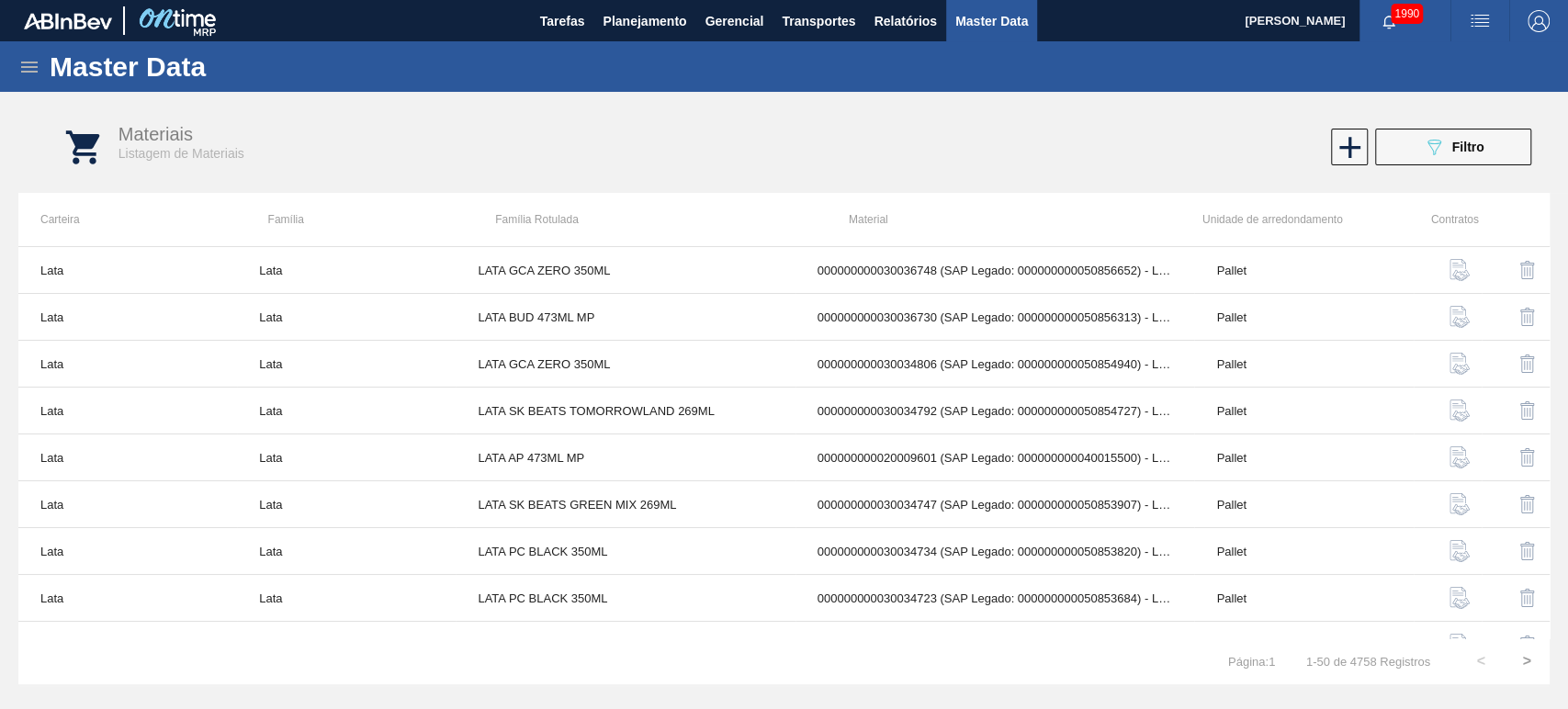
click at [1186, 144] on div "089F7B8B-B2A5-4AFE-B5C0-19BA573D28AC Filtro" at bounding box center [1180, 146] width 718 height 36
click at [1466, 136] on div "089F7B8B-B2A5-4AFE-B5C0-19BA573D28AC Filtro" at bounding box center [1453, 147] width 61 height 22
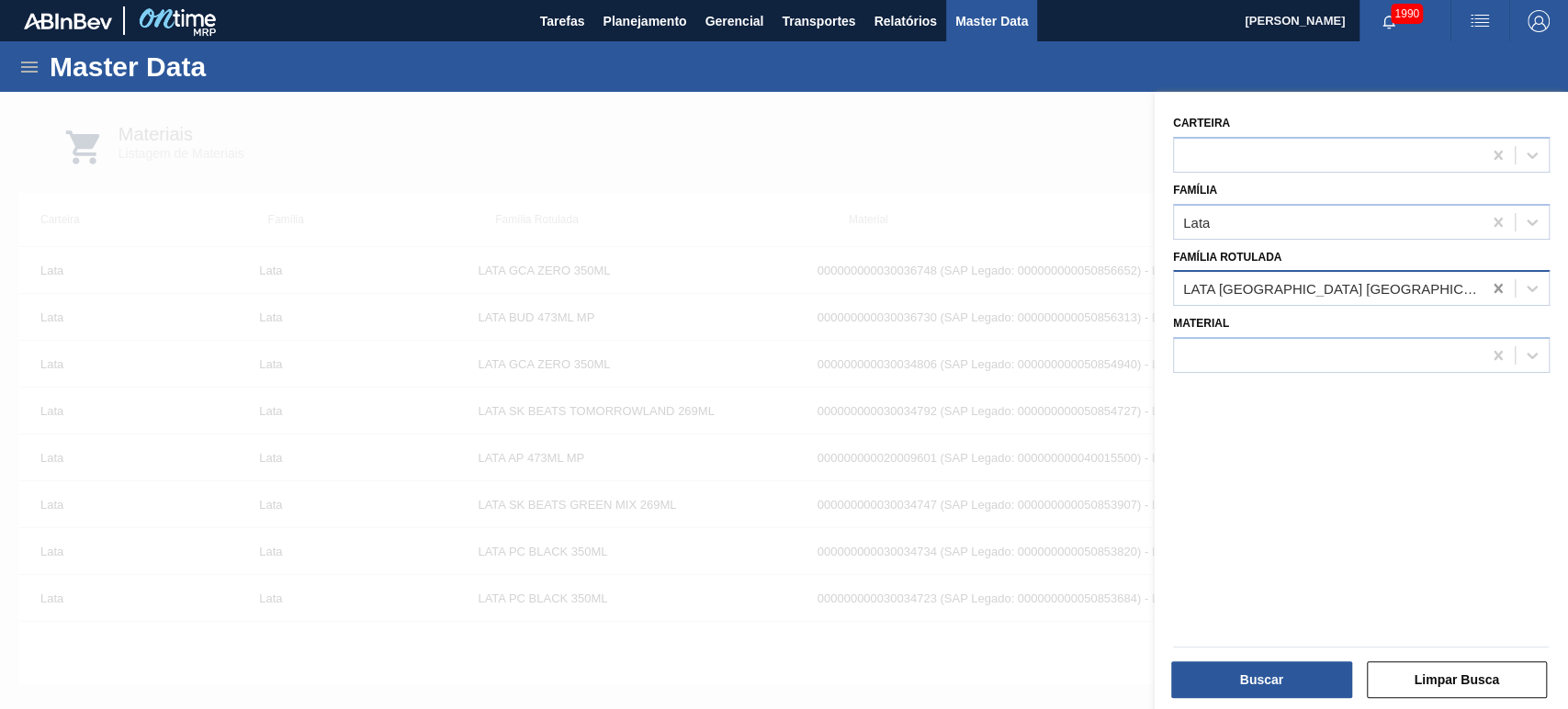
click at [1493, 285] on icon at bounding box center [1497, 288] width 8 height 9
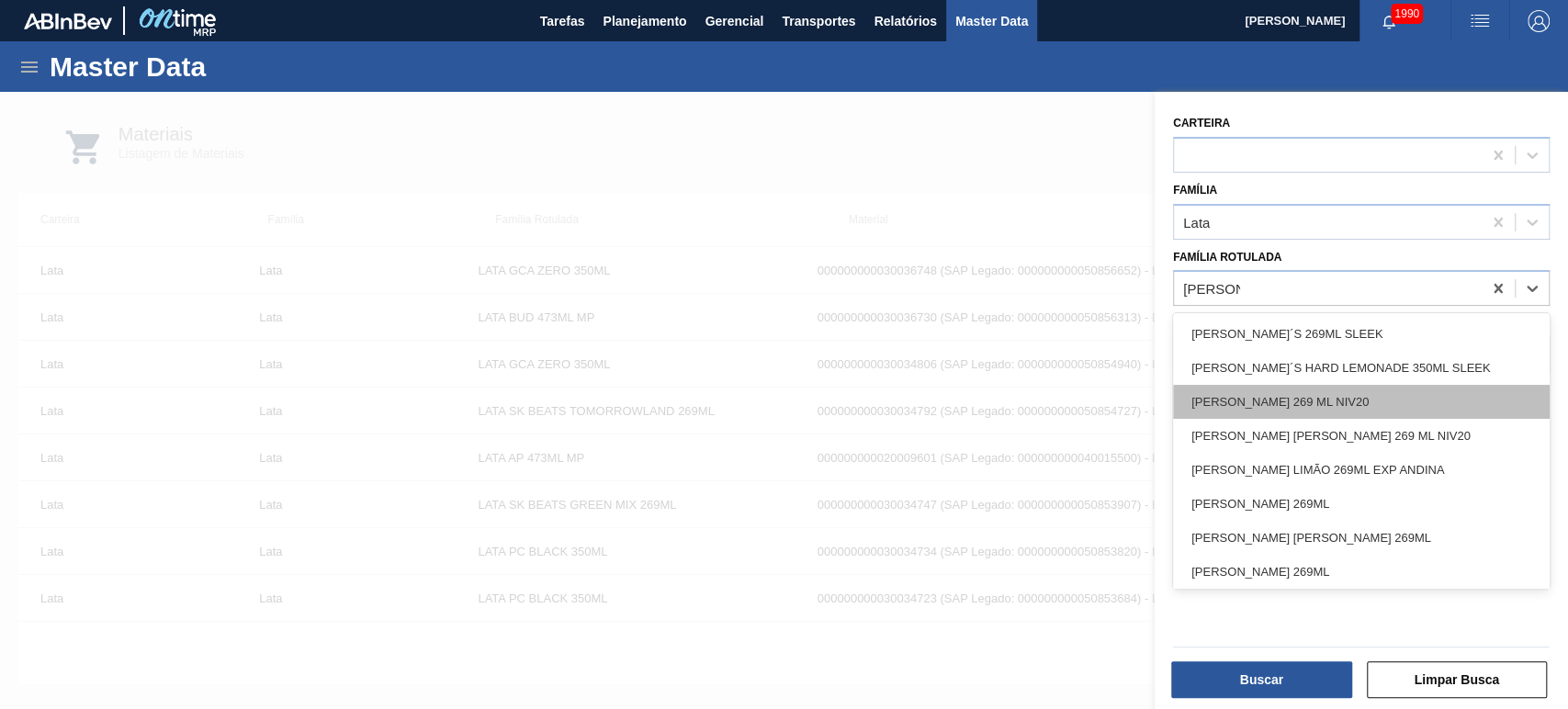
type Rotulada "[PERSON_NAME]"
